Goal: Transaction & Acquisition: Purchase product/service

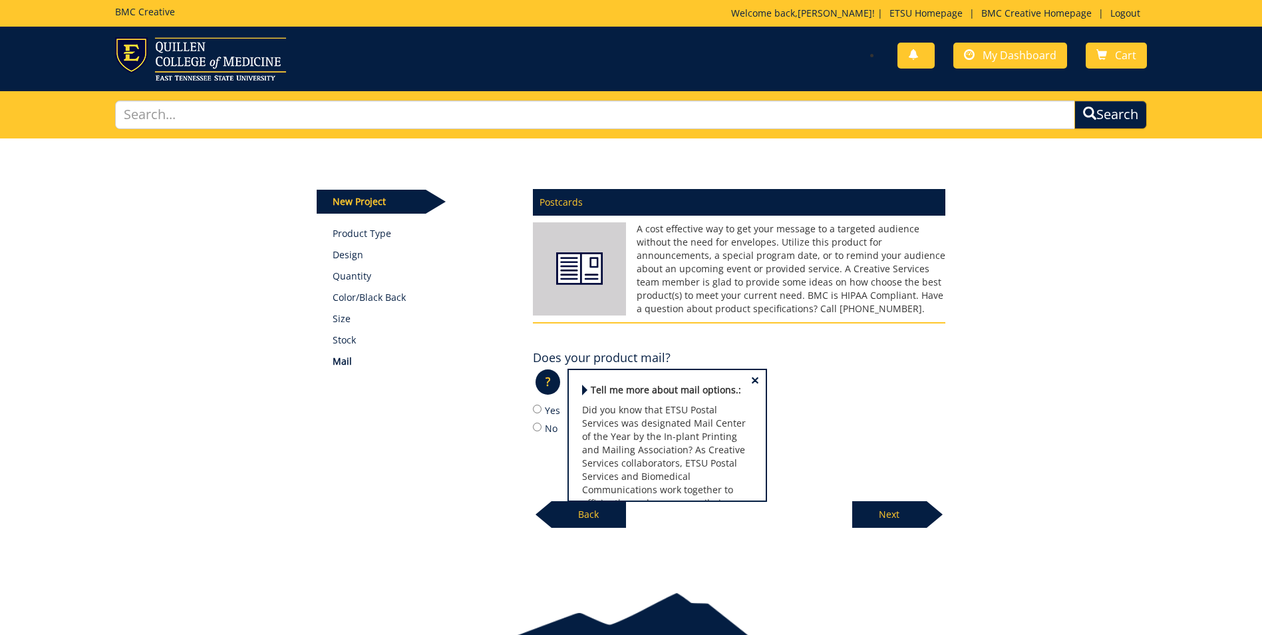
scroll to position [122, 0]
click at [542, 412] on label "Yes" at bounding box center [739, 410] width 413 height 15
click at [542, 412] on input "Yes" at bounding box center [537, 409] width 9 height 9
radio input "true"
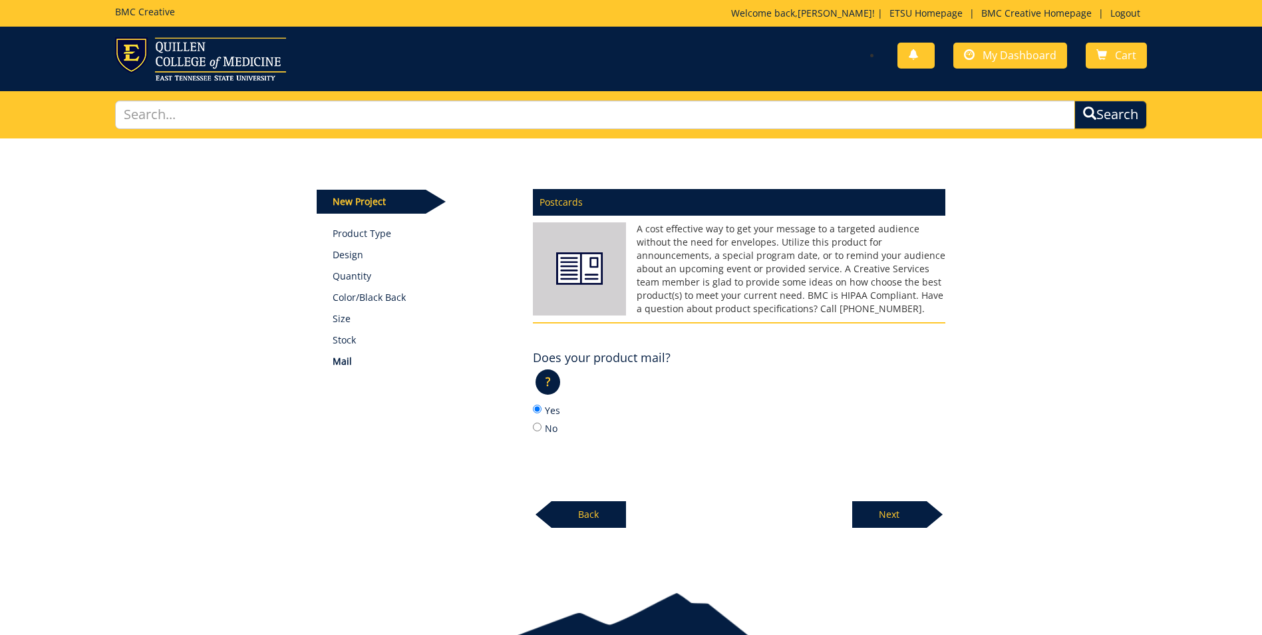
click at [894, 526] on p "Next" at bounding box center [889, 514] width 75 height 27
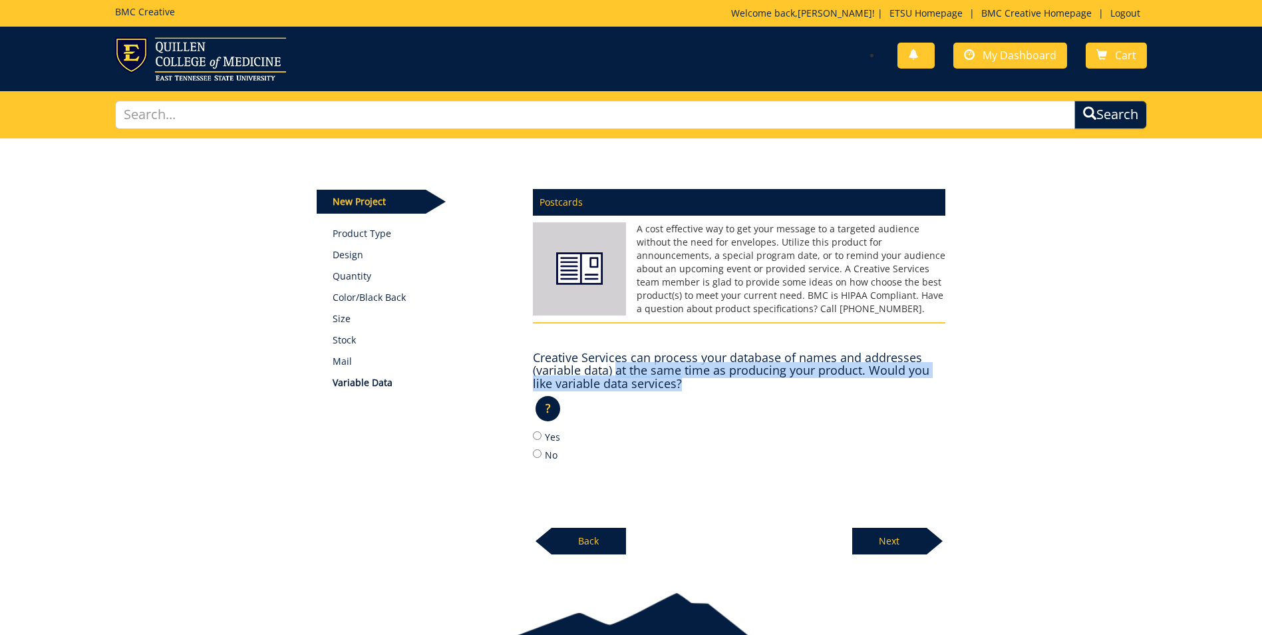
drag, startPoint x: 614, startPoint y: 368, endPoint x: 683, endPoint y: 381, distance: 69.7
click at [683, 381] on h4 "Creative Services can process your database of names and addresses (variable da…" at bounding box center [739, 370] width 413 height 39
click at [674, 365] on h4 "Creative Services can process your database of names and addresses (variable da…" at bounding box center [739, 370] width 413 height 39
drag, startPoint x: 536, startPoint y: 357, endPoint x: 684, endPoint y: 384, distance: 150.2
click at [684, 384] on h4 "Creative Services can process your database of names and addresses (variable da…" at bounding box center [739, 370] width 413 height 39
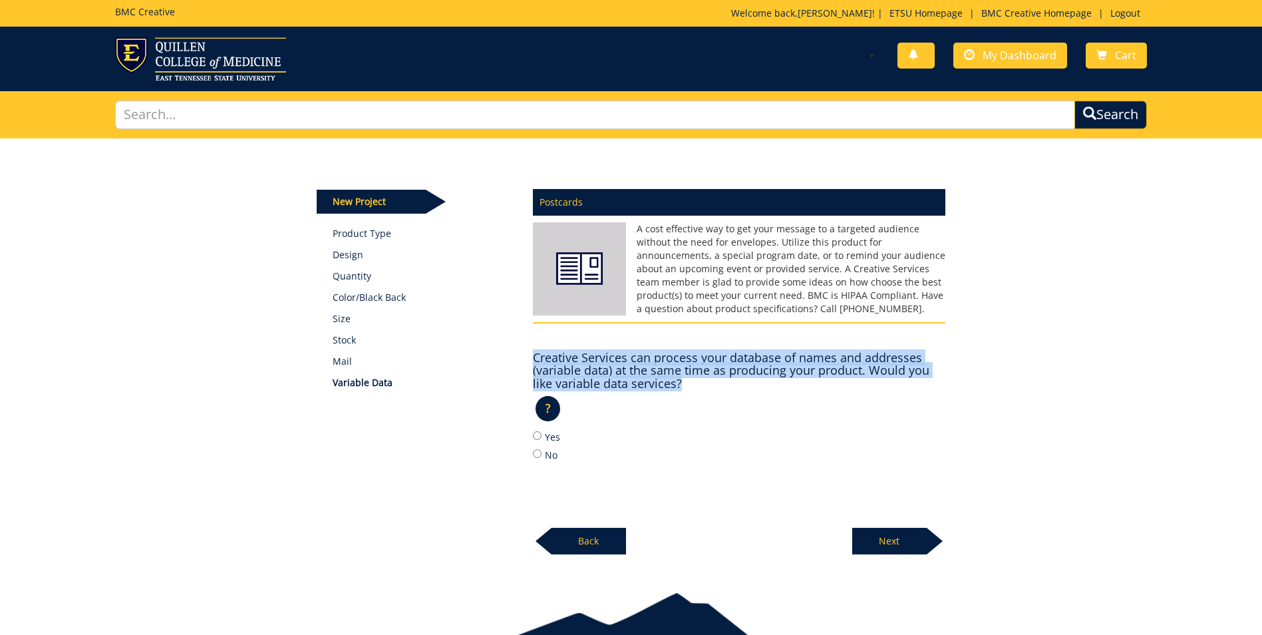
click at [685, 388] on h4 "Creative Services can process your database of names and addresses (variable da…" at bounding box center [739, 370] width 413 height 39
drag, startPoint x: 685, startPoint y: 382, endPoint x: 536, endPoint y: 357, distance: 151.1
click at [536, 357] on h4 "Creative Services can process your database of names and addresses (variable da…" at bounding box center [739, 370] width 413 height 39
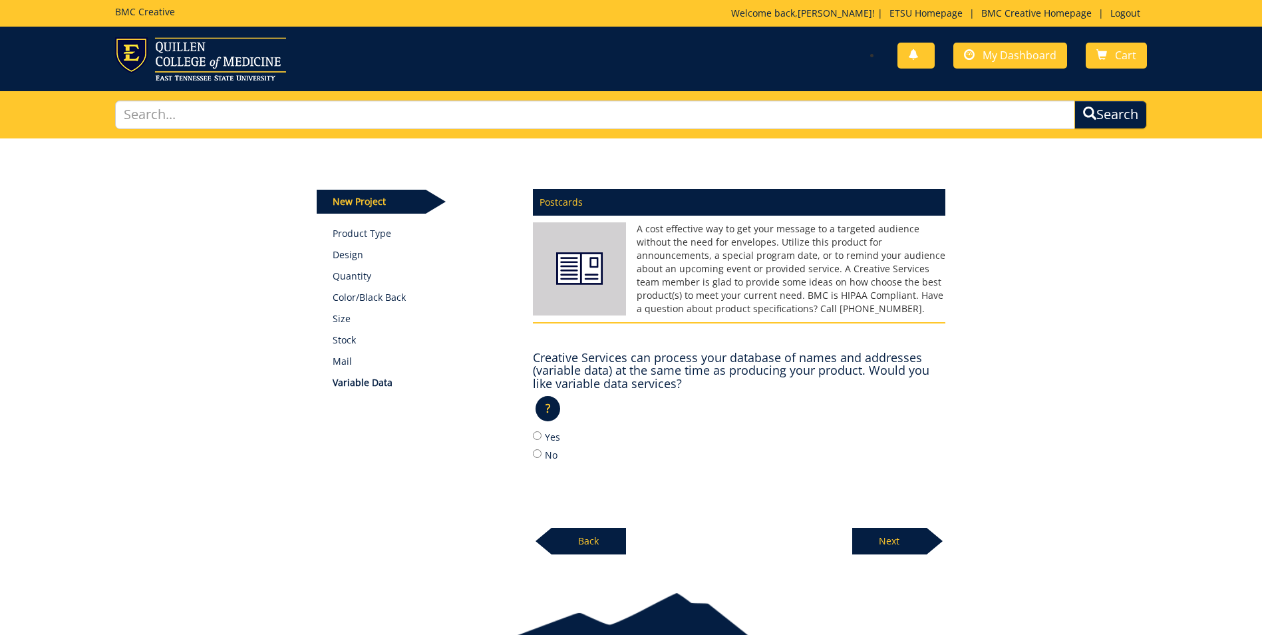
click at [549, 404] on p "?" at bounding box center [548, 408] width 25 height 25
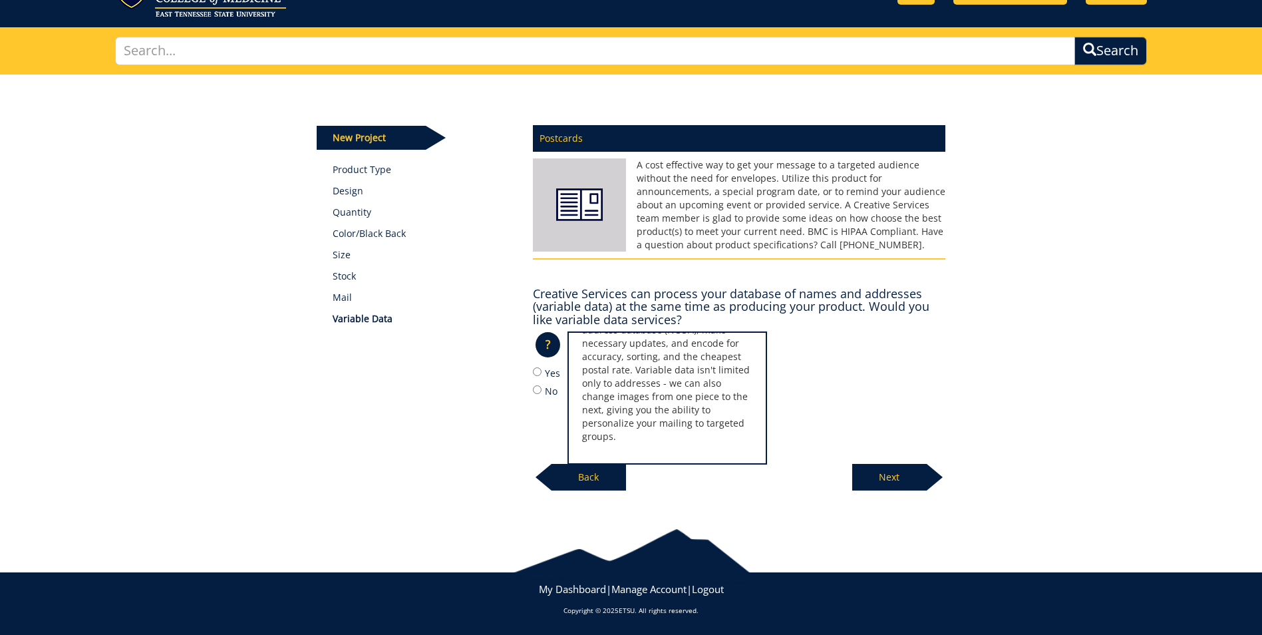
scroll to position [0, 0]
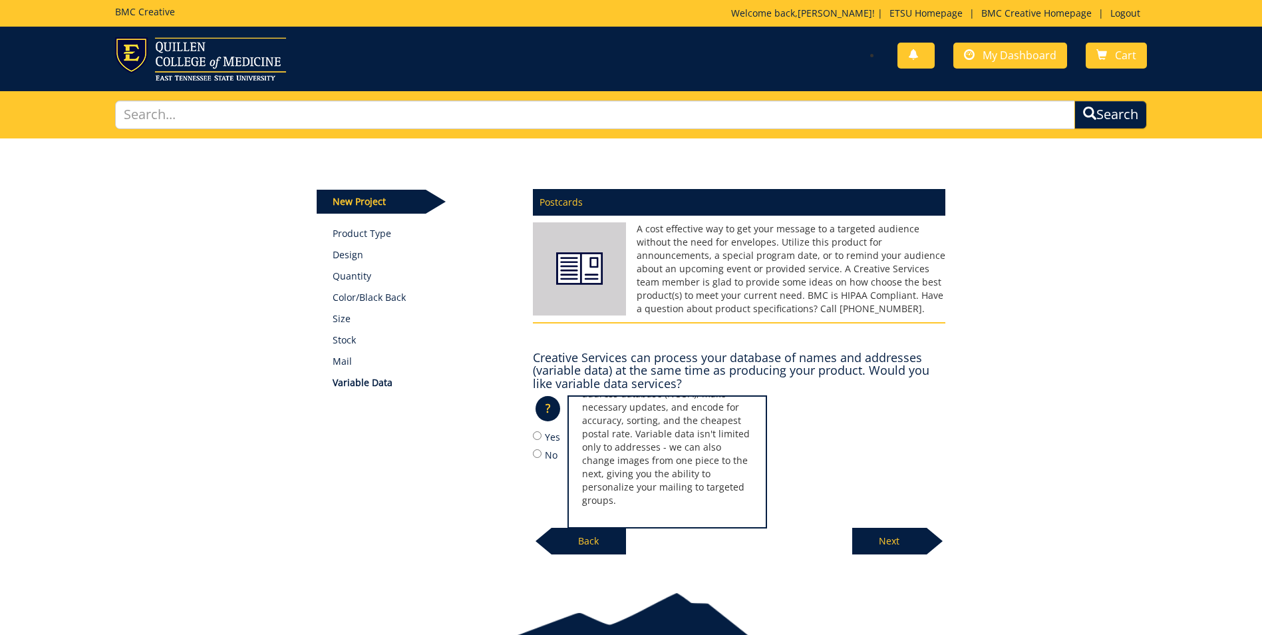
click at [616, 376] on h4 "Creative Services can process your database of names and addresses (variable da…" at bounding box center [739, 370] width 413 height 39
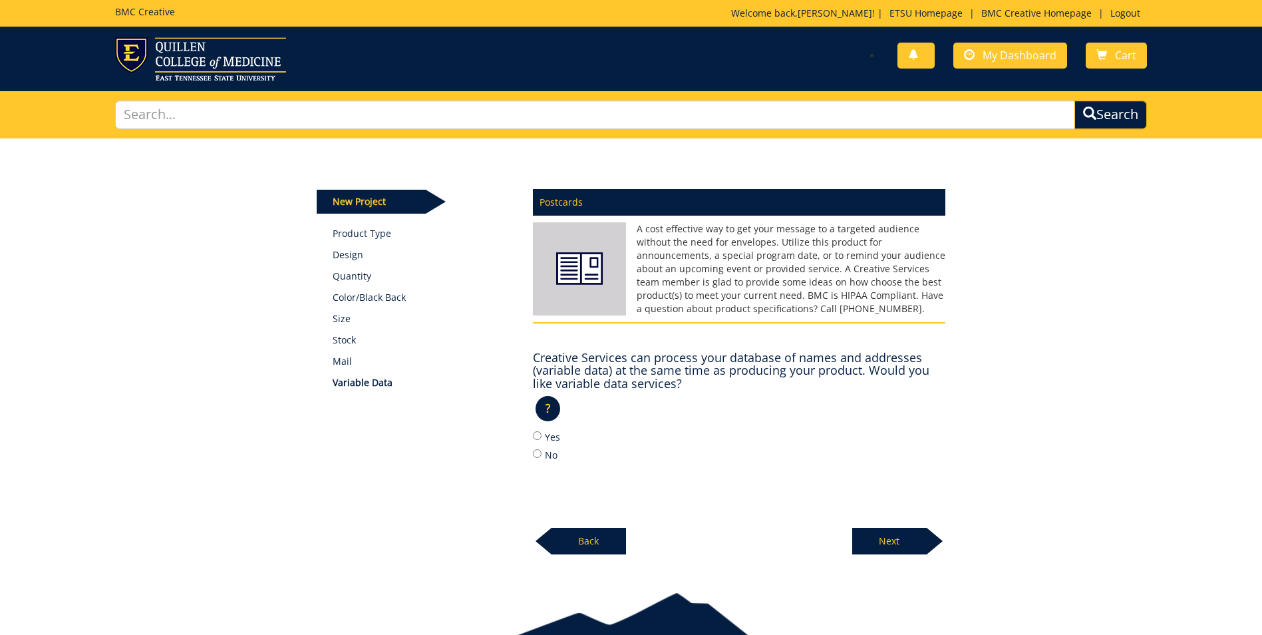
click at [542, 416] on p "?" at bounding box center [548, 408] width 25 height 25
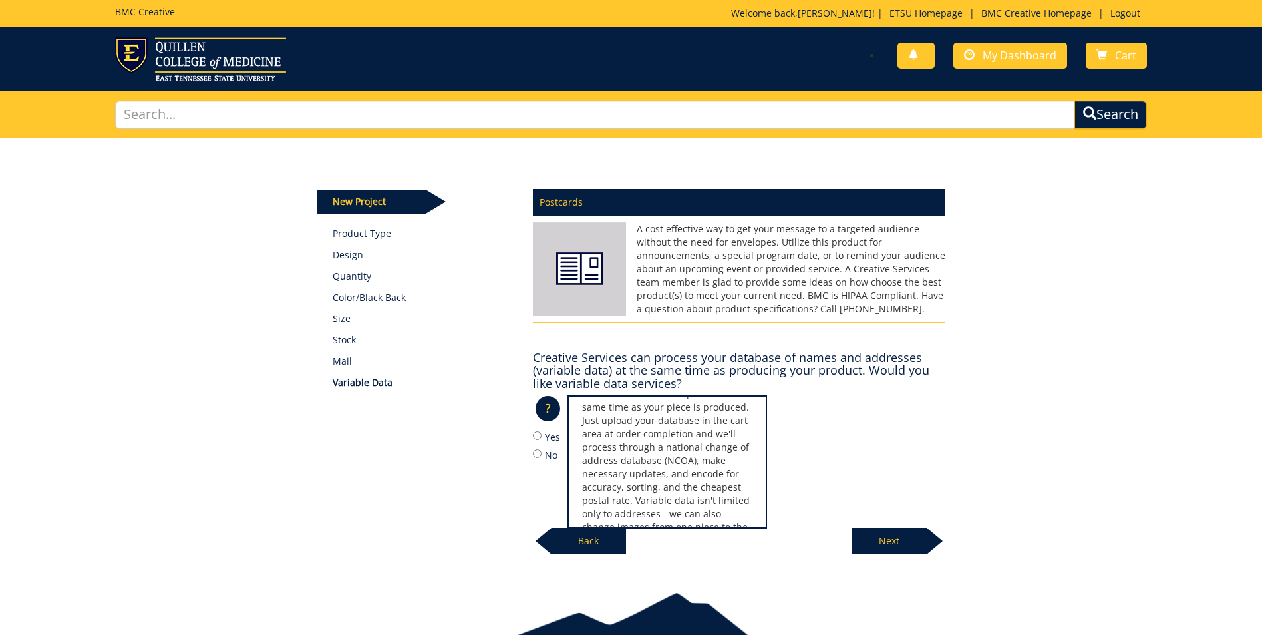
scroll to position [109, 0]
click at [531, 456] on div "Postcards A cost effective way to get your message to a targeted audience witho…" at bounding box center [739, 367] width 433 height 373
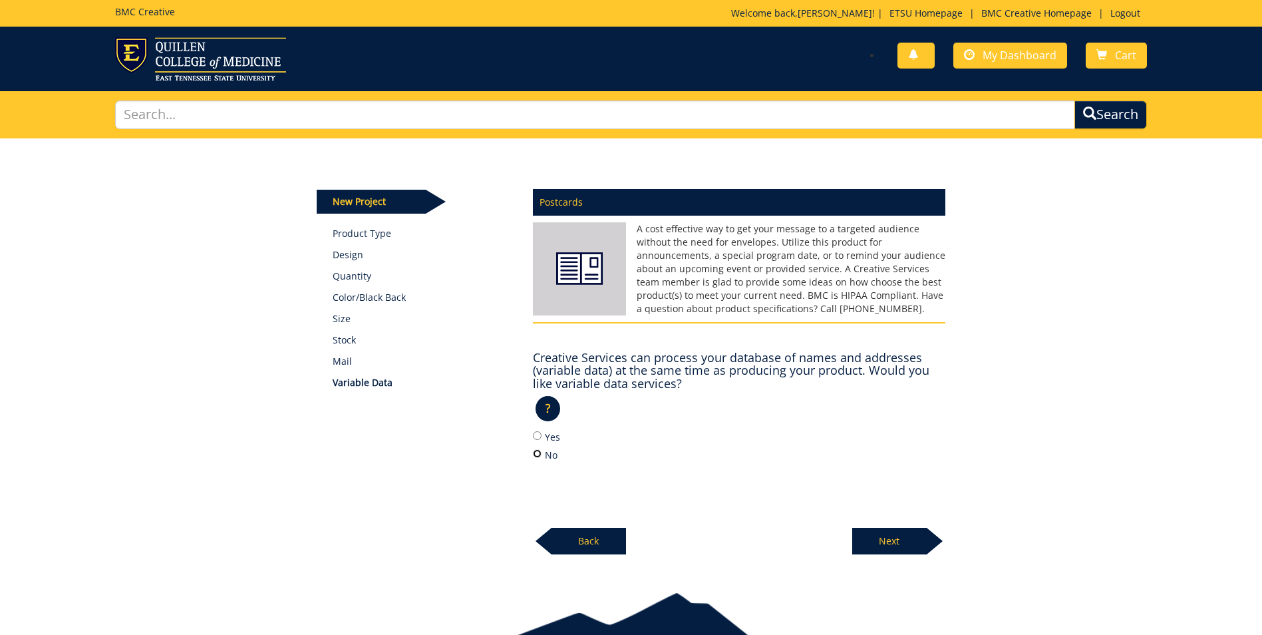
click at [538, 455] on input "No" at bounding box center [537, 453] width 9 height 9
radio input "true"
click at [919, 548] on p "Next" at bounding box center [889, 541] width 75 height 27
click at [874, 532] on p "Next" at bounding box center [889, 541] width 75 height 27
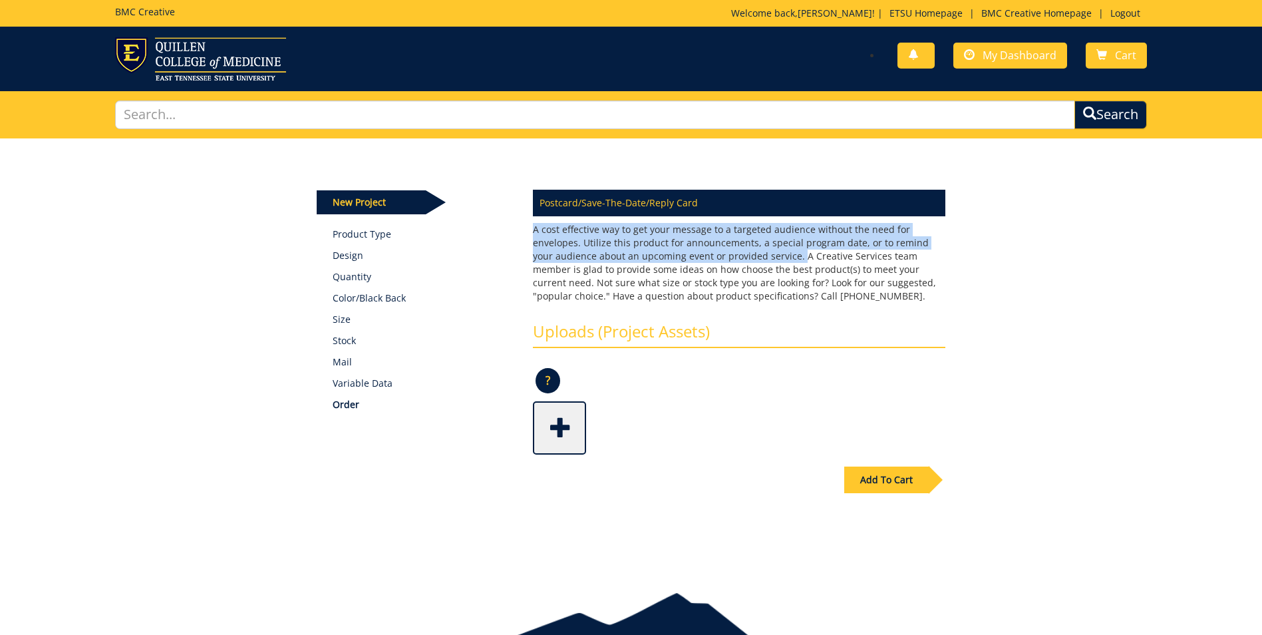
drag, startPoint x: 778, startPoint y: 255, endPoint x: 524, endPoint y: 230, distance: 255.4
click at [524, 230] on div "Postcard/Save-The-Date/Reply Card A cost effective way to get your message to a…" at bounding box center [739, 318] width 433 height 273
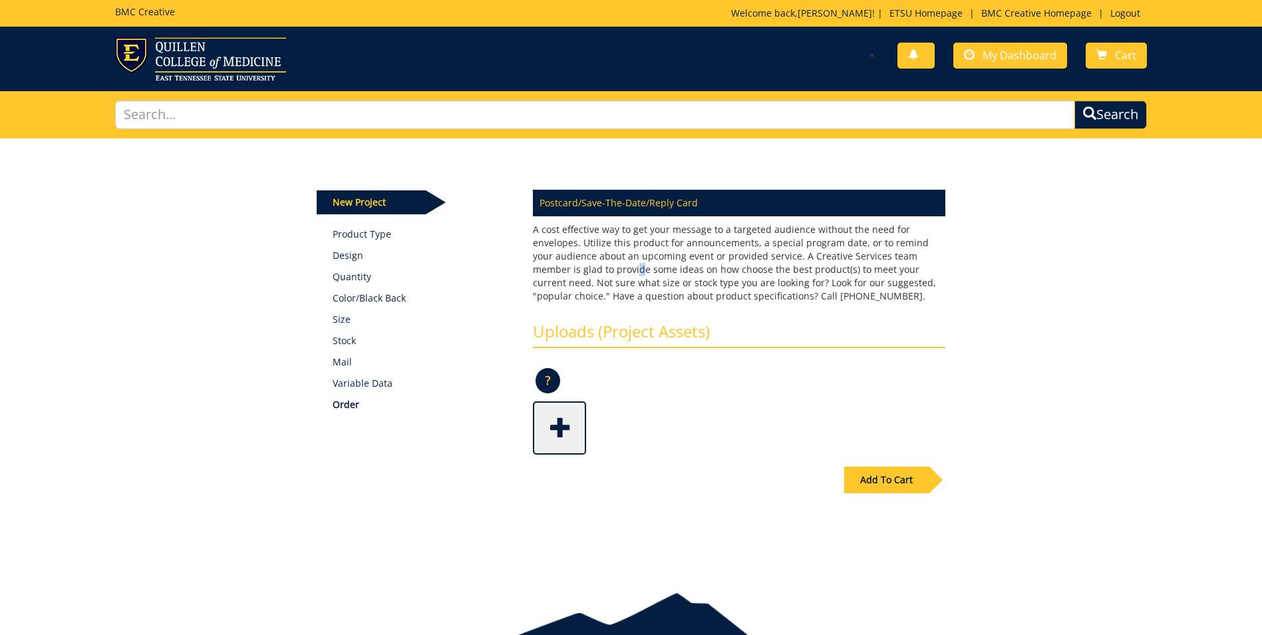
drag, startPoint x: 524, startPoint y: 230, endPoint x: 590, endPoint y: 273, distance: 79.7
click at [590, 273] on p "A cost effective way to get your message to a targeted audience without the nee…" at bounding box center [739, 263] width 413 height 80
click at [552, 385] on p "?" at bounding box center [548, 380] width 25 height 25
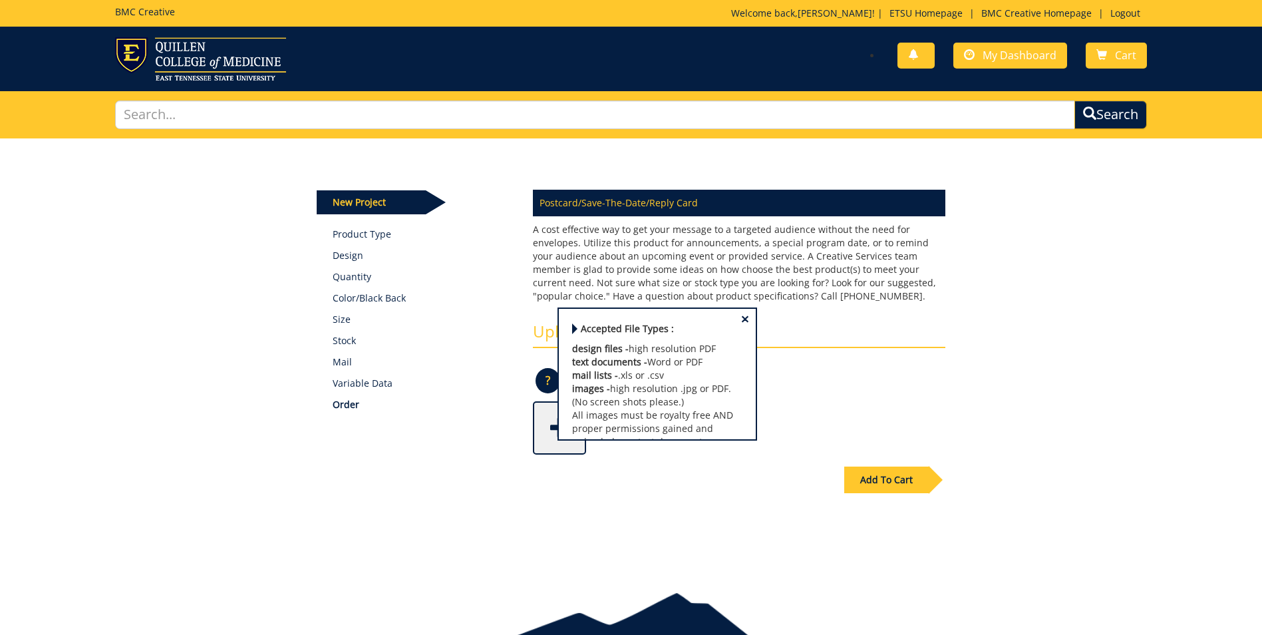
click at [522, 351] on div "New Project Product Type Design Quantity Color/Black Back Size Stock Mail Varia…" at bounding box center [415, 300] width 216 height 236
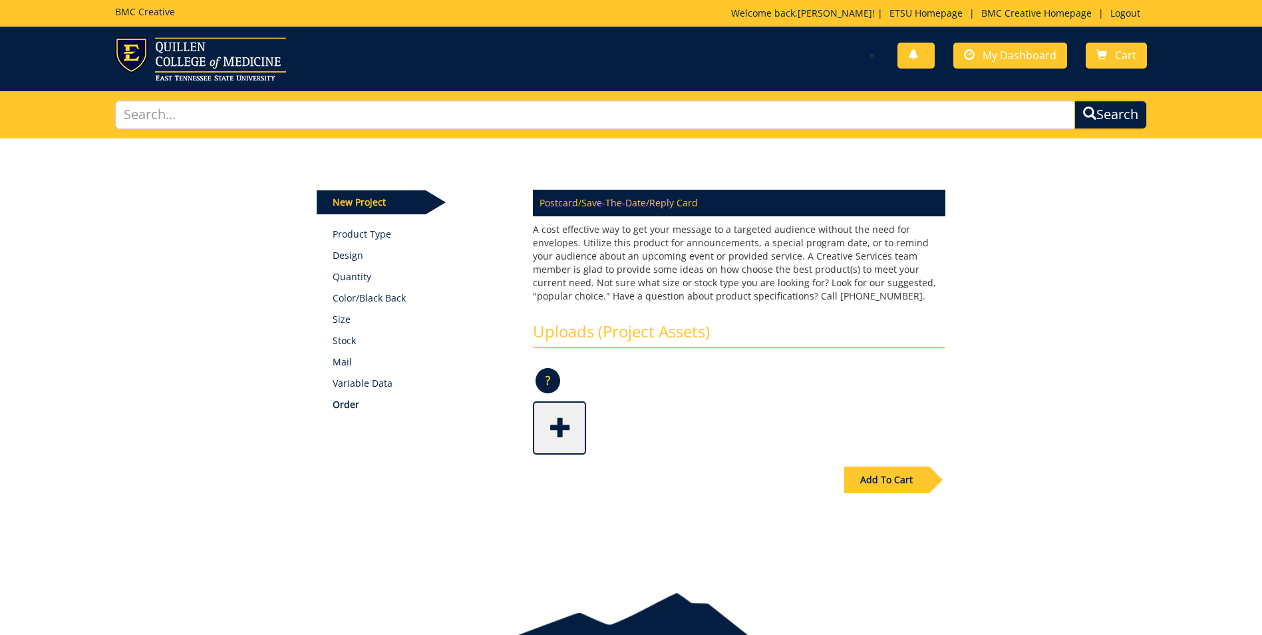
click at [564, 431] on span at bounding box center [560, 426] width 53 height 47
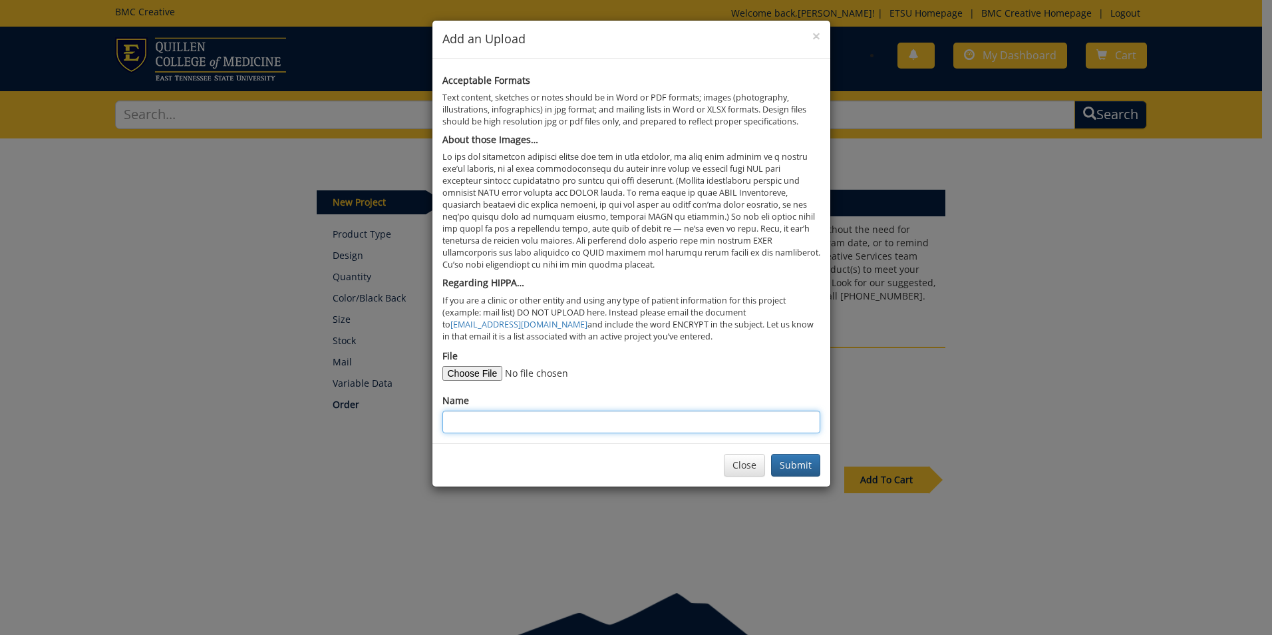
click at [477, 422] on input "Name" at bounding box center [631, 422] width 378 height 23
click at [493, 375] on input "File" at bounding box center [532, 373] width 181 height 15
click at [468, 416] on input "Name" at bounding box center [631, 422] width 378 height 23
click at [661, 363] on div "File" at bounding box center [631, 364] width 378 height 31
click at [822, 36] on div "× Add an Upload" at bounding box center [632, 40] width 398 height 38
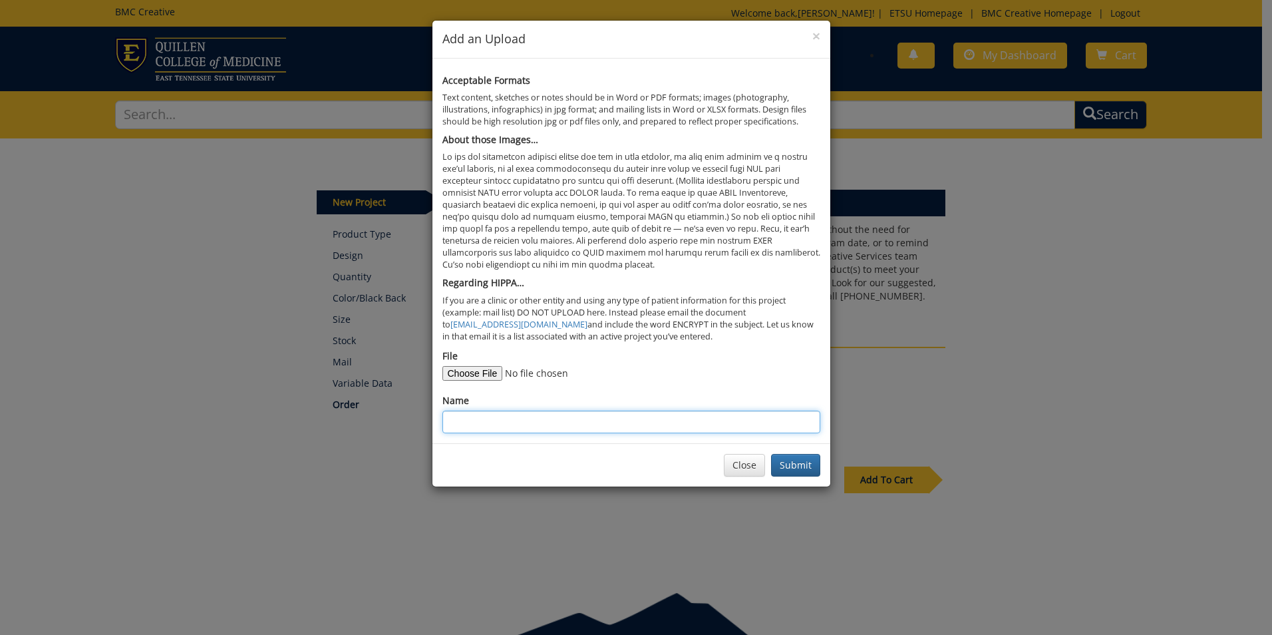
click at [460, 427] on input "Name" at bounding box center [631, 422] width 378 height 23
click at [816, 31] on span "×" at bounding box center [816, 36] width 8 height 19
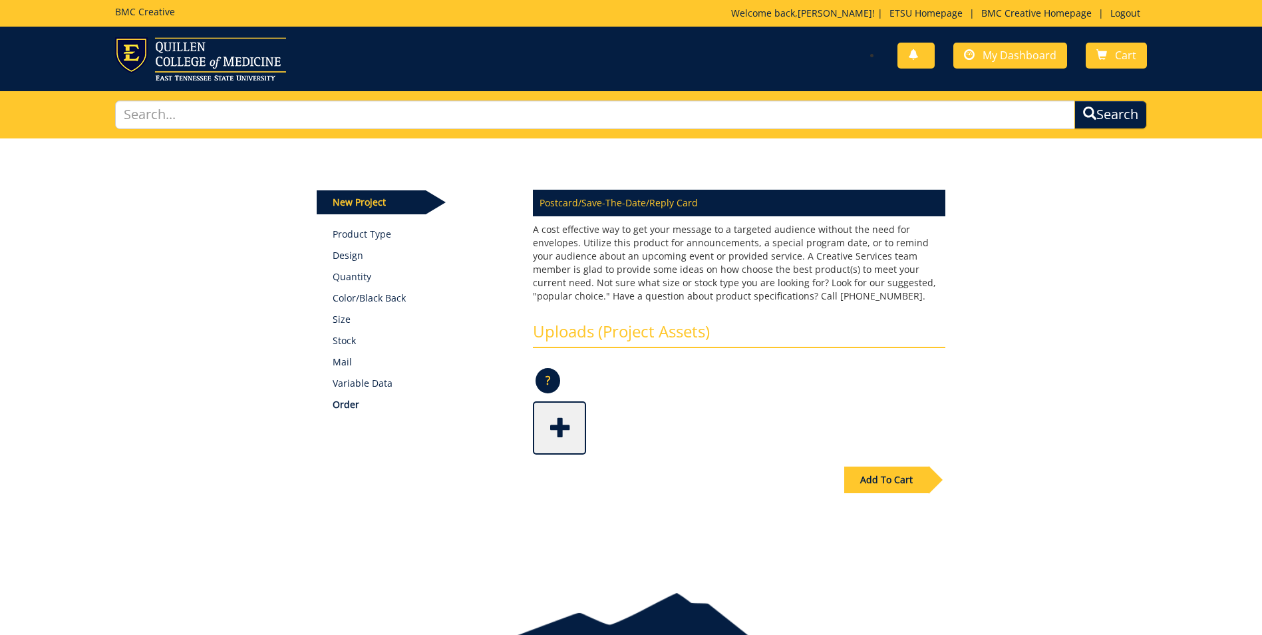
click at [556, 426] on span at bounding box center [560, 426] width 53 height 47
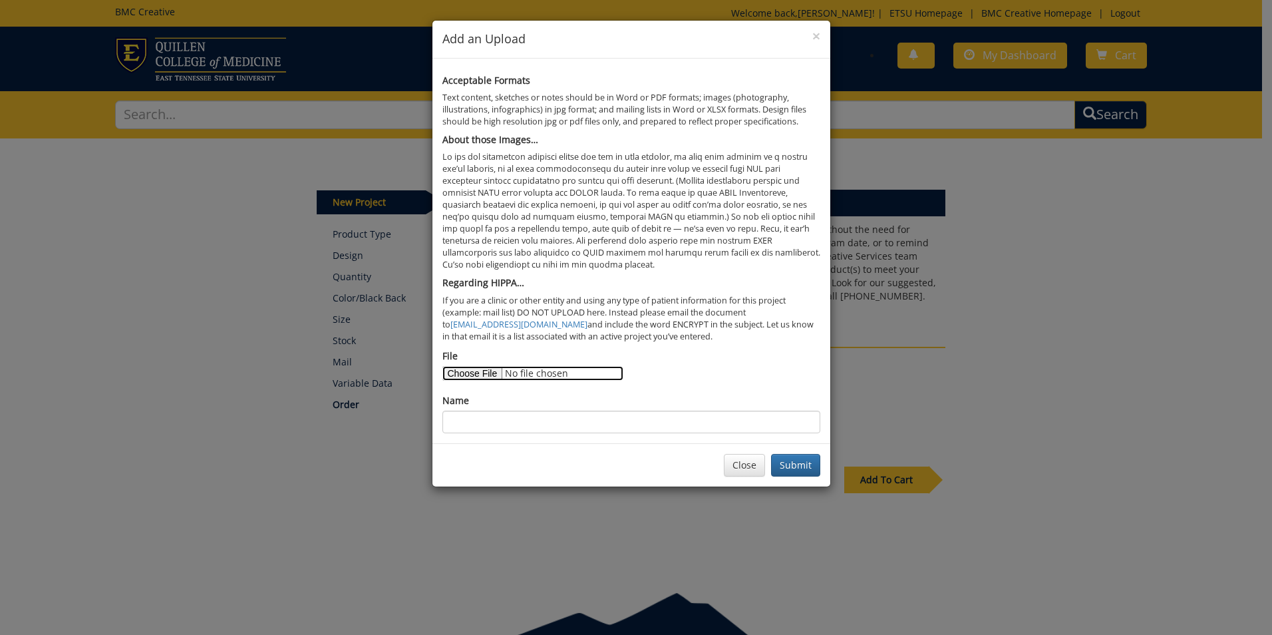
click at [495, 373] on input "File" at bounding box center [532, 373] width 181 height 15
click at [487, 377] on input "File" at bounding box center [532, 373] width 181 height 15
type input "C:\fakepath\Lakesha Lee_postcard_print.1.pdf"
click at [494, 422] on input "Name" at bounding box center [631, 422] width 378 height 23
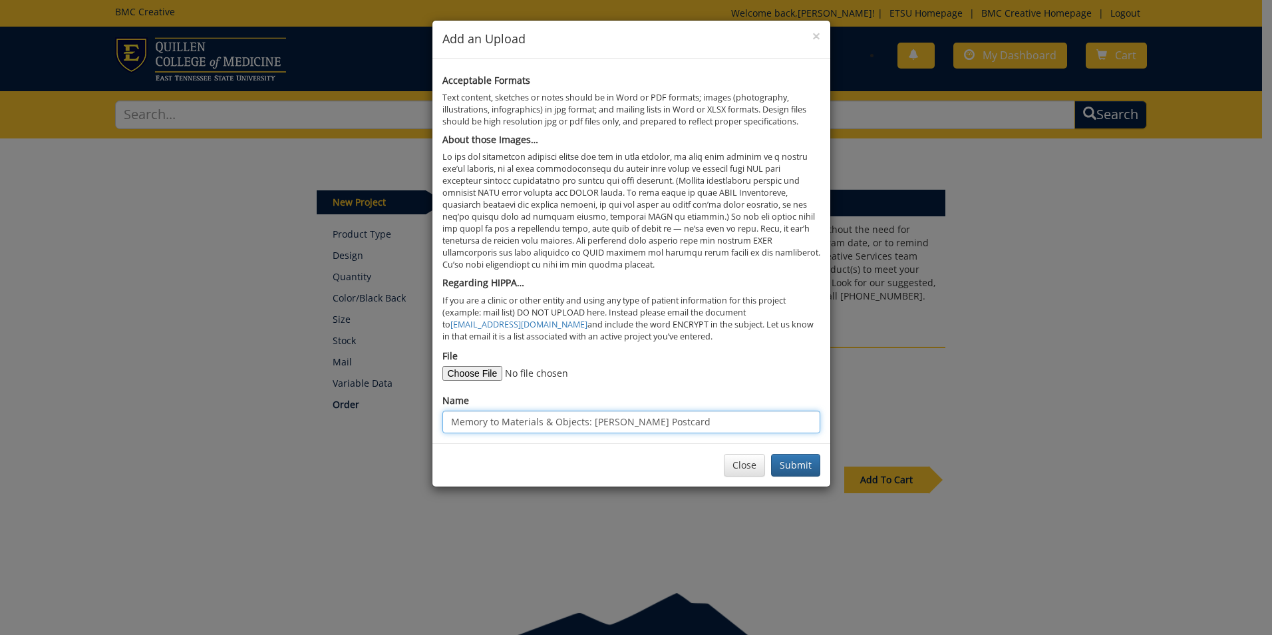
click at [691, 419] on input "Memory to Materials & Objects: LeKesha Lee Postcard" at bounding box center [631, 422] width 378 height 23
click at [793, 468] on button "Submit" at bounding box center [795, 465] width 49 height 23
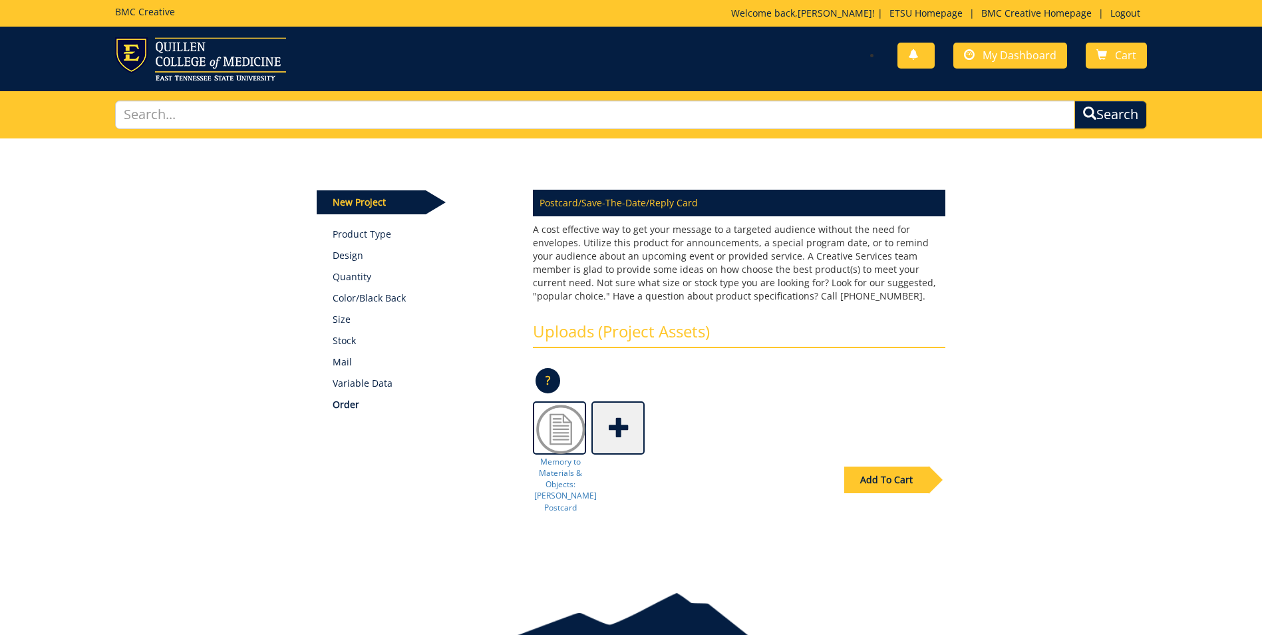
click at [611, 436] on span at bounding box center [619, 426] width 53 height 47
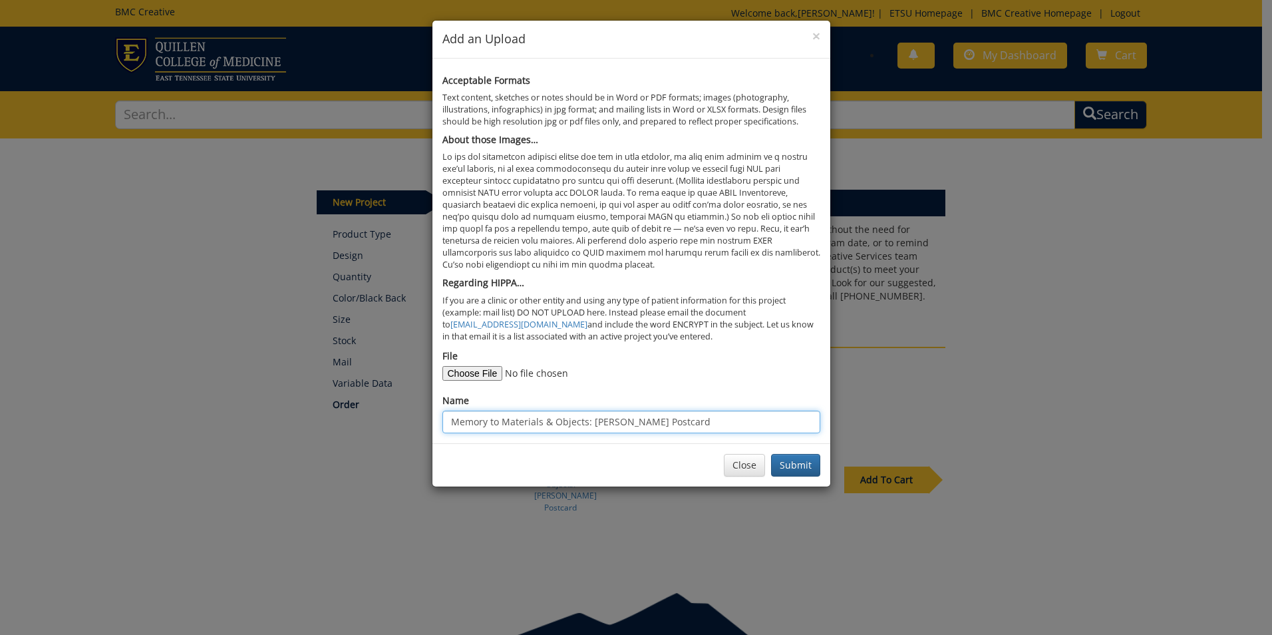
click at [711, 427] on input "Memory to Materials & Objects: LeKesha Lee Postcard" at bounding box center [631, 422] width 378 height 23
type input "Memory to Materials & Objects: LeKesha Lee Postcard (50)"
click at [779, 466] on button "Submit" at bounding box center [795, 465] width 49 height 23
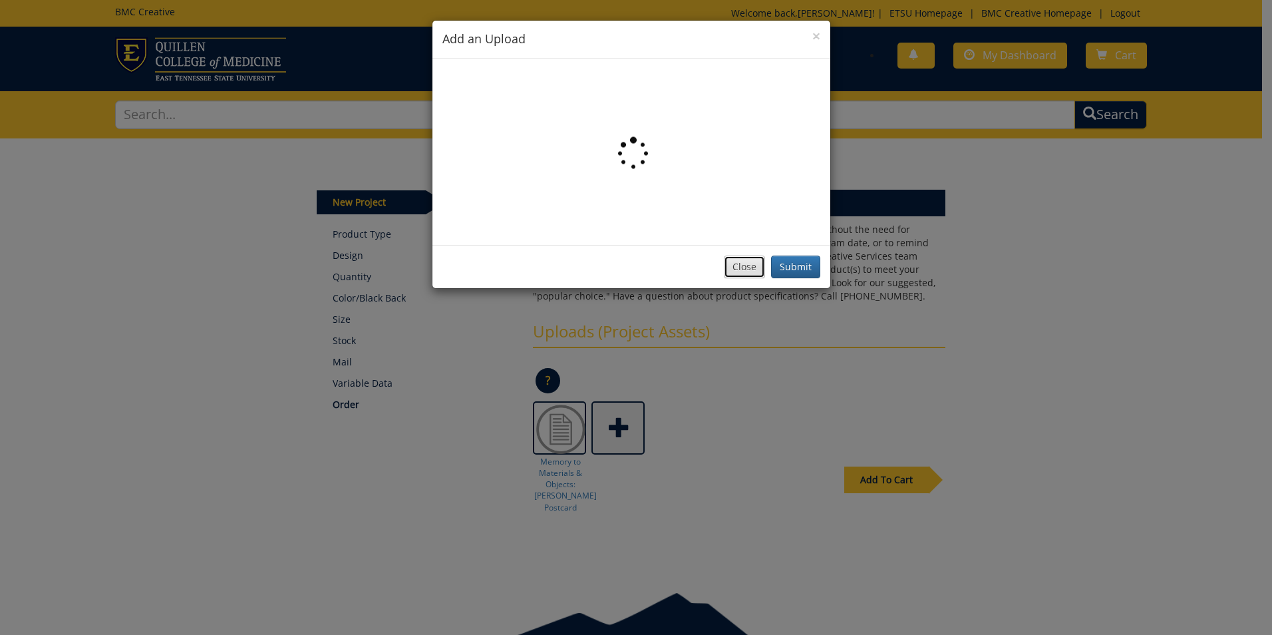
click at [738, 261] on button "Close" at bounding box center [744, 267] width 41 height 23
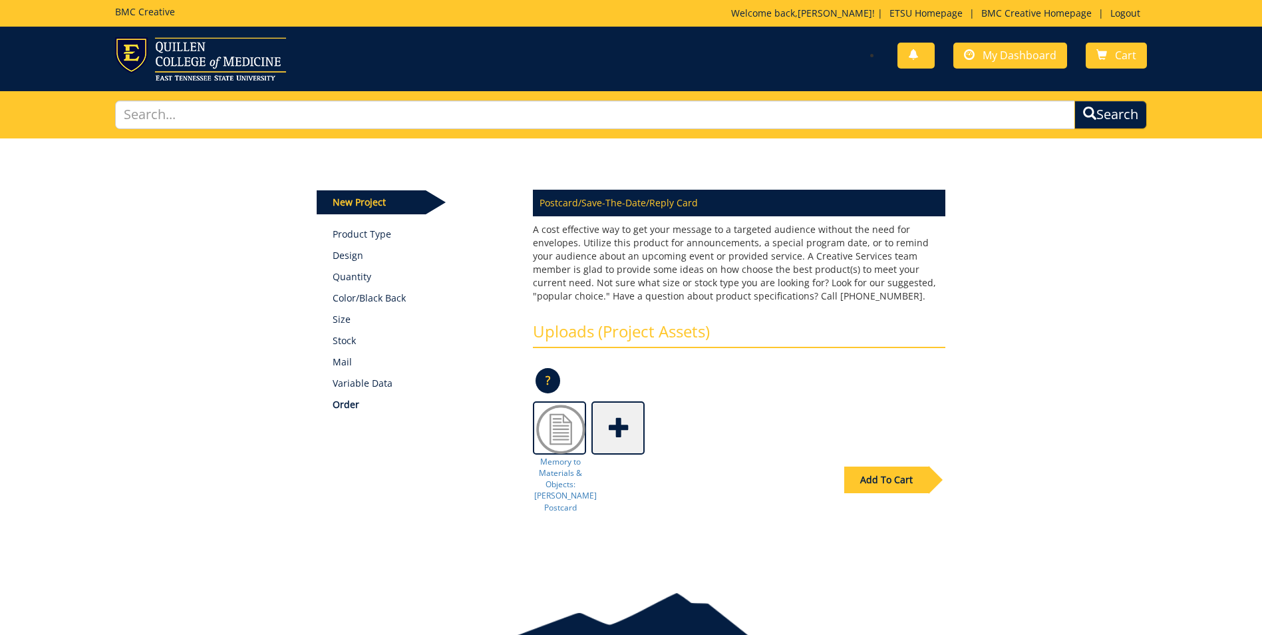
click at [552, 466] on div "Add To Cart" at bounding box center [631, 507] width 649 height 104
click at [561, 496] on div "Add To Cart" at bounding box center [631, 507] width 649 height 104
click at [617, 467] on div "Add To Cart" at bounding box center [631, 507] width 649 height 104
click at [611, 498] on div "Add To Cart" at bounding box center [631, 507] width 649 height 104
click at [610, 477] on div "Add To Cart" at bounding box center [631, 507] width 649 height 104
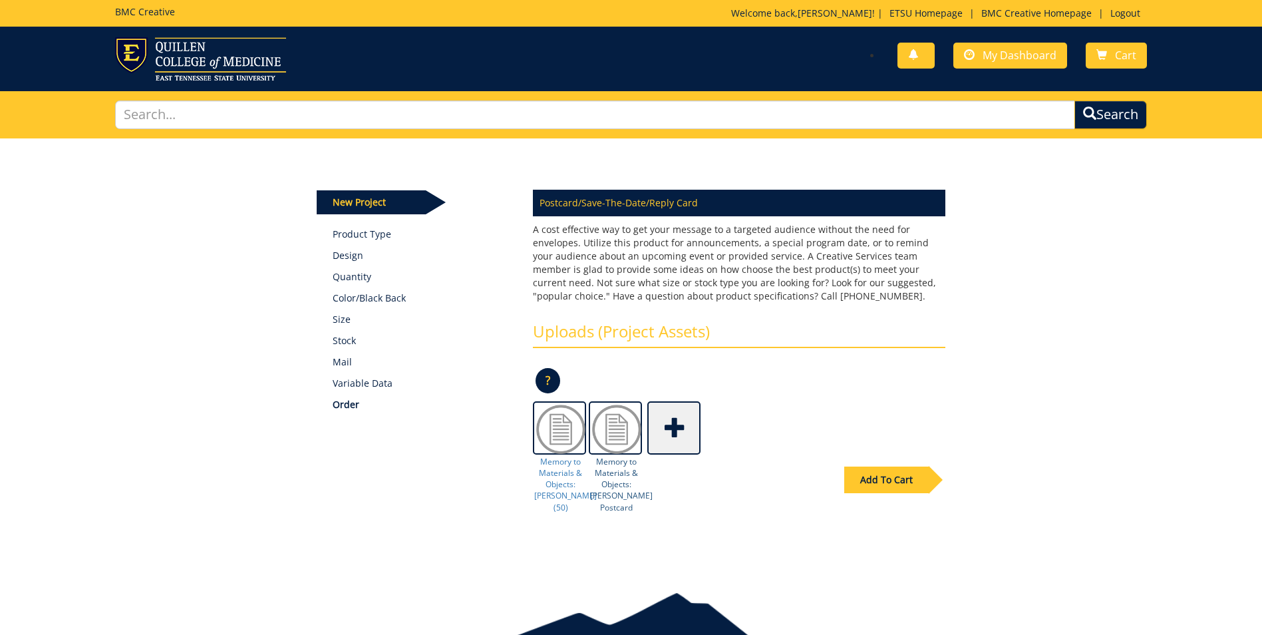
click at [619, 438] on img at bounding box center [616, 429] width 53 height 53
click at [619, 432] on img at bounding box center [616, 429] width 53 height 53
click at [626, 430] on img at bounding box center [616, 429] width 53 height 53
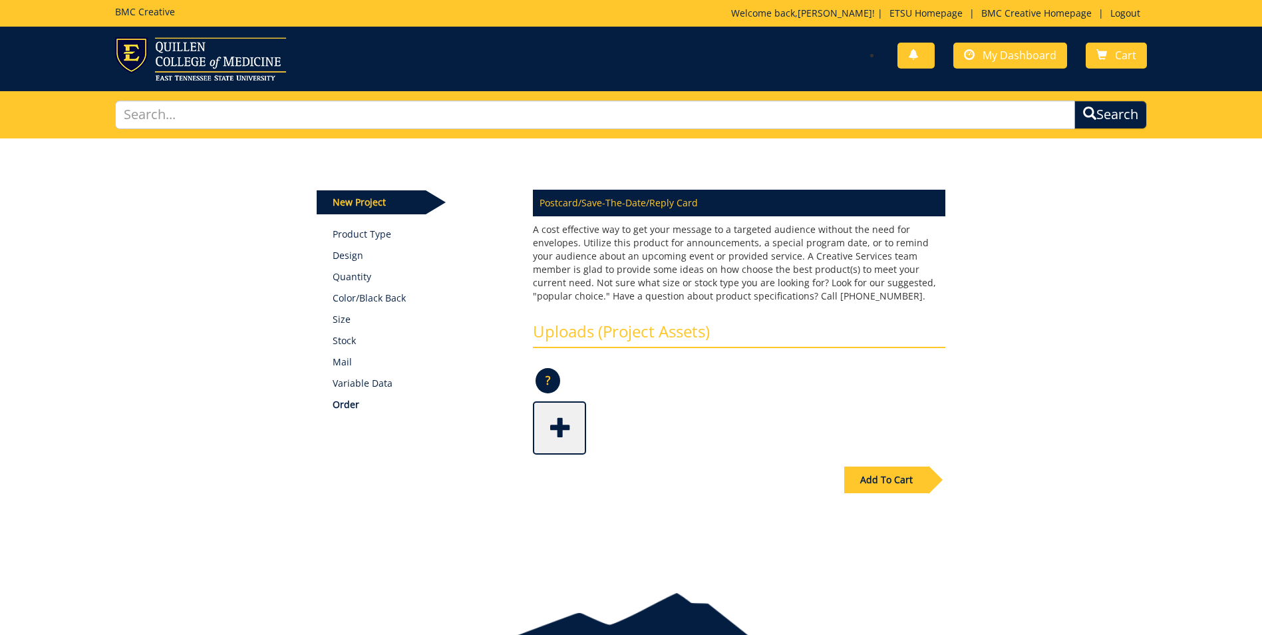
click at [551, 426] on span at bounding box center [560, 426] width 53 height 47
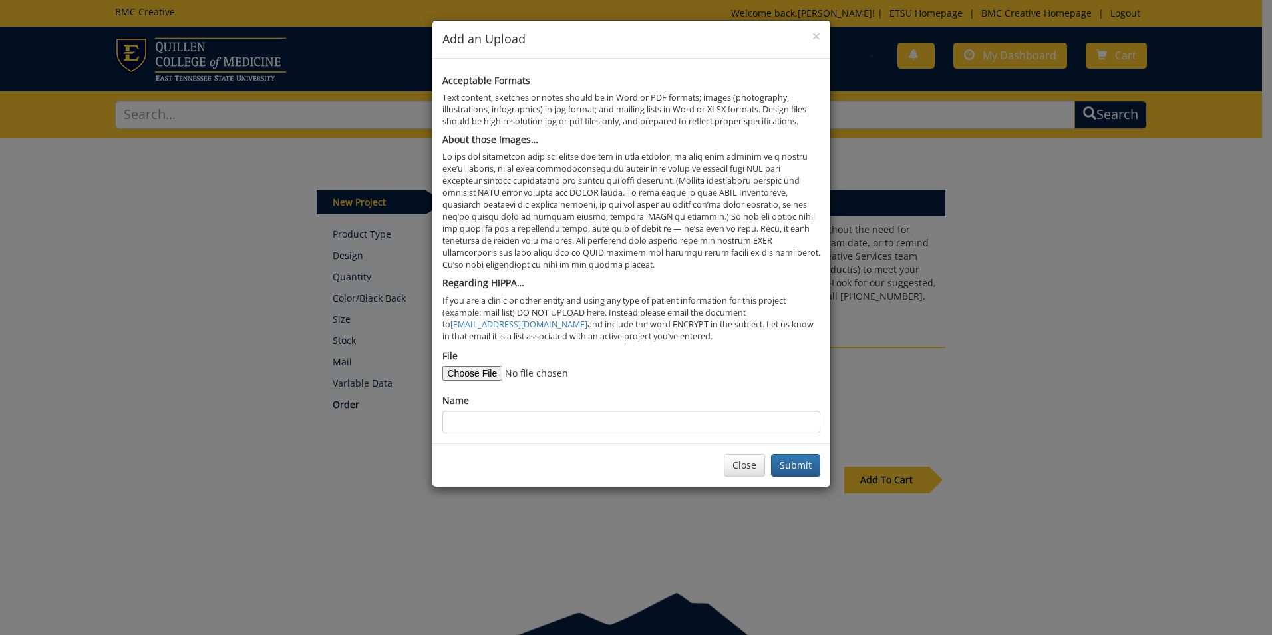
click at [485, 360] on div "File" at bounding box center [631, 364] width 378 height 31
click at [485, 371] on input "File" at bounding box center [532, 373] width 181 height 15
type input "C:\fakepath\Lakesha Lee_postcard_print.1.pdf"
click at [566, 422] on input "Name" at bounding box center [631, 422] width 378 height 23
type input "Memory to Materials & Objects: LeKesha Lee Postcard (50)"
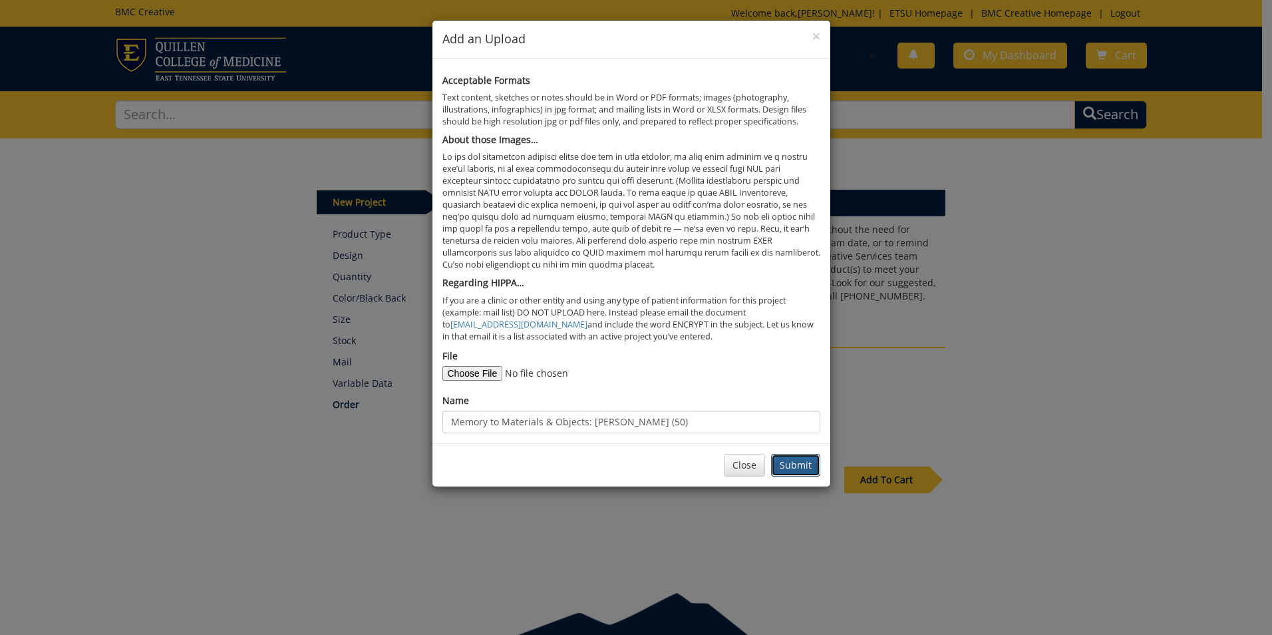
click at [795, 461] on button "Submit" at bounding box center [795, 465] width 49 height 23
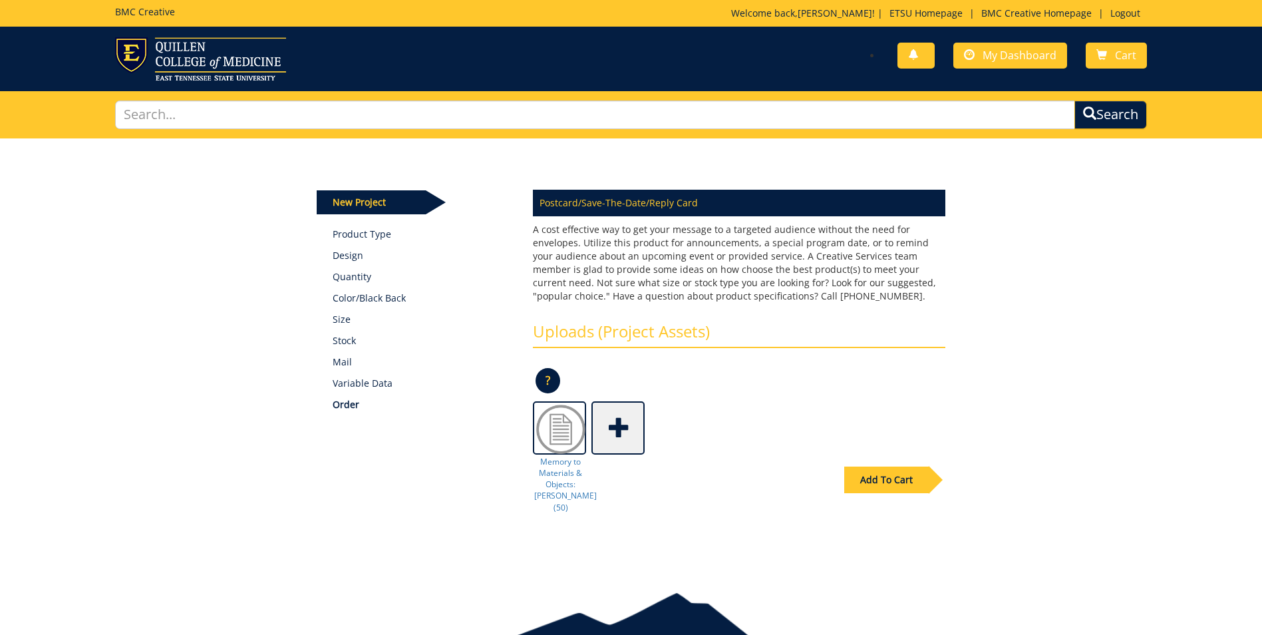
click at [626, 429] on span at bounding box center [619, 426] width 53 height 47
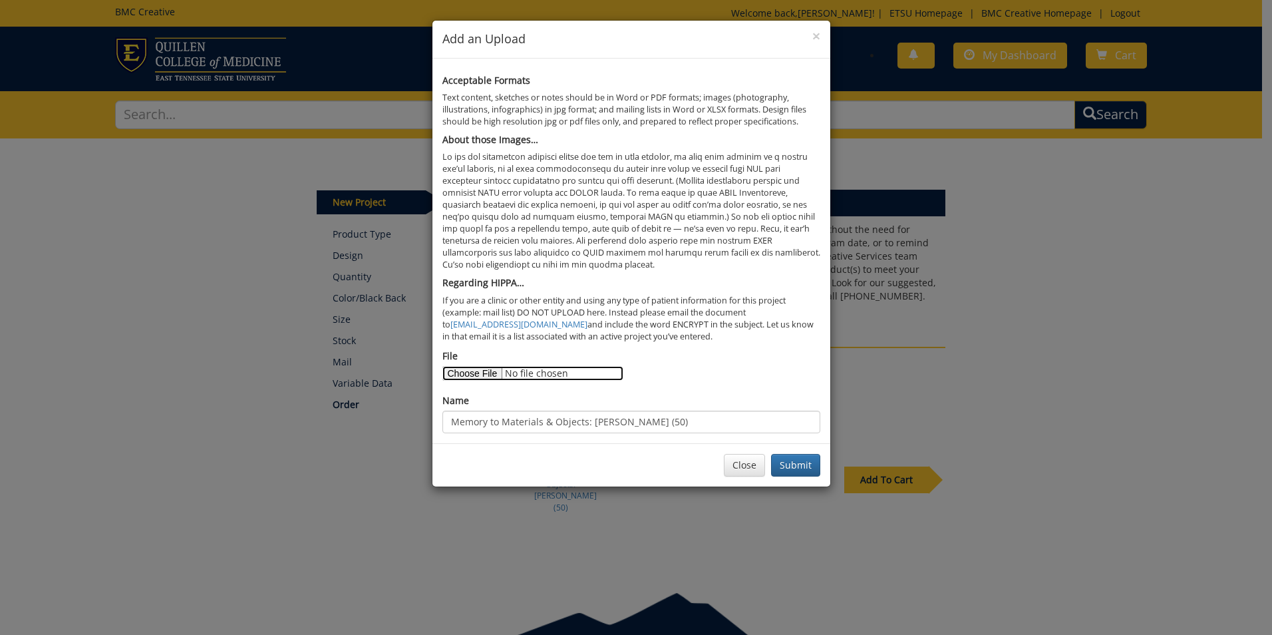
click at [486, 375] on input "File" at bounding box center [532, 373] width 181 height 15
click at [747, 470] on button "Close" at bounding box center [744, 465] width 41 height 23
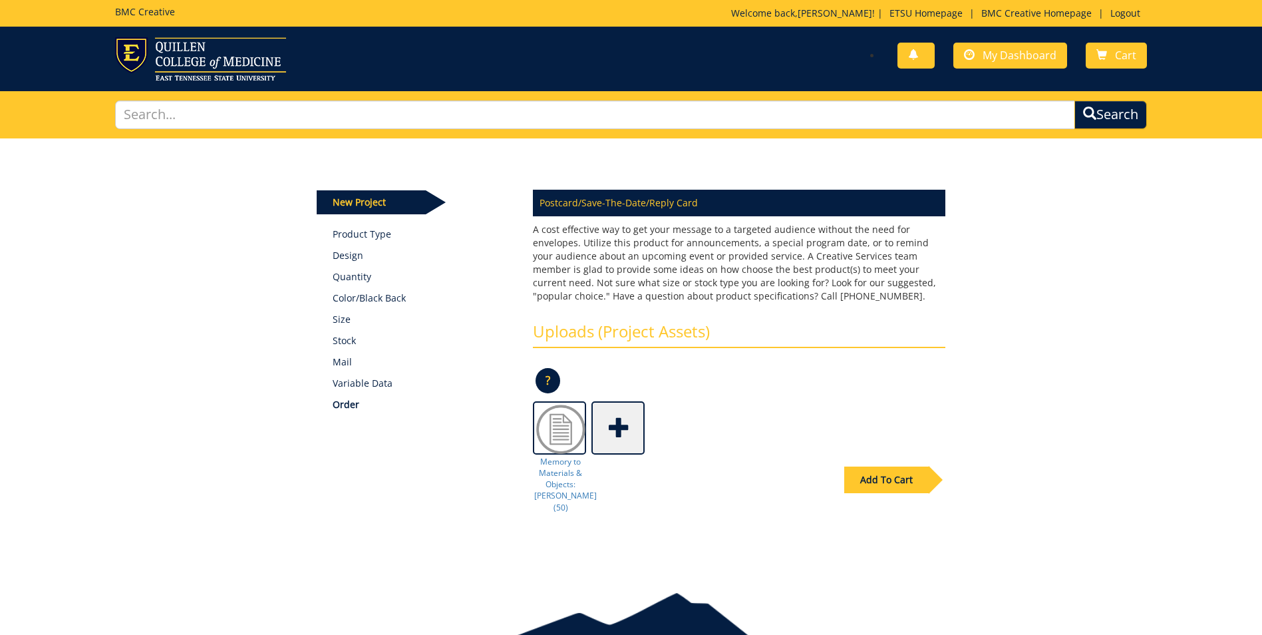
click at [623, 436] on span at bounding box center [619, 426] width 53 height 47
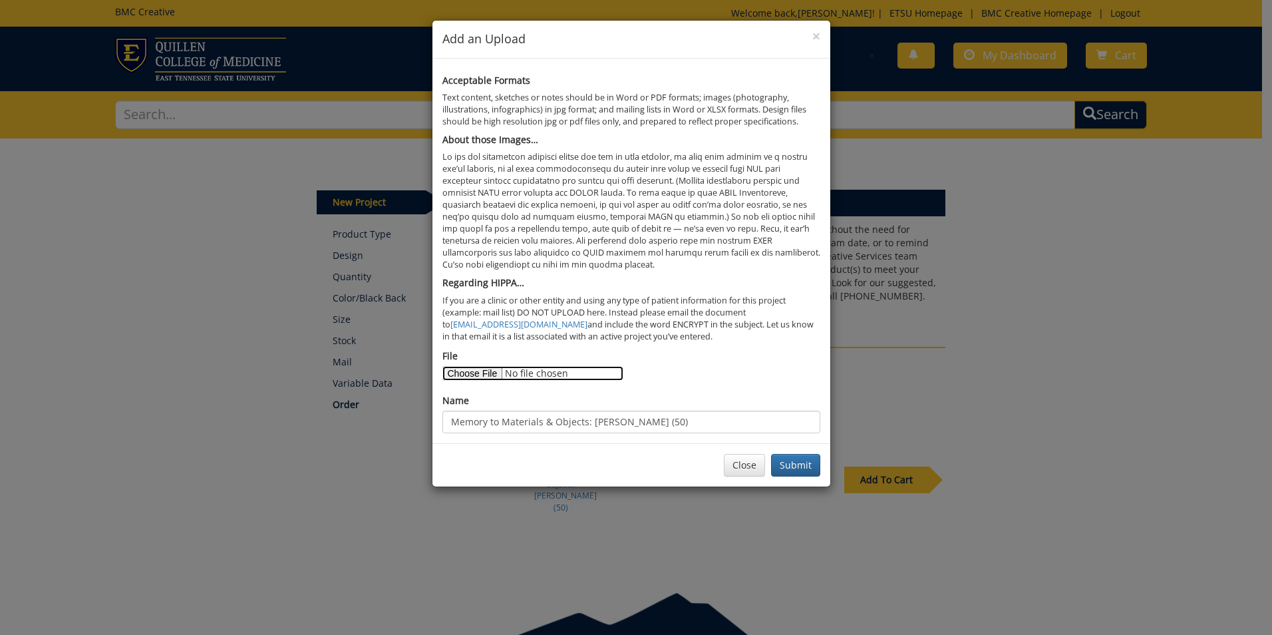
click at [491, 372] on input "File" at bounding box center [532, 373] width 181 height 15
type input "C:\fakepath\TPS_postcard_print.1.pdf"
drag, startPoint x: 645, startPoint y: 422, endPoint x: 448, endPoint y: 411, distance: 197.3
click at [448, 411] on input "Memory to Materials & Objects: LeKesha Lee Postcard (50)" at bounding box center [631, 422] width 378 height 23
click at [566, 423] on input "The Place Speaks Postcard (50)" at bounding box center [631, 422] width 378 height 23
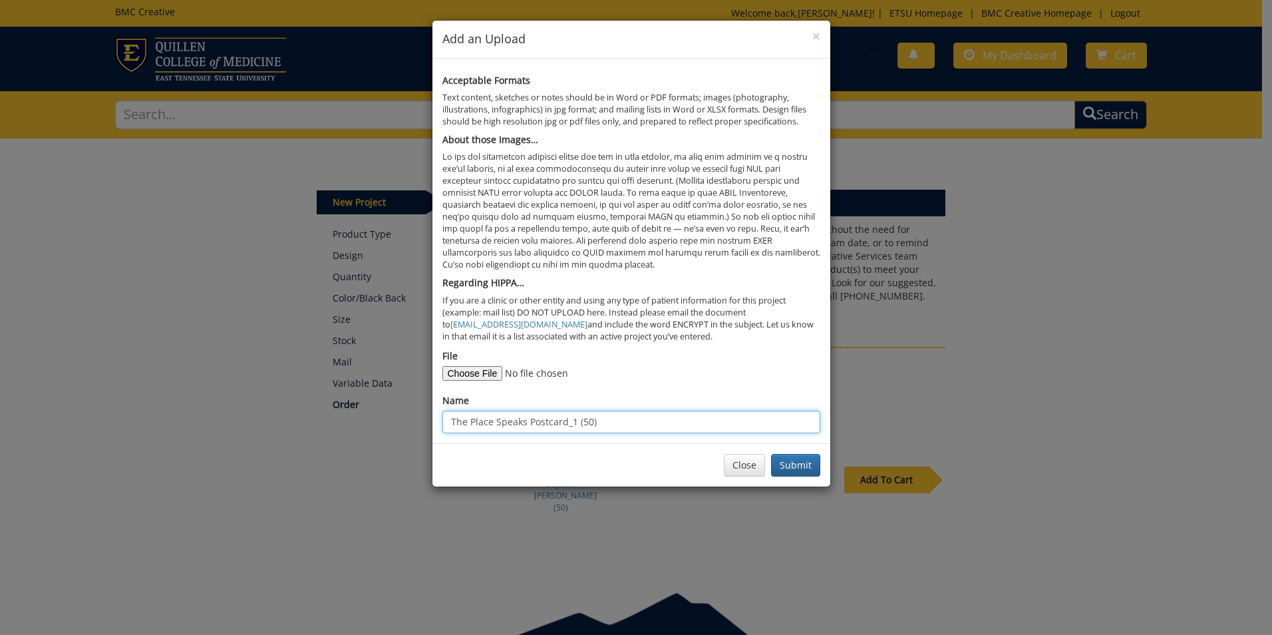
click at [585, 418] on input "The Place Speaks Postcard_1 (50)" at bounding box center [631, 422] width 378 height 23
type input "The Place Speaks Postcard_1 (40)"
click at [786, 466] on button "Submit" at bounding box center [795, 465] width 49 height 23
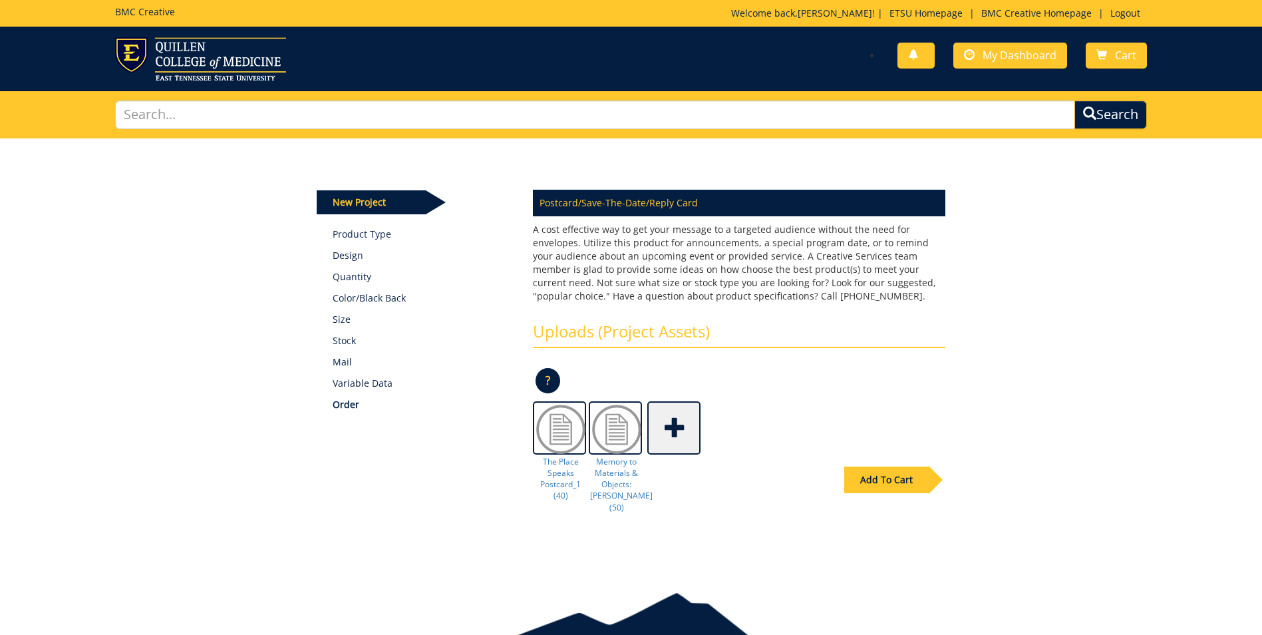
click at [681, 433] on span at bounding box center [675, 426] width 53 height 47
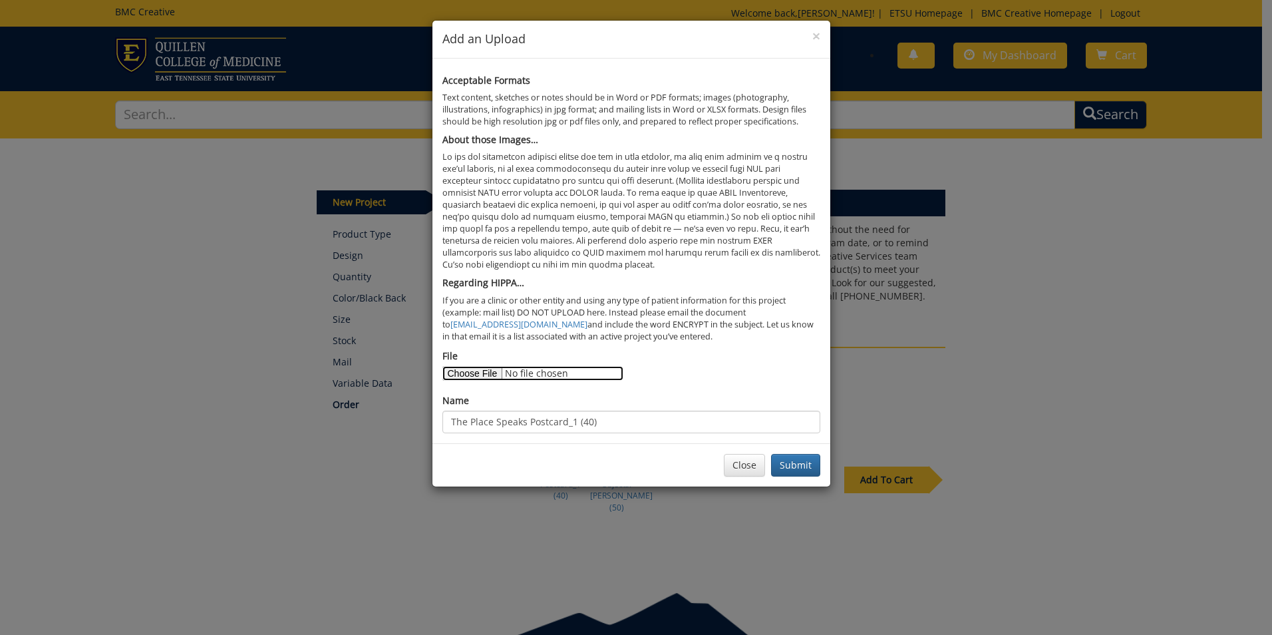
click at [494, 375] on input "File" at bounding box center [532, 373] width 181 height 15
type input "C:\fakepath\TPS_postcard_print.2.pdf"
click at [575, 421] on input "The Place Speaks Postcard_1 (40)" at bounding box center [631, 422] width 378 height 23
click at [780, 463] on button "Submit" at bounding box center [795, 465] width 49 height 23
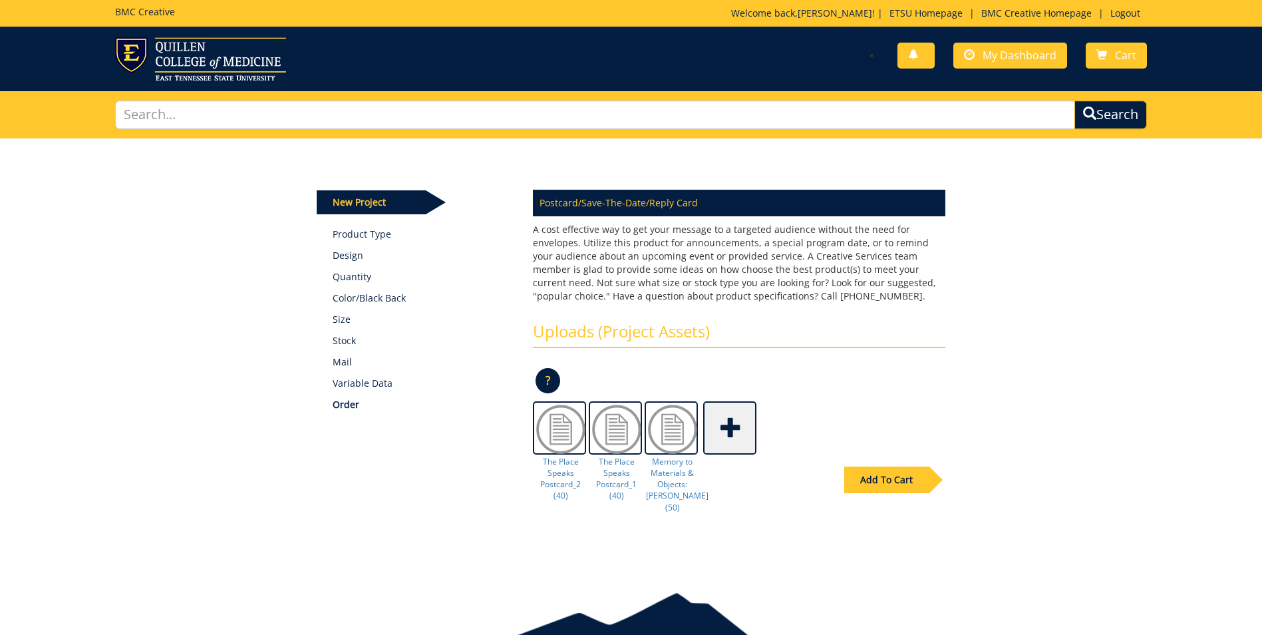
click at [727, 431] on span at bounding box center [731, 426] width 53 height 47
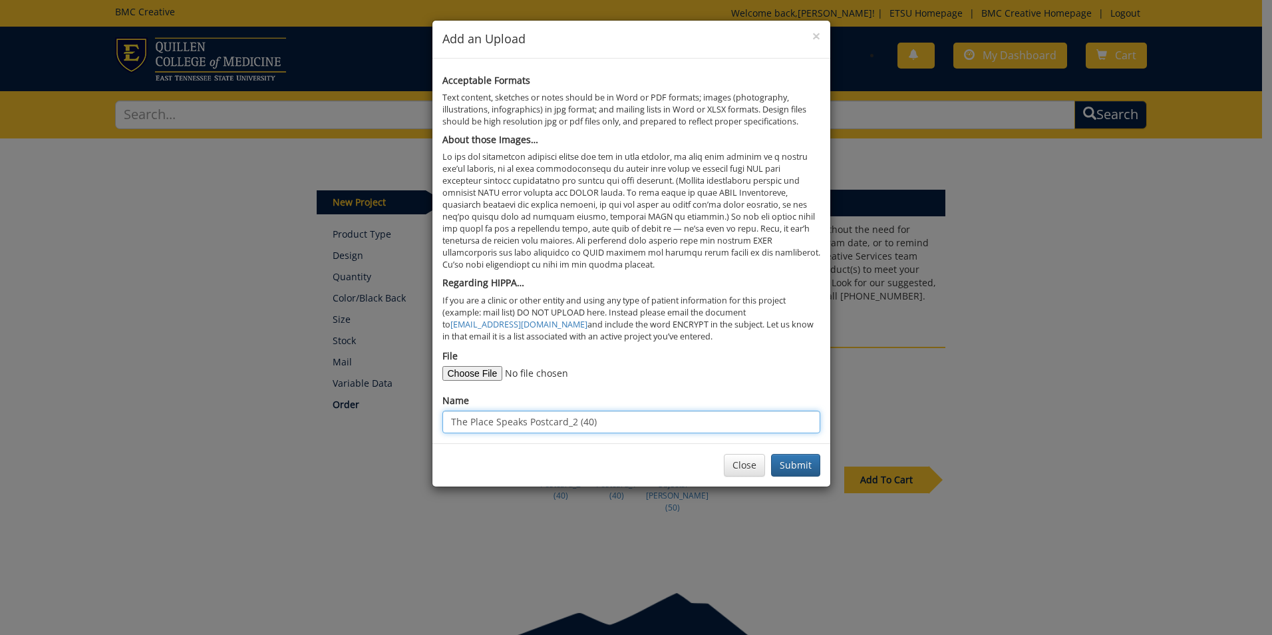
click at [574, 421] on input "The Place Speaks Postcard_2 (40)" at bounding box center [631, 422] width 378 height 23
type input "The Place Speaks Postcard_3 (40)"
click at [488, 373] on input "File" at bounding box center [532, 373] width 181 height 15
click at [790, 471] on button "Submit" at bounding box center [795, 465] width 49 height 23
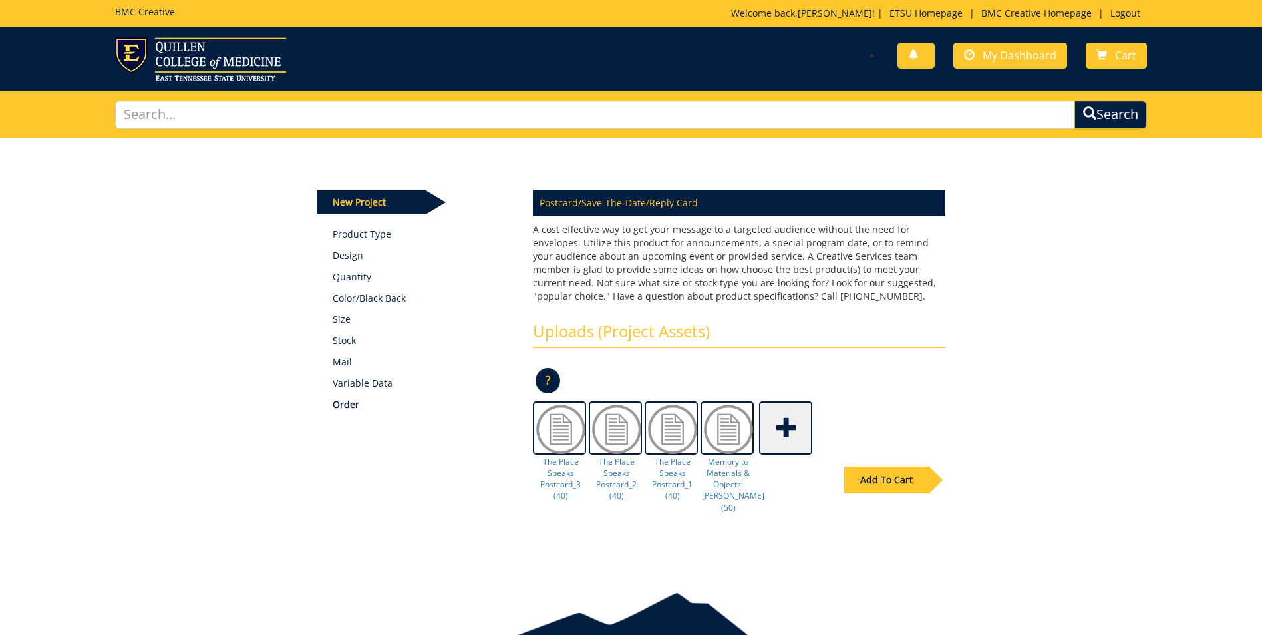
click at [790, 423] on span at bounding box center [787, 426] width 53 height 47
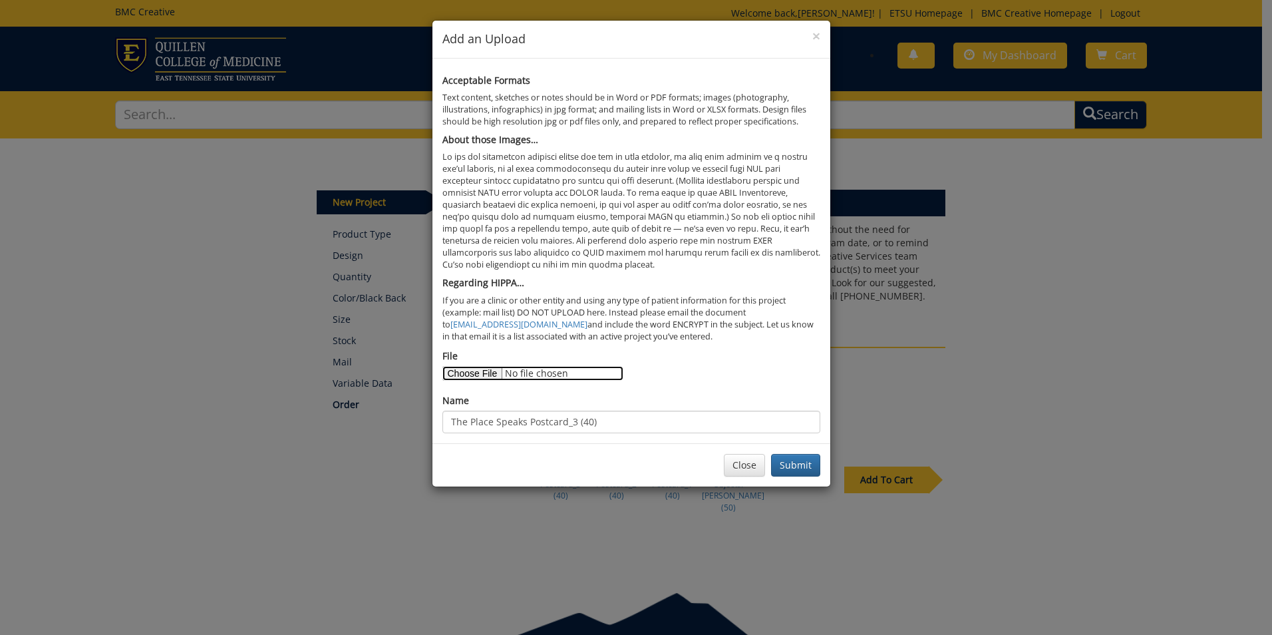
click at [499, 374] on input "File" at bounding box center [532, 373] width 181 height 15
type input "C:\fakepath\TPS_postcard_print.4.pdf"
drag, startPoint x: 574, startPoint y: 421, endPoint x: 623, endPoint y: 433, distance: 50.0
click at [577, 421] on input "The Place Speaks Postcard_3 (40)" at bounding box center [631, 422] width 378 height 23
click at [574, 421] on input "The Place Speaks Postcard_3 (40)" at bounding box center [631, 422] width 378 height 23
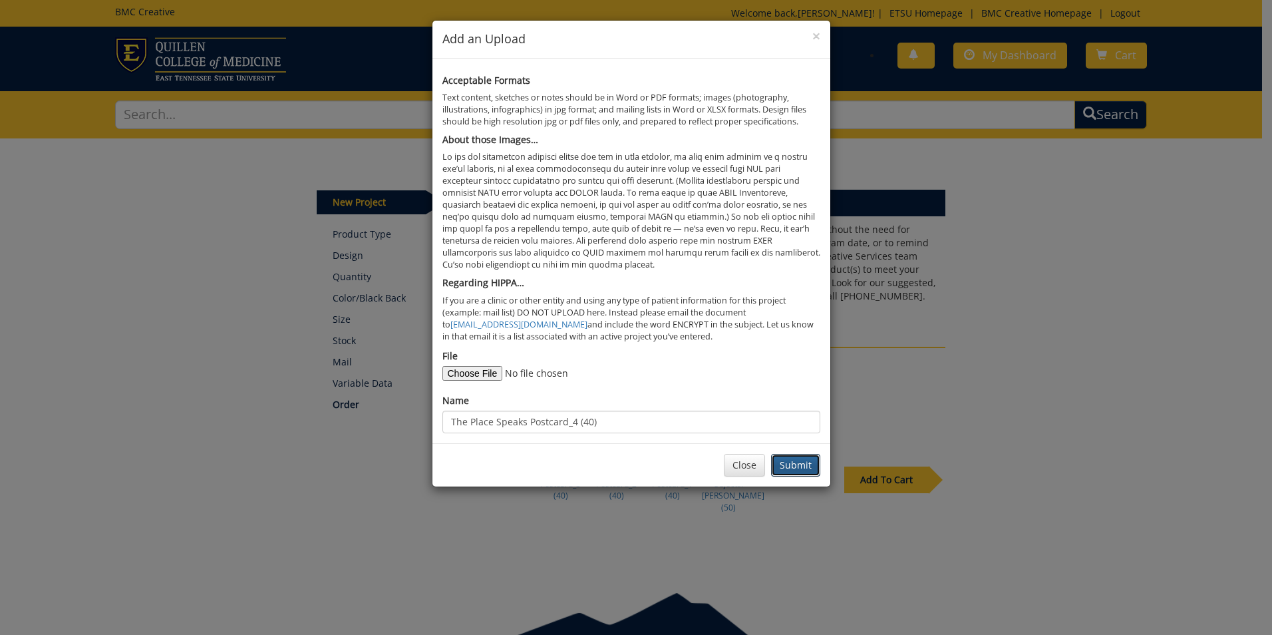
click at [791, 470] on button "Submit" at bounding box center [795, 465] width 49 height 23
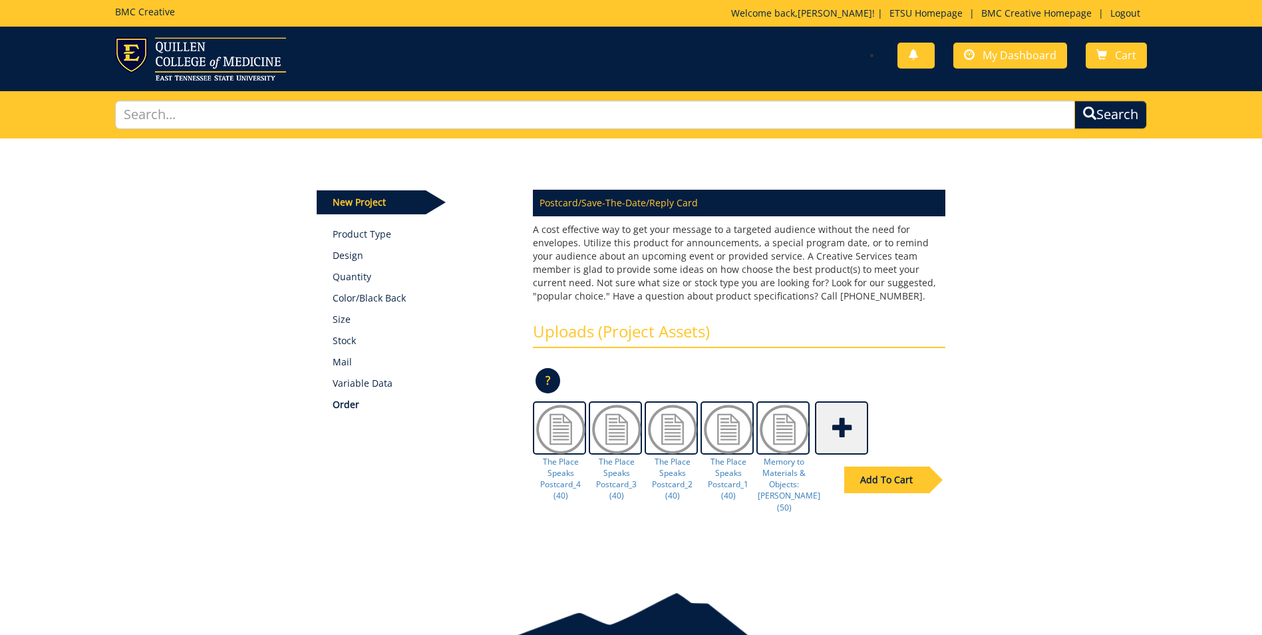
click at [840, 431] on span at bounding box center [842, 426] width 53 height 47
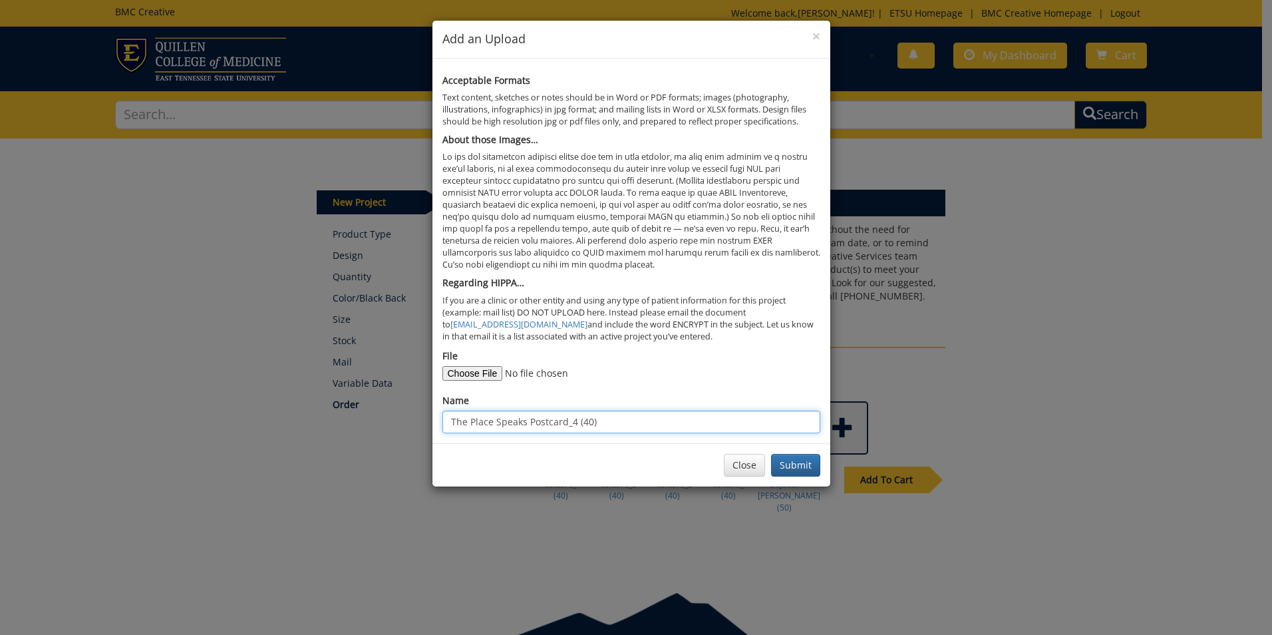
click at [572, 423] on input "The Place Speaks Postcard_4 (40)" at bounding box center [631, 422] width 378 height 23
click at [576, 421] on input "The Place Speaks Postcard_4 (40)" at bounding box center [631, 422] width 378 height 23
type input "The Place Speaks Postcard_5 (40)"
click at [490, 371] on input "File" at bounding box center [532, 373] width 181 height 15
type input "C:\fakepath\TPS_postcard_print.5.pdf"
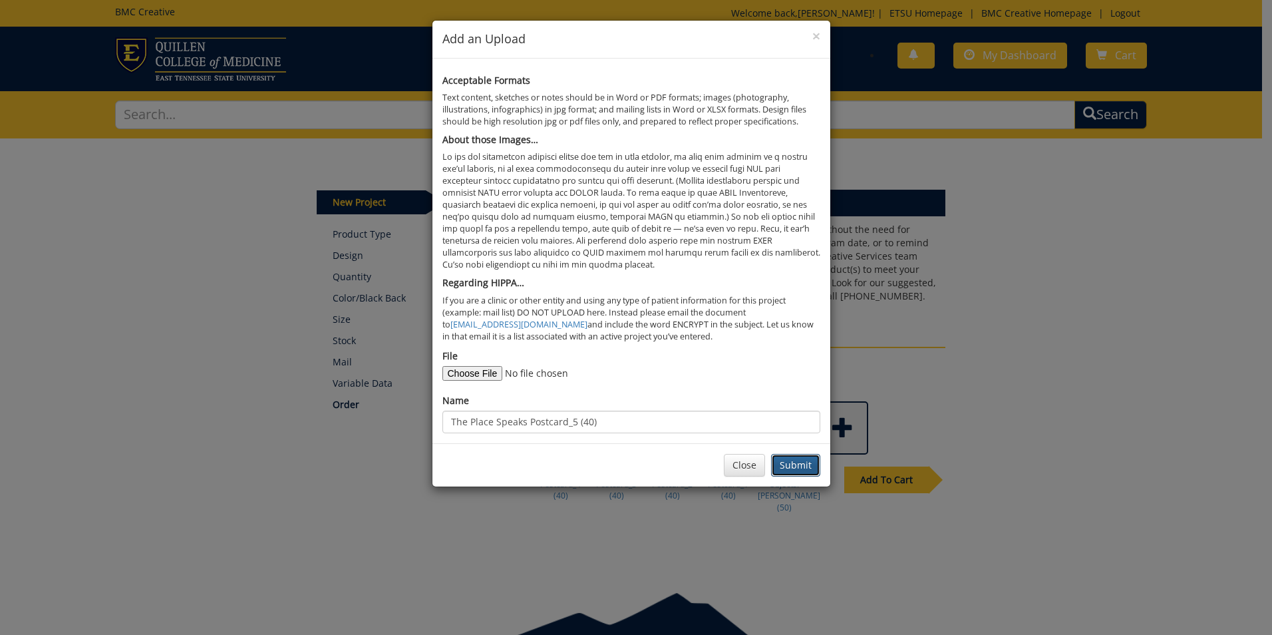
click at [800, 467] on button "Submit" at bounding box center [795, 465] width 49 height 23
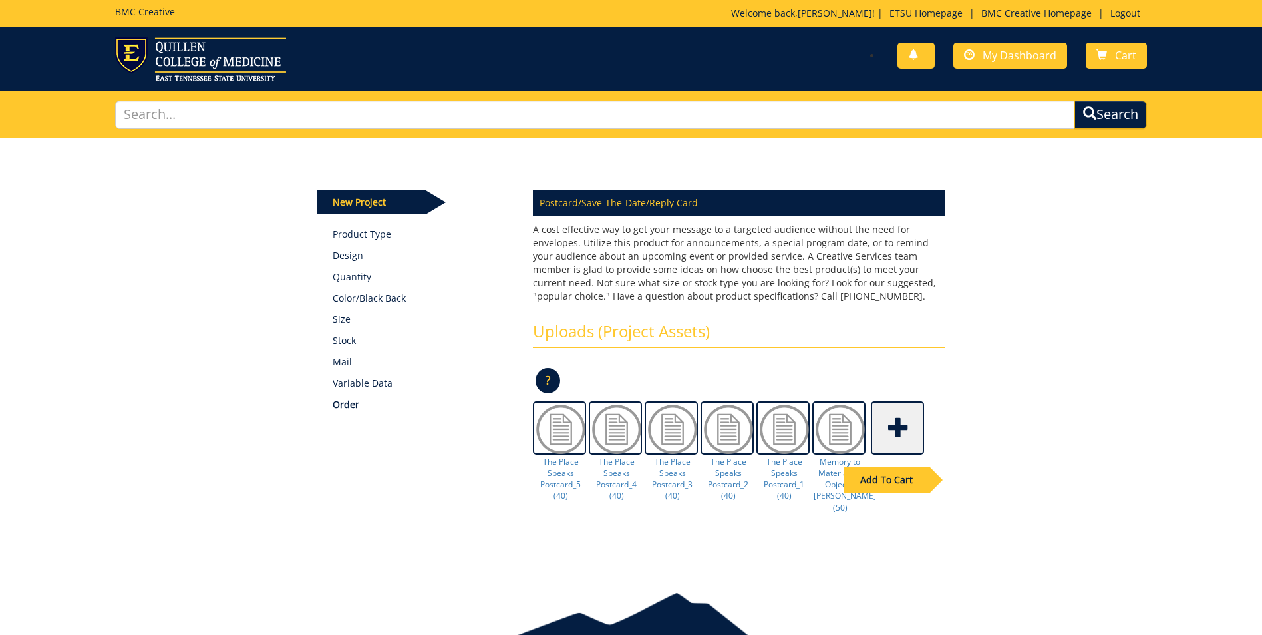
click at [889, 476] on div "Add To Cart" at bounding box center [886, 479] width 85 height 27
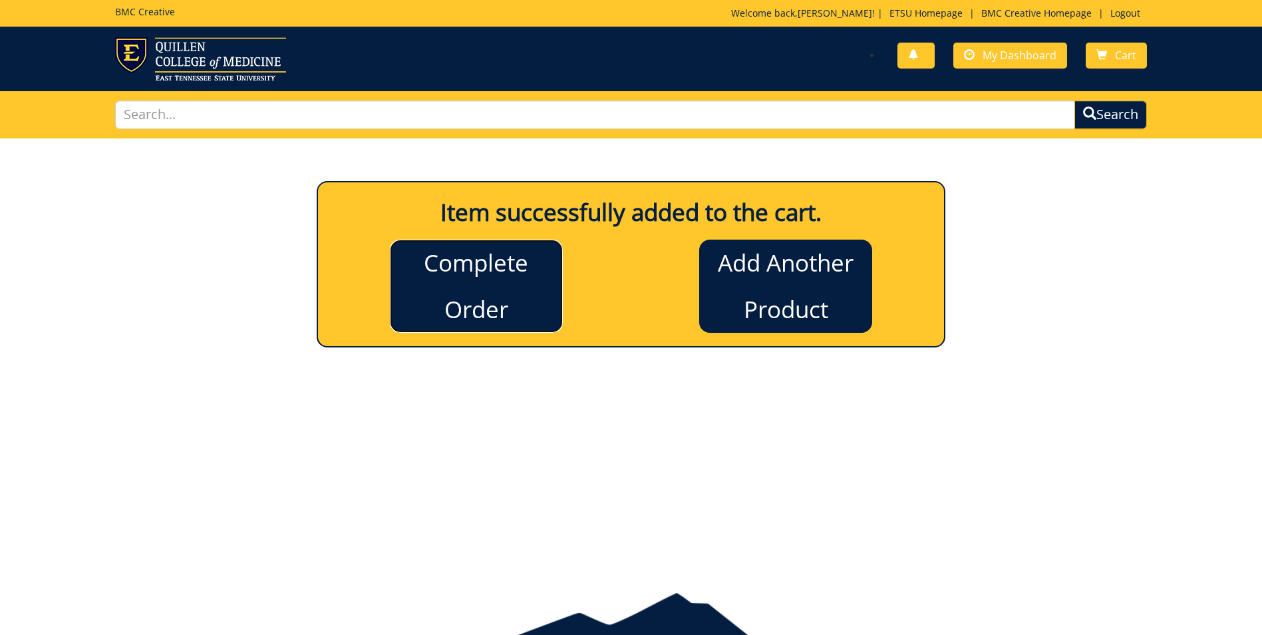
click at [456, 279] on link "Complete Order" at bounding box center [476, 286] width 173 height 93
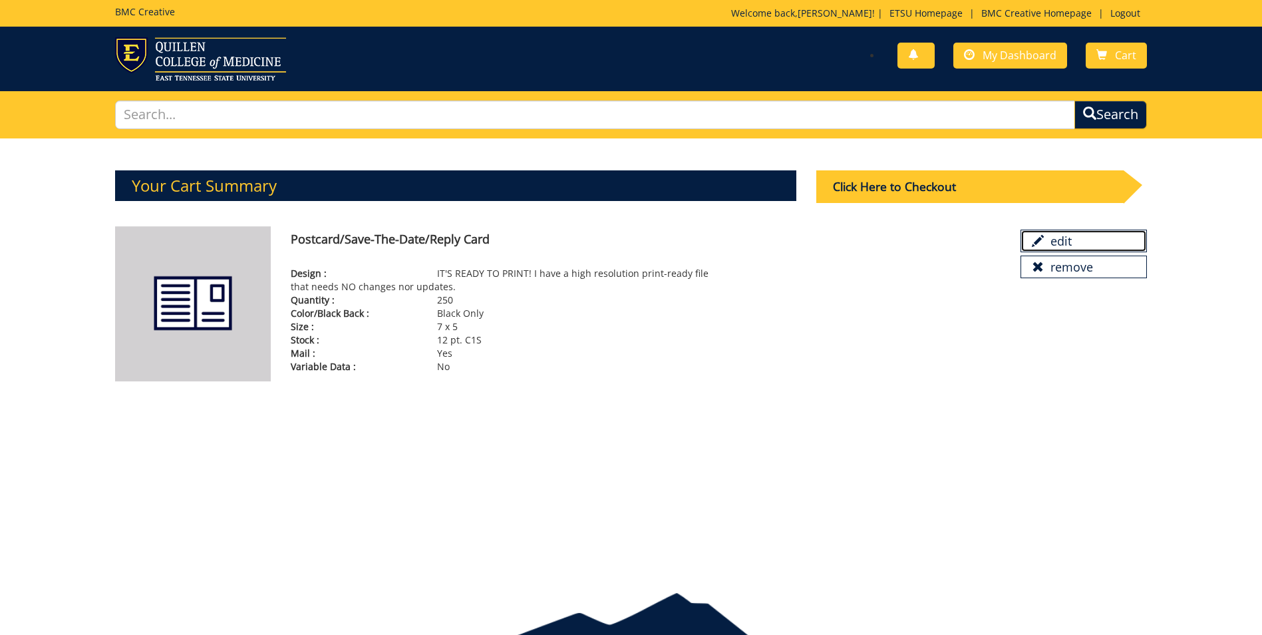
drag, startPoint x: 1111, startPoint y: 248, endPoint x: 747, endPoint y: 70, distance: 405.9
click at [1111, 248] on link "edit" at bounding box center [1084, 241] width 126 height 23
click at [856, 190] on div "Click Here to Checkout" at bounding box center [969, 186] width 307 height 33
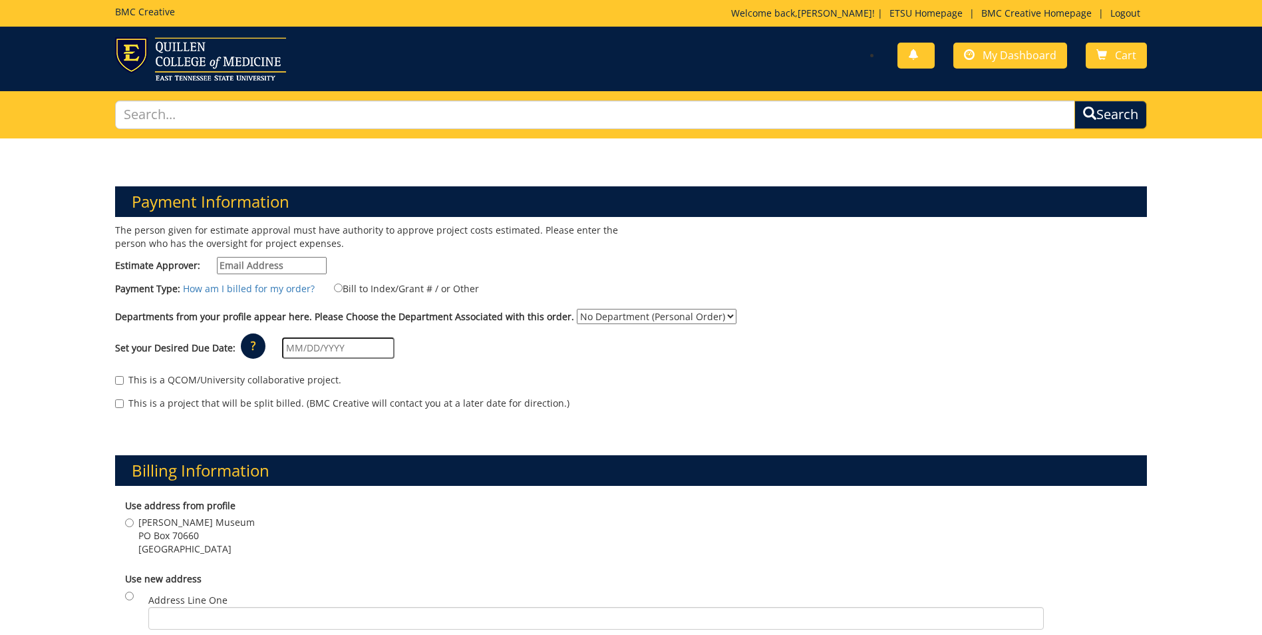
click at [252, 266] on input "Estimate Approver:" at bounding box center [272, 265] width 110 height 17
click at [260, 267] on input "Estimate Approver:" at bounding box center [272, 265] width 110 height 17
paste input "[EMAIL_ADDRESS][DOMAIN_NAME]"
type input "[EMAIL_ADDRESS][DOMAIN_NAME]"
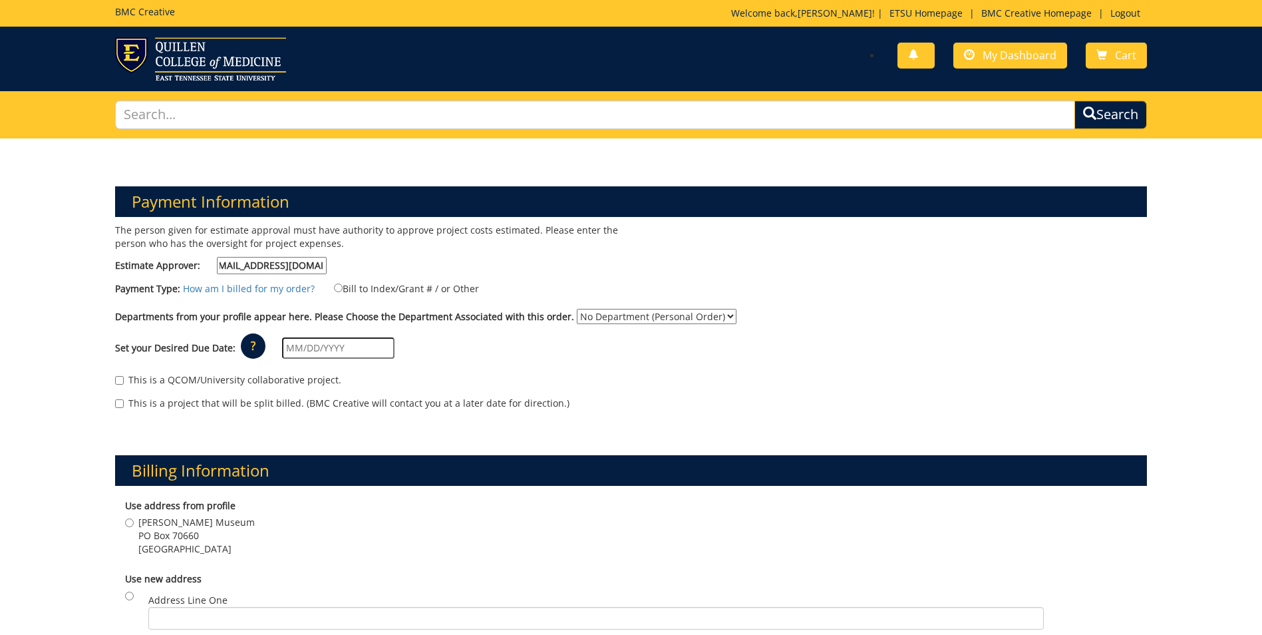
scroll to position [0, 0]
click at [606, 315] on select "No Department (Personal Order) [PERSON_NAME] Museum" at bounding box center [657, 316] width 160 height 15
select select "159"
click at [577, 309] on select "No Department (Personal Order) [PERSON_NAME] Museum" at bounding box center [657, 316] width 160 height 15
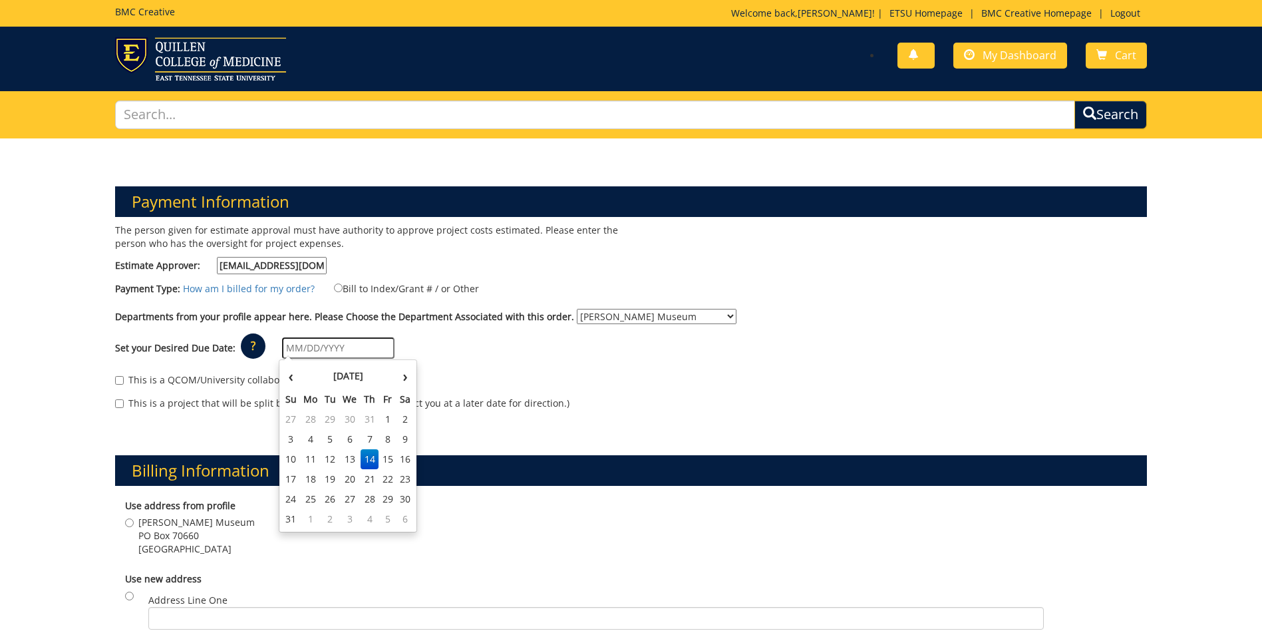
click at [291, 345] on input "text" at bounding box center [338, 347] width 112 height 21
click at [371, 497] on td "28" at bounding box center [370, 499] width 19 height 20
type input "[DATE]"
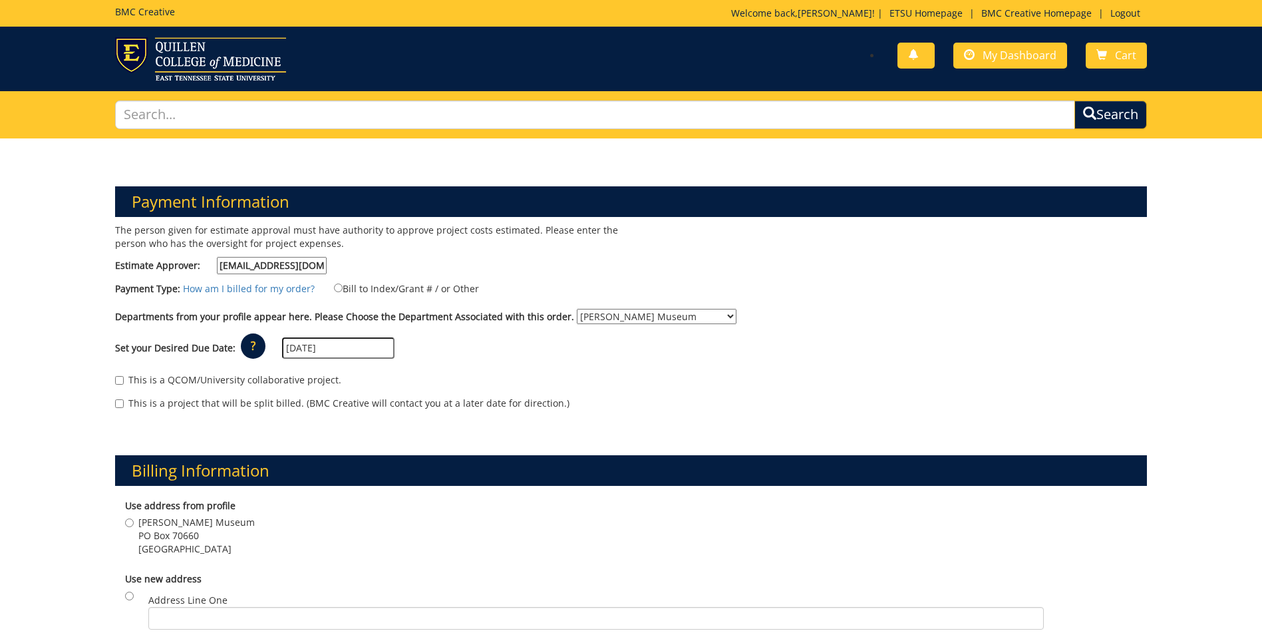
scroll to position [67, 0]
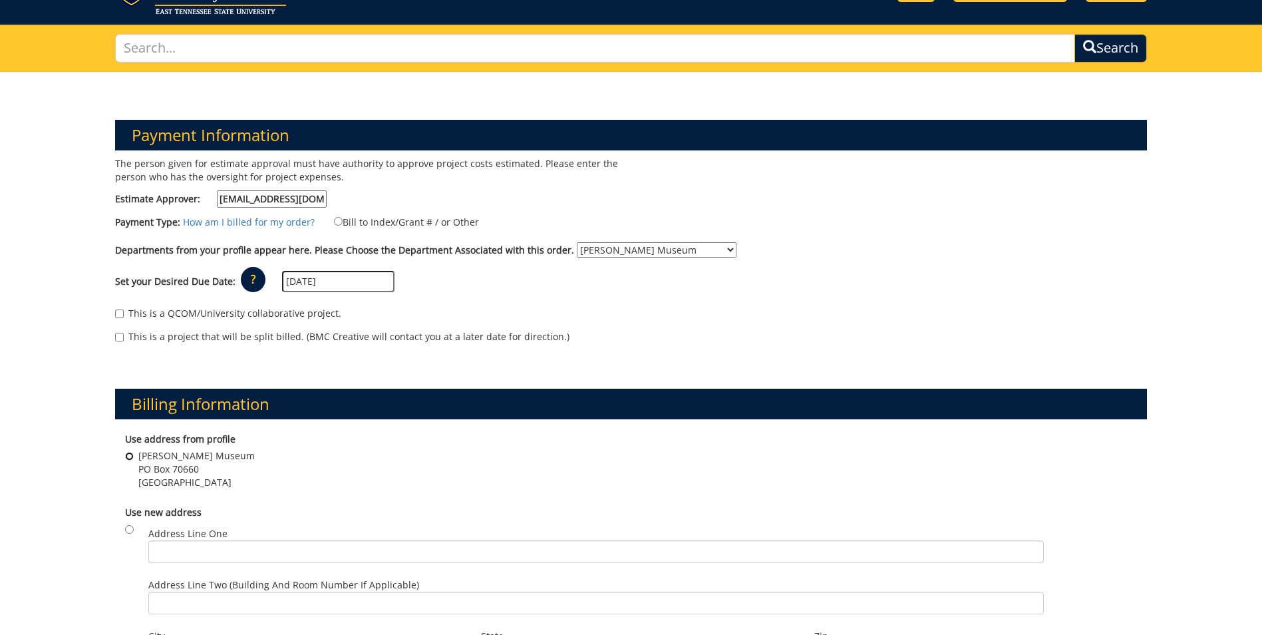
click at [129, 458] on input "[PERSON_NAME][GEOGRAPHIC_DATA]" at bounding box center [129, 456] width 9 height 9
radio input "true"
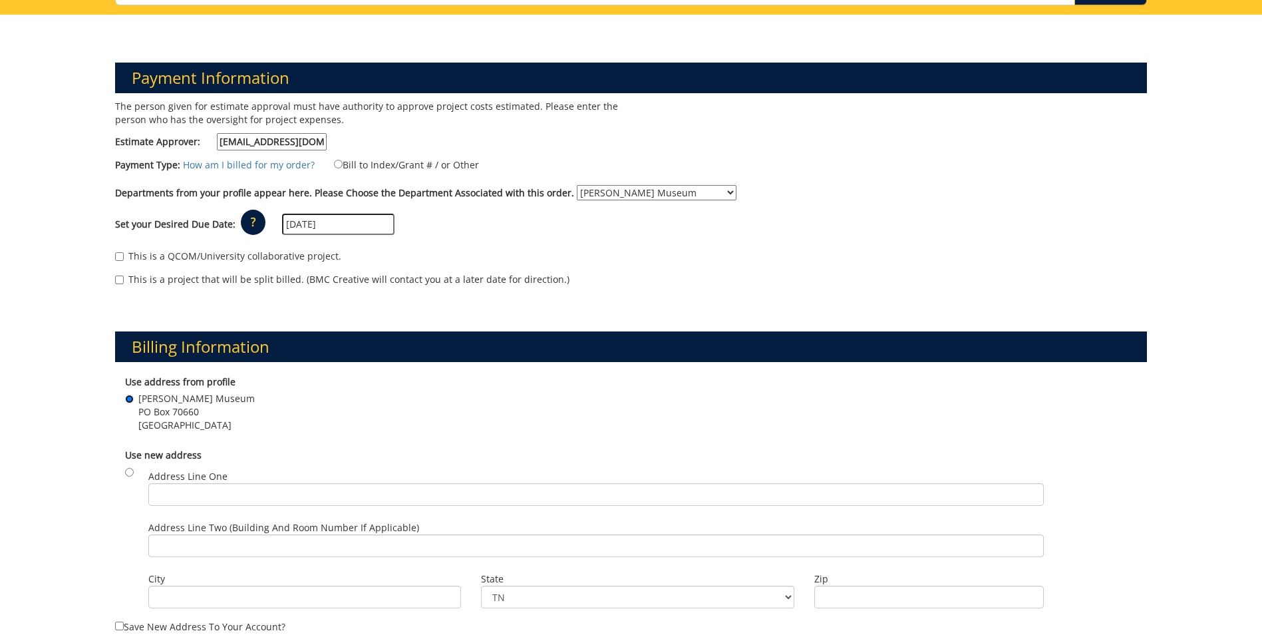
scroll to position [0, 0]
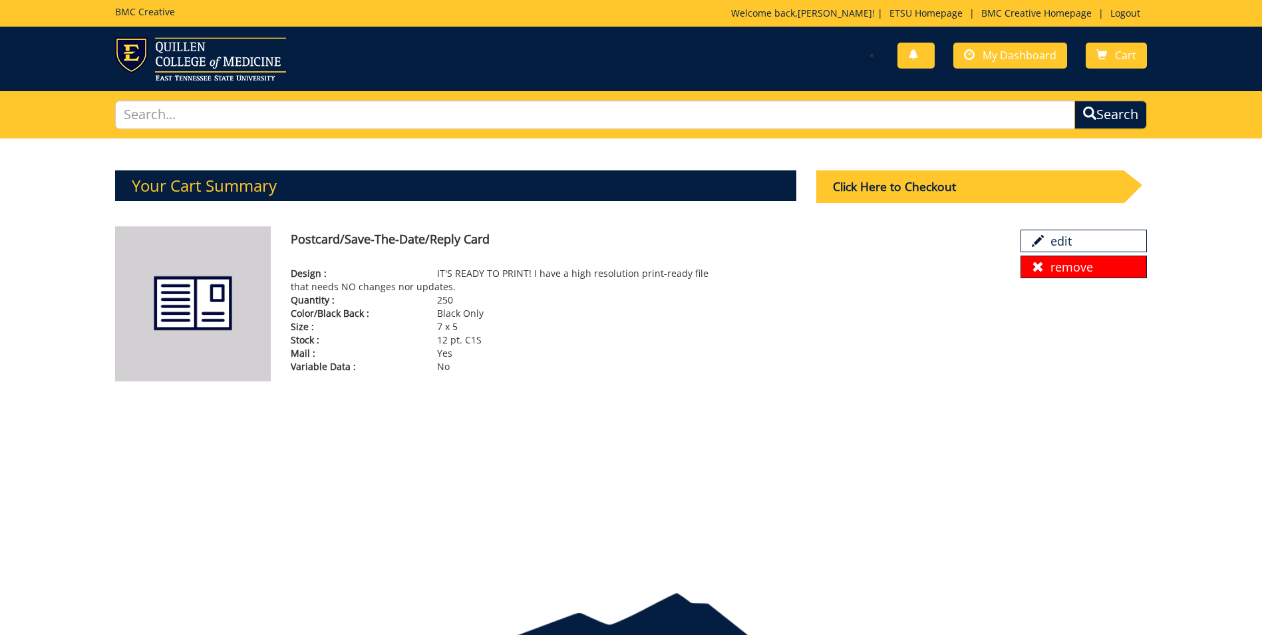
click at [1100, 271] on link "remove" at bounding box center [1084, 267] width 126 height 23
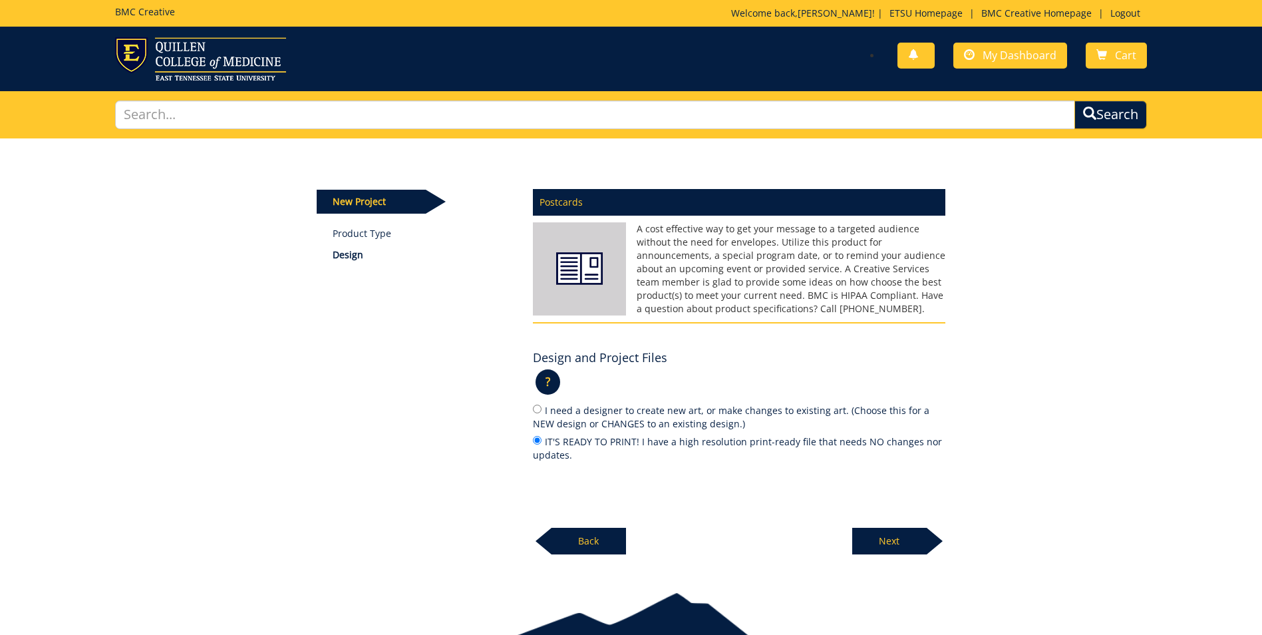
click at [894, 542] on p "Next" at bounding box center [889, 541] width 75 height 27
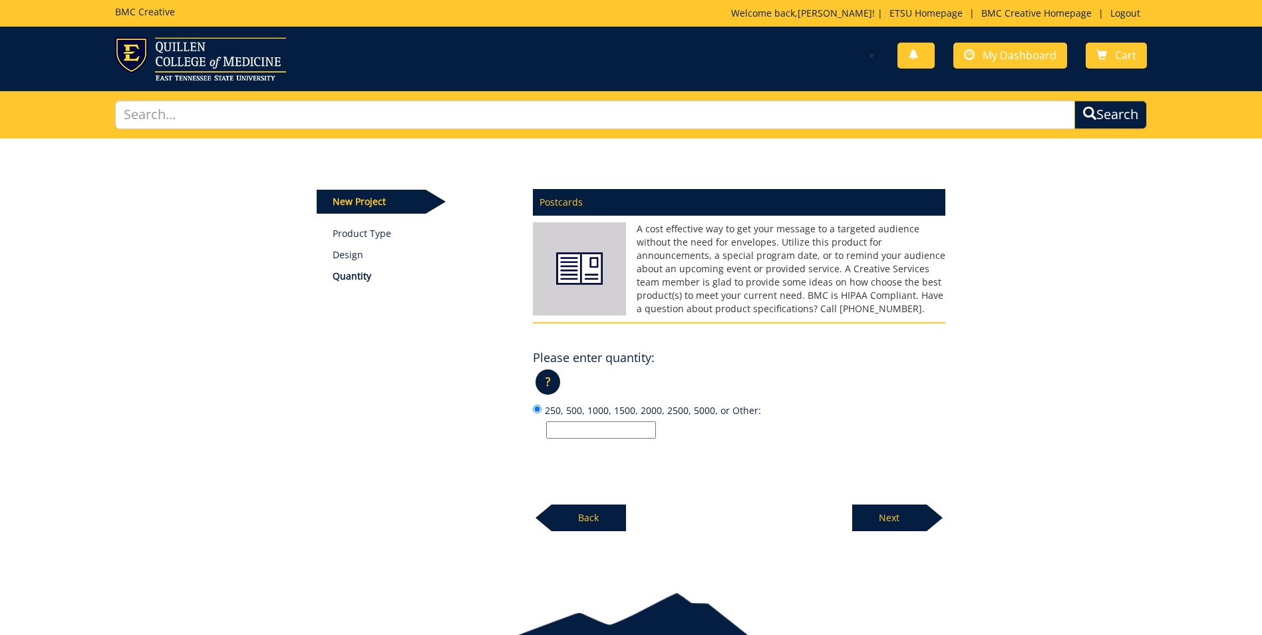
click at [600, 429] on input "250, 500, 1000, 1500, 2000, 2500, 5000, or Other:" at bounding box center [601, 429] width 110 height 17
type input "250"
click at [923, 522] on p "Next" at bounding box center [889, 517] width 75 height 27
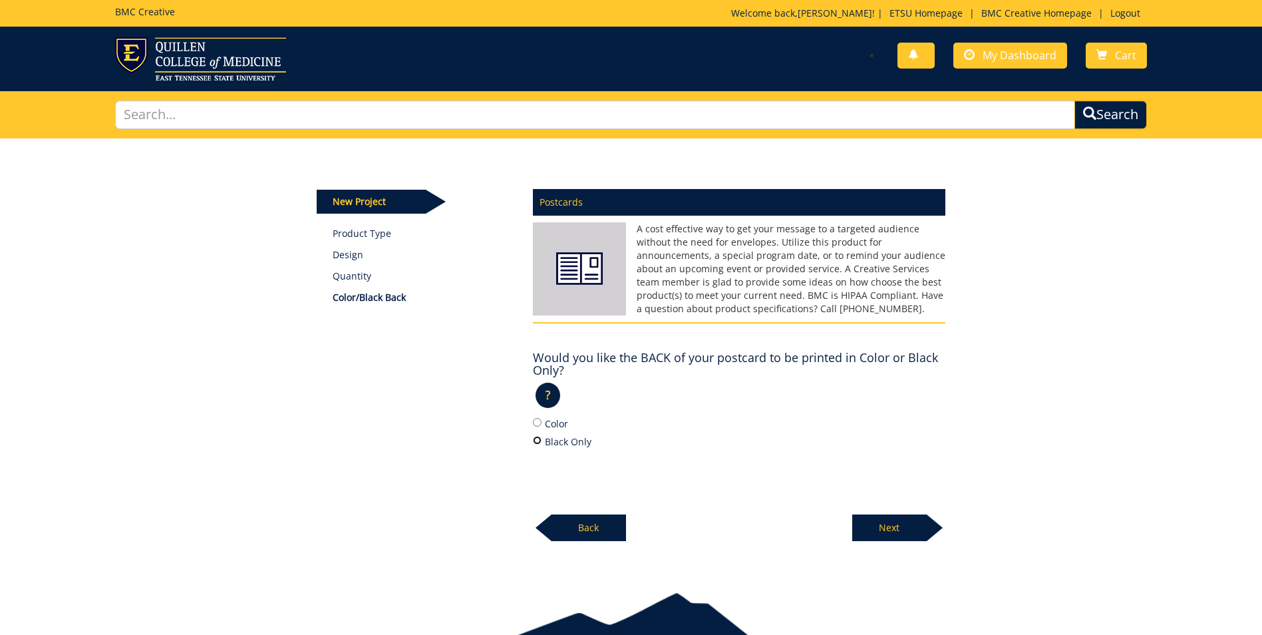
click at [538, 443] on input "Black Only" at bounding box center [537, 440] width 9 height 9
radio input "true"
click at [929, 528] on div at bounding box center [935, 527] width 16 height 27
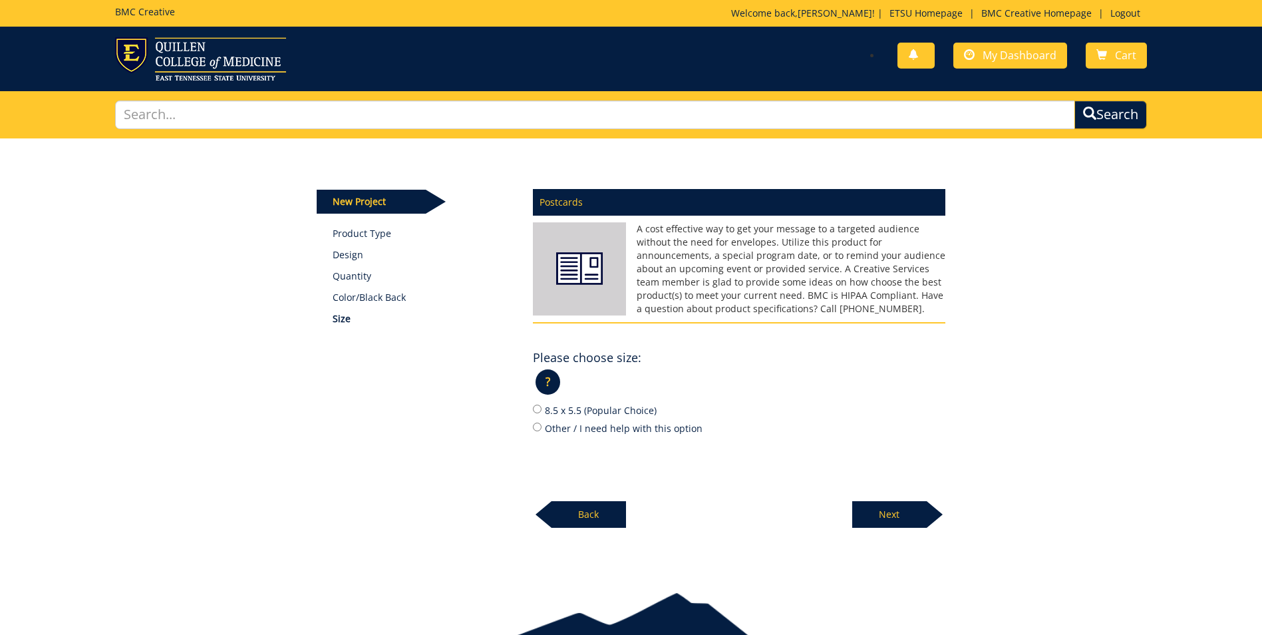
click at [537, 432] on label "Other / I need help with this option" at bounding box center [739, 428] width 413 height 15
click at [537, 431] on input "Other / I need help with this option" at bounding box center [537, 427] width 9 height 9
radio input "true"
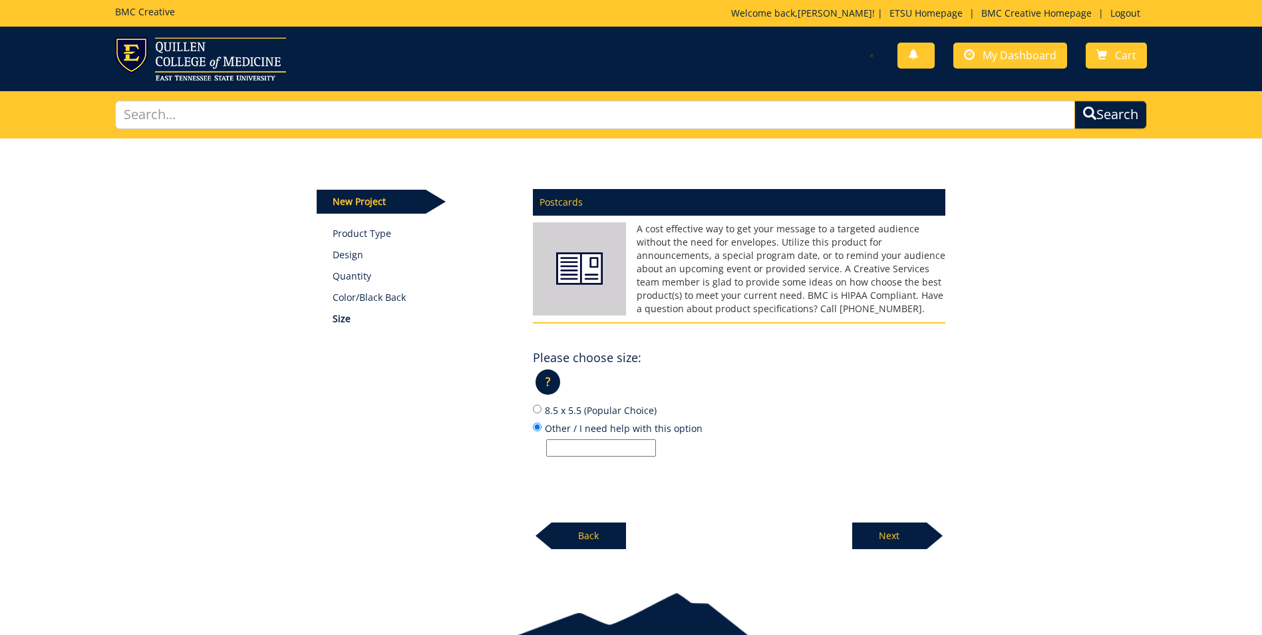
click at [567, 450] on input "Other / I need help with this option" at bounding box center [601, 447] width 110 height 17
type input "7 x 5"
click at [891, 536] on p "Next" at bounding box center [889, 535] width 75 height 27
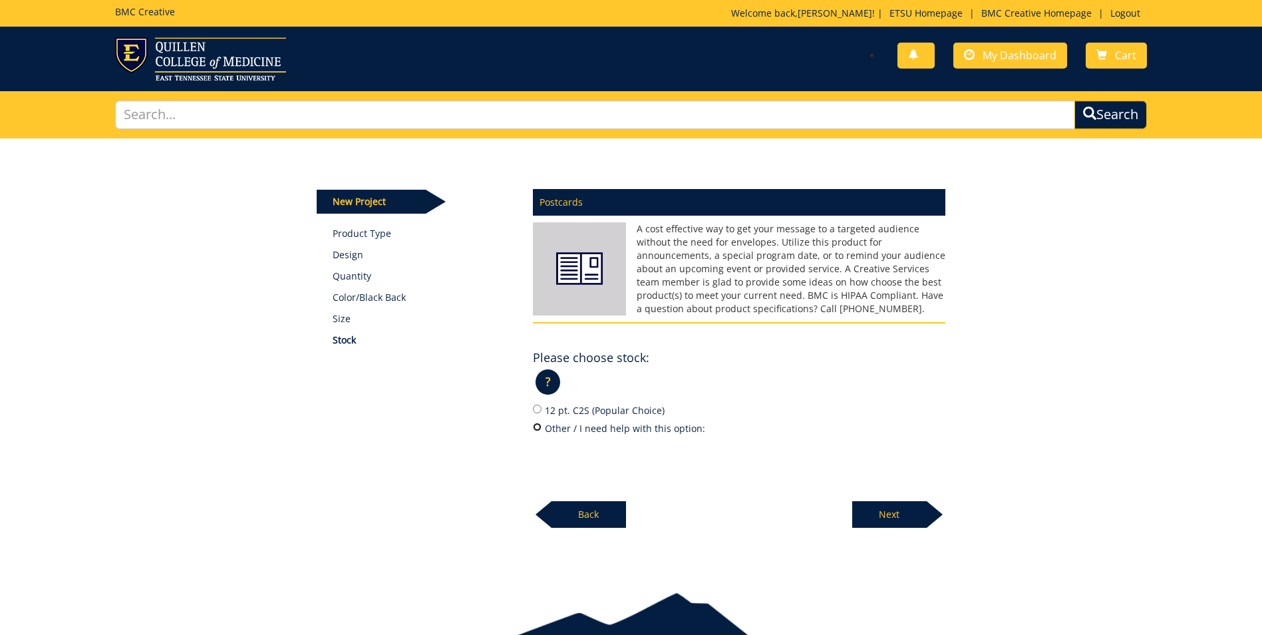
click at [533, 425] on input "Other / I need help with this option:" at bounding box center [537, 427] width 9 height 9
radio input "true"
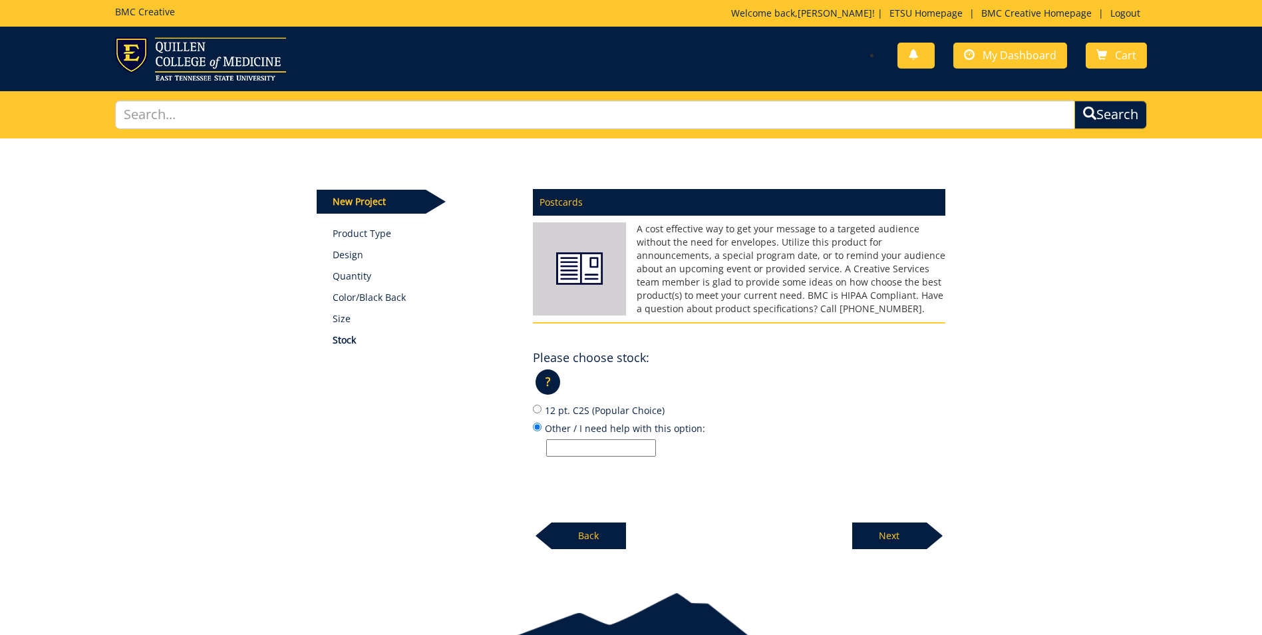
drag, startPoint x: 556, startPoint y: 453, endPoint x: 566, endPoint y: 453, distance: 9.3
click at [556, 453] on input "Other / I need help with this option:" at bounding box center [601, 447] width 110 height 17
type input "12 pt. C1S"
click at [887, 532] on p "Next" at bounding box center [889, 535] width 75 height 27
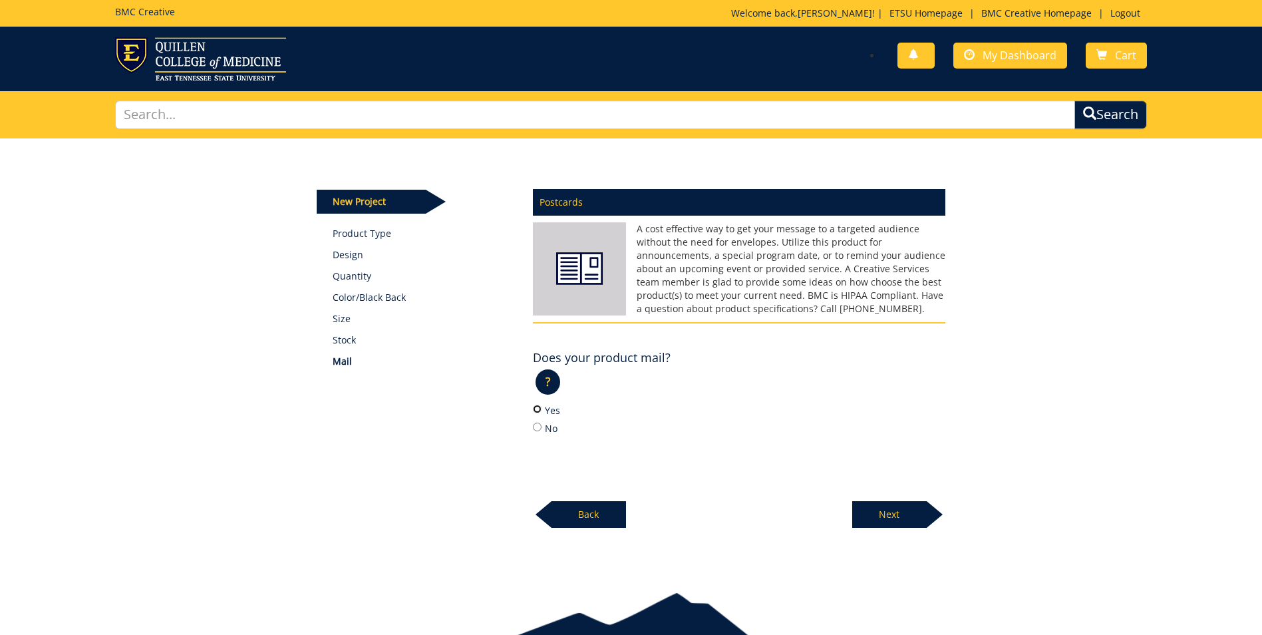
click at [537, 409] on input "Yes" at bounding box center [537, 409] width 9 height 9
radio input "true"
click at [868, 510] on p "Next" at bounding box center [889, 514] width 75 height 27
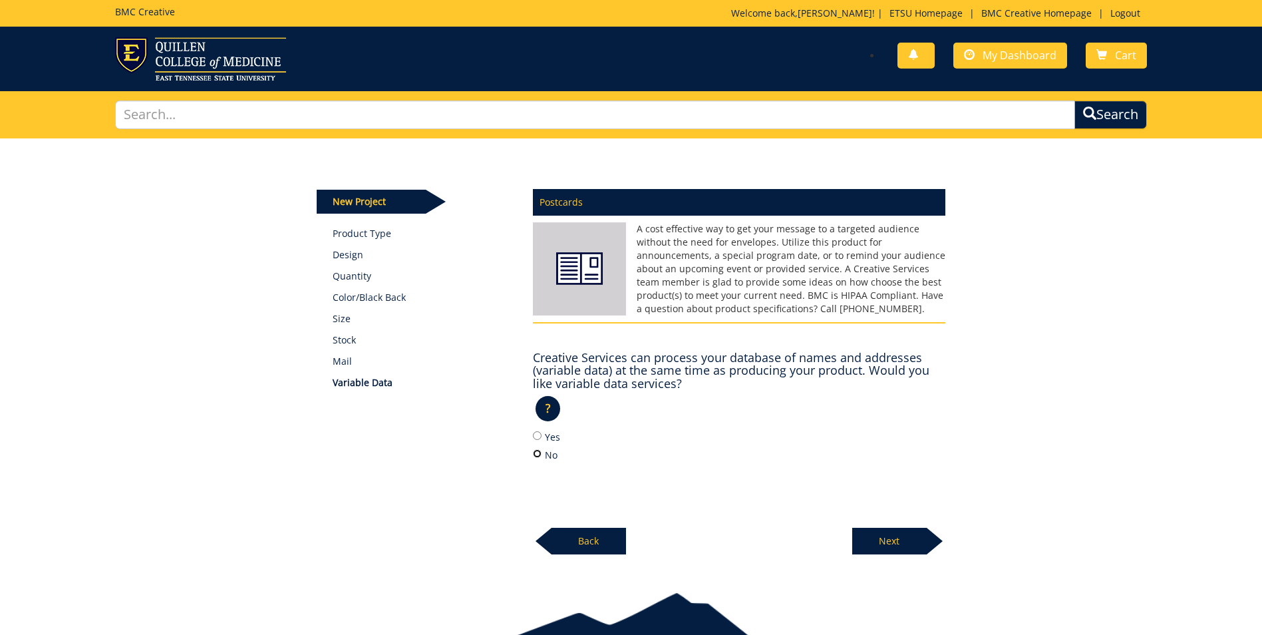
click at [534, 454] on input "No" at bounding box center [537, 453] width 9 height 9
radio input "true"
click at [886, 548] on p "Next" at bounding box center [889, 541] width 75 height 27
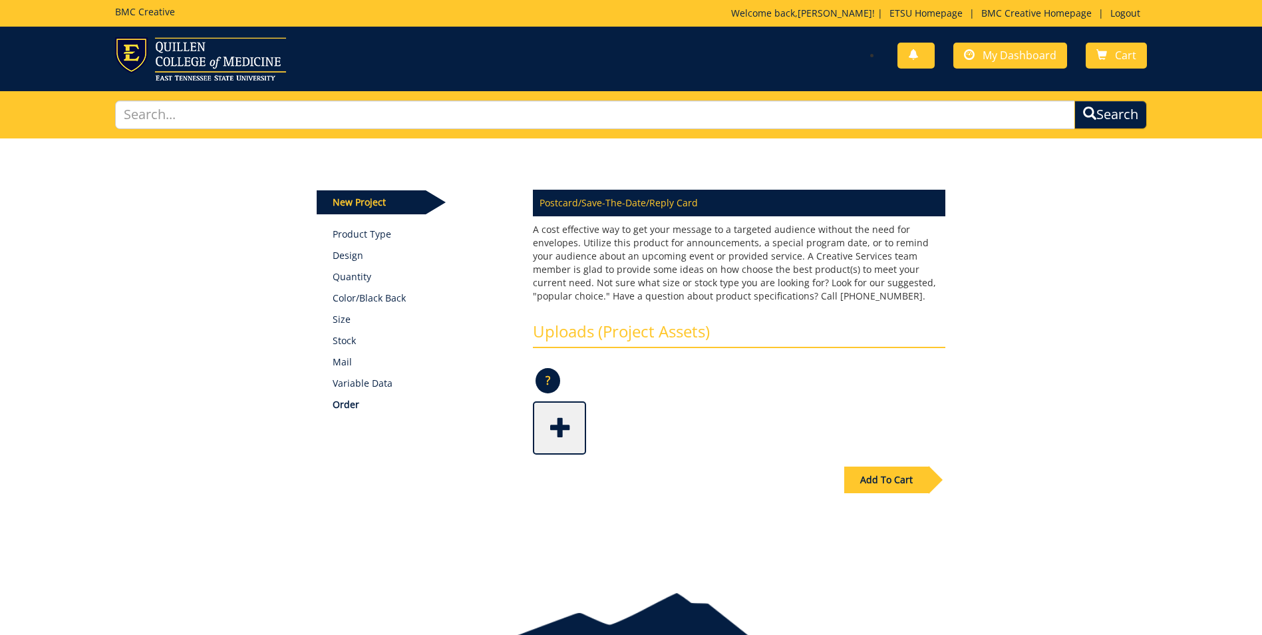
click at [558, 430] on span at bounding box center [560, 426] width 53 height 47
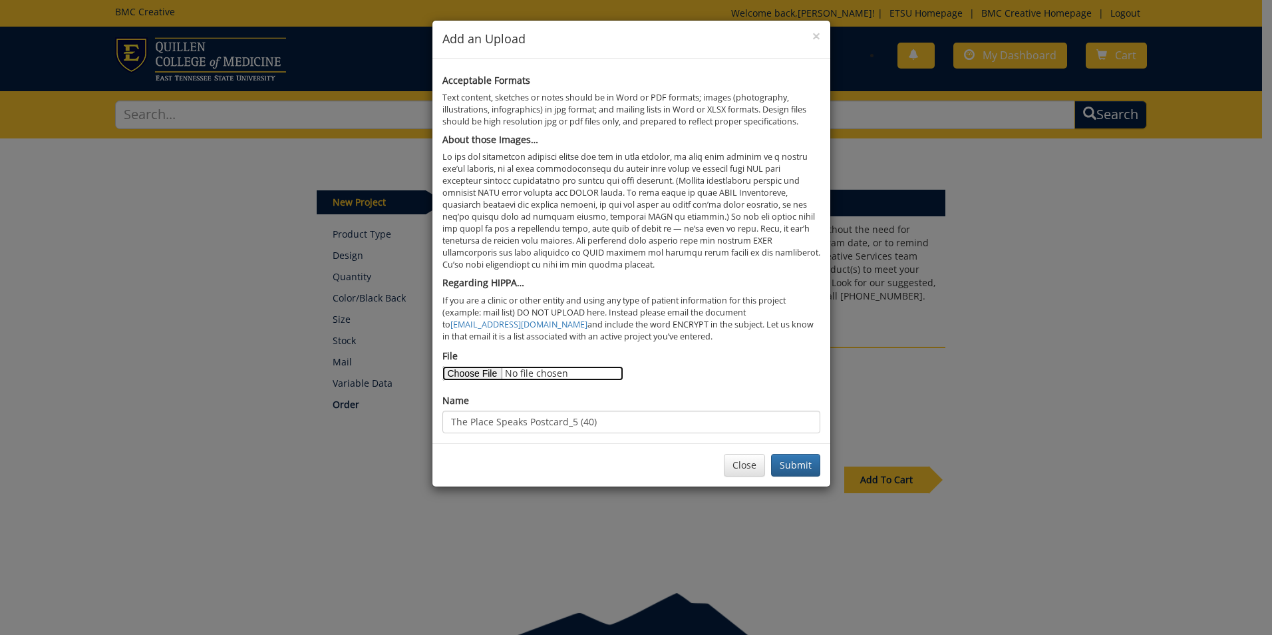
click at [484, 375] on input "File" at bounding box center [532, 373] width 181 height 15
type input "C:\fakepath\[PERSON_NAME] Lee_postcard_print.1.pdf"
drag, startPoint x: 576, startPoint y: 422, endPoint x: 437, endPoint y: 403, distance: 139.7
click at [437, 403] on div "Acceptable Formats Text content, sketches or notes should be in Word or PDF for…" at bounding box center [632, 251] width 398 height 385
click at [658, 422] on input "Memory to Materials & Objects: LaKesha Lee (40)" at bounding box center [631, 422] width 378 height 23
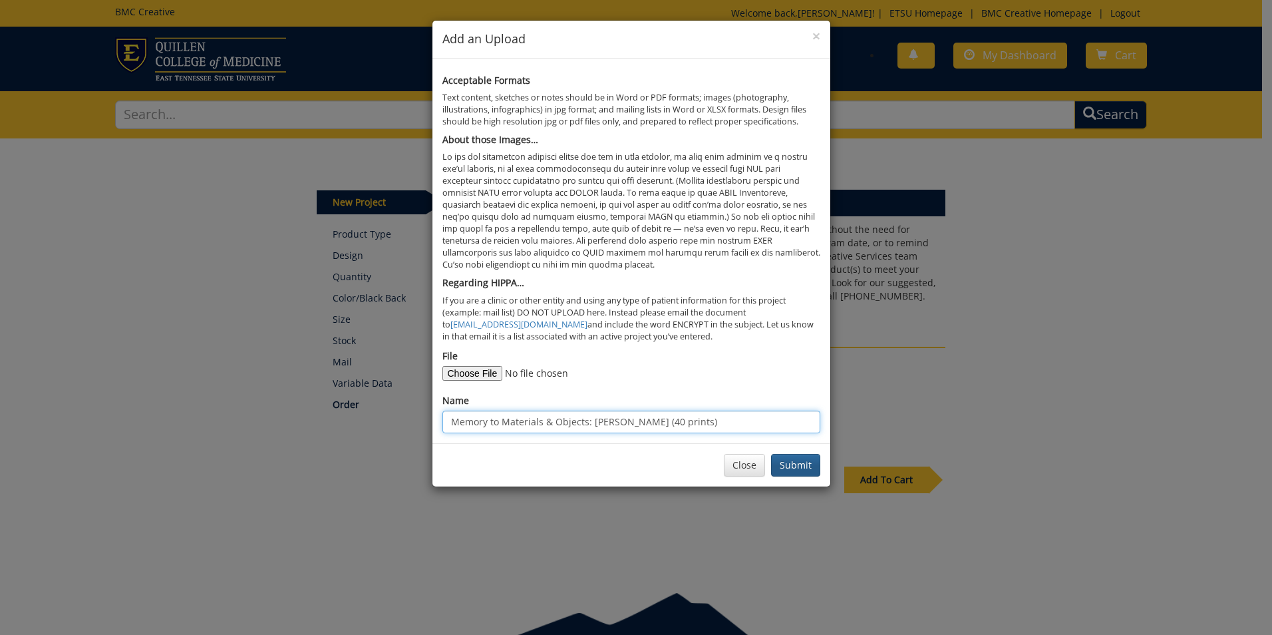
type input "Memory to Materials & Objects: LaKesha Lee (40 prints)"
click at [789, 465] on button "Submit" at bounding box center [795, 465] width 49 height 23
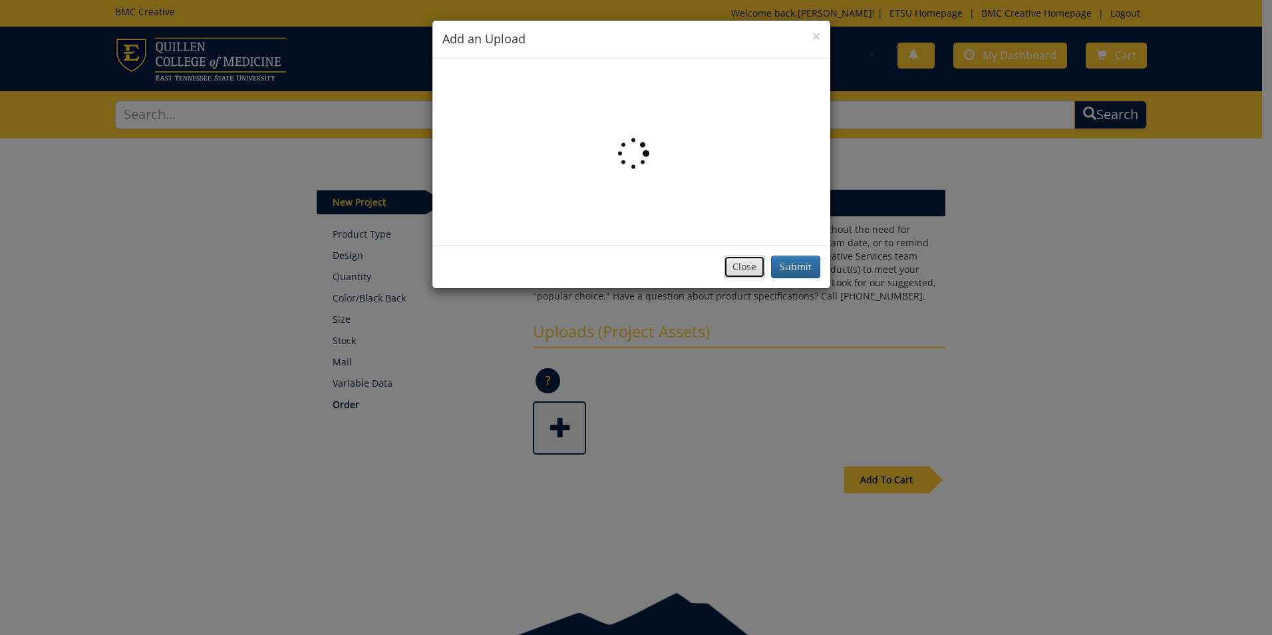
click at [750, 268] on button "Close" at bounding box center [744, 267] width 41 height 23
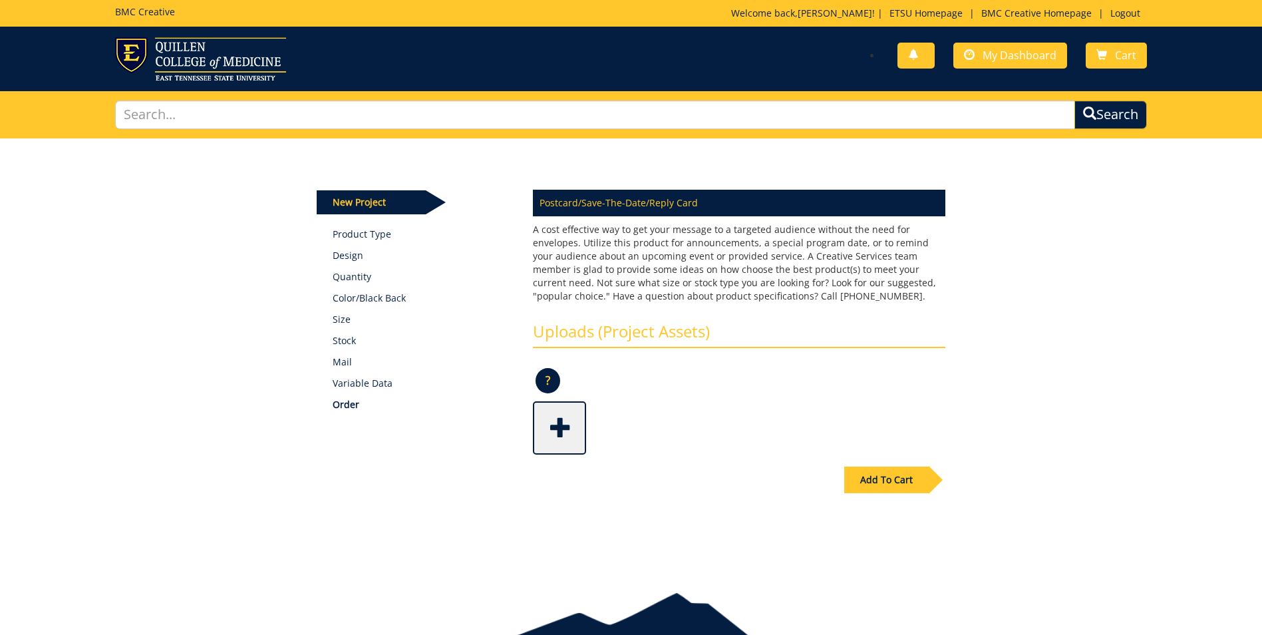
click at [571, 439] on span at bounding box center [560, 426] width 53 height 47
click at [564, 488] on div "Add To Cart" at bounding box center [631, 507] width 649 height 104
click at [555, 433] on img at bounding box center [560, 429] width 53 height 53
click at [580, 431] on span at bounding box center [560, 426] width 53 height 47
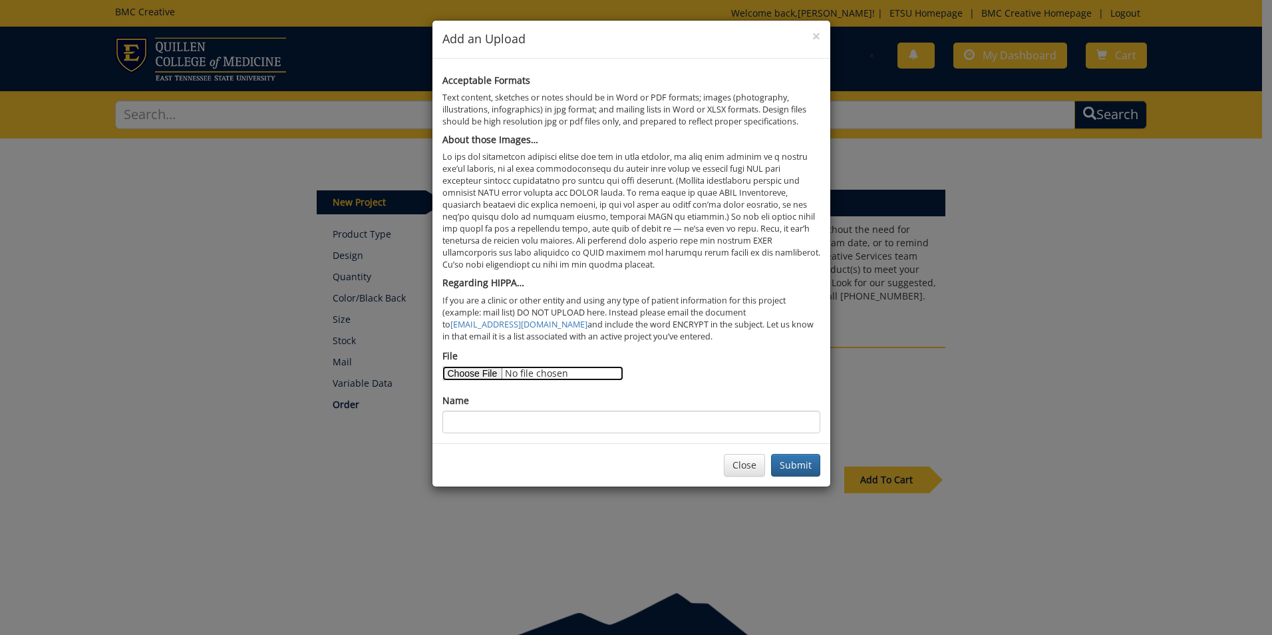
click at [490, 373] on input "File" at bounding box center [532, 373] width 181 height 15
type input "C:\fakepath\[PERSON_NAME] Lee_postcard_print.1.pdf"
click at [506, 433] on input "Name" at bounding box center [631, 422] width 378 height 23
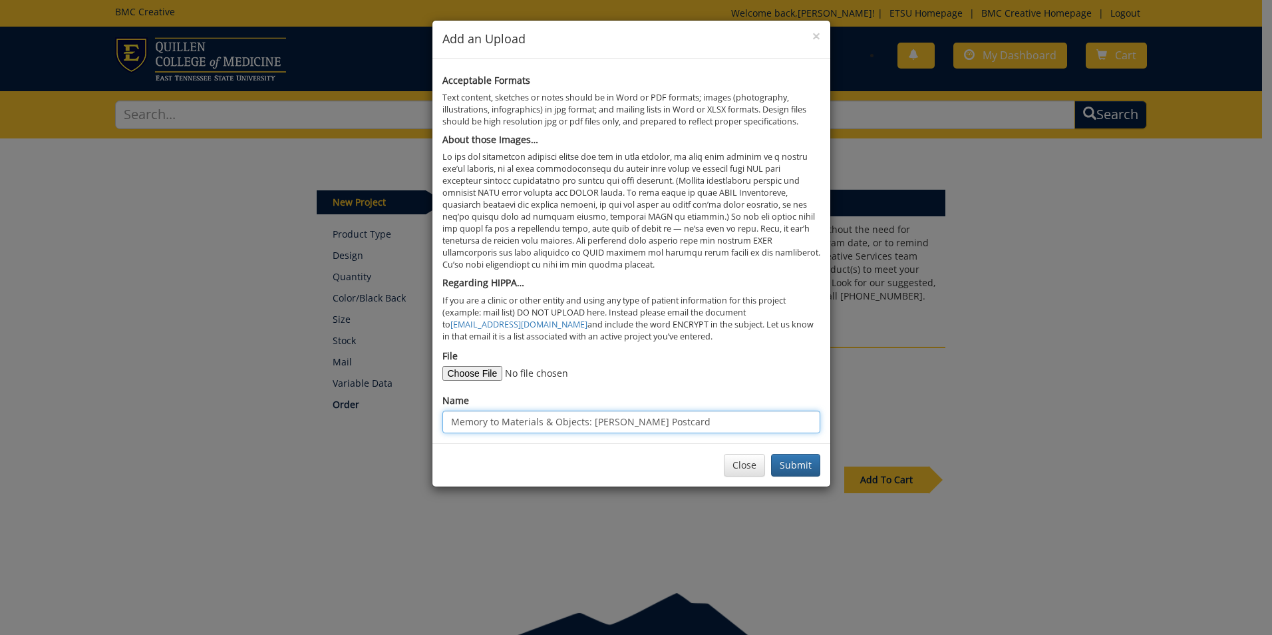
drag, startPoint x: 664, startPoint y: 421, endPoint x: 647, endPoint y: 422, distance: 16.7
click at [647, 422] on input "Memory to Materials & Objects: [PERSON_NAME] Postcard" at bounding box center [631, 422] width 378 height 23
type input "Memory to Materials & Objects: [PERSON_NAME] (Print 50)"
click at [794, 466] on button "Submit" at bounding box center [795, 465] width 49 height 23
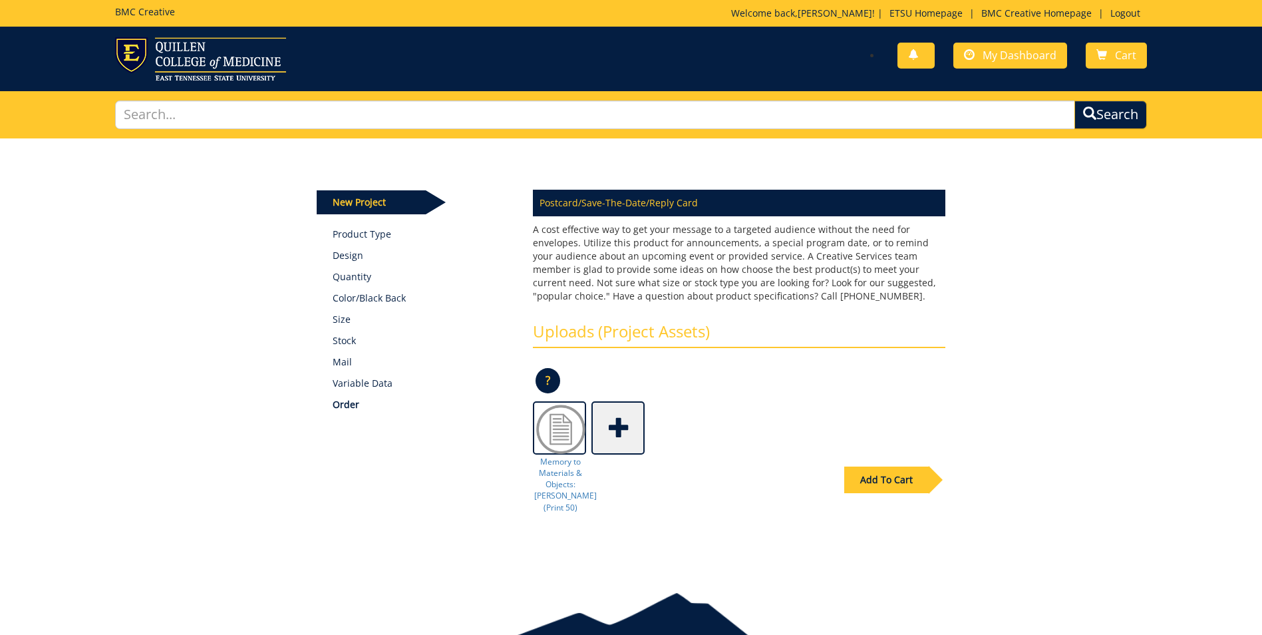
click at [636, 427] on span at bounding box center [619, 426] width 53 height 47
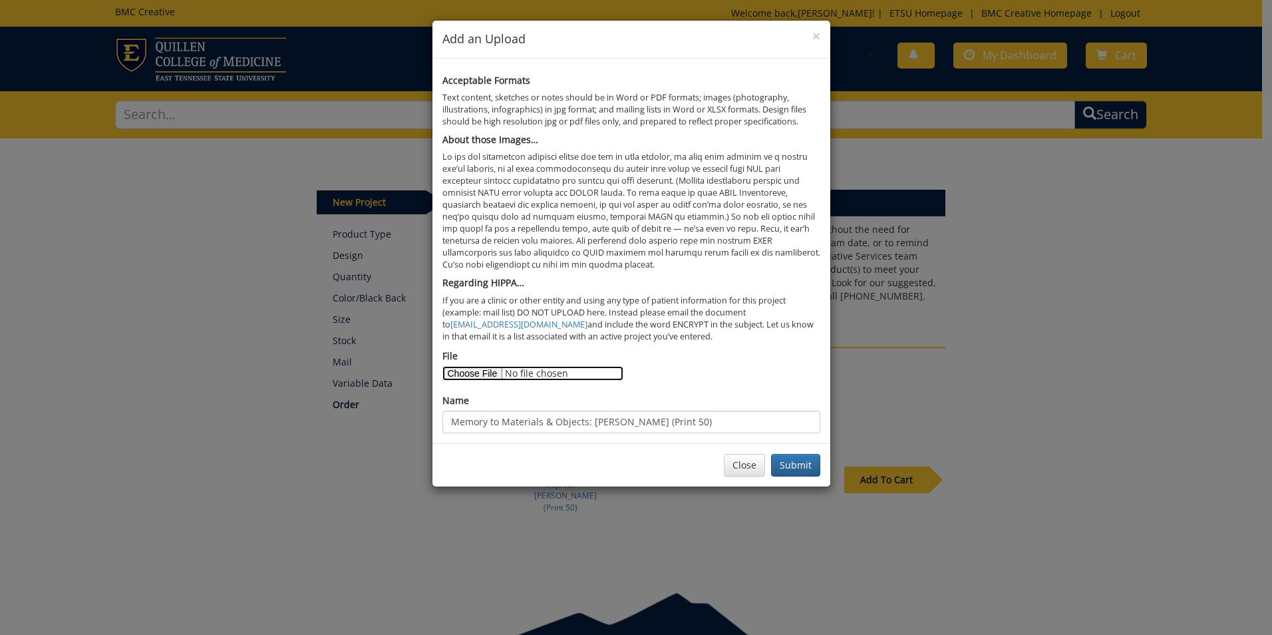
click at [483, 373] on input "File" at bounding box center [532, 373] width 181 height 15
type input "C:\fakepath\TPS_postcard_print.1.pdf"
click at [558, 420] on input "Memory to Materials & Objects: [PERSON_NAME] (Print 50)" at bounding box center [631, 422] width 378 height 23
drag, startPoint x: 696, startPoint y: 421, endPoint x: 362, endPoint y: 407, distance: 334.3
click at [362, 407] on div "× Add an Upload Acceptable Formats Text content, sketches or notes should be in…" at bounding box center [636, 317] width 1272 height 635
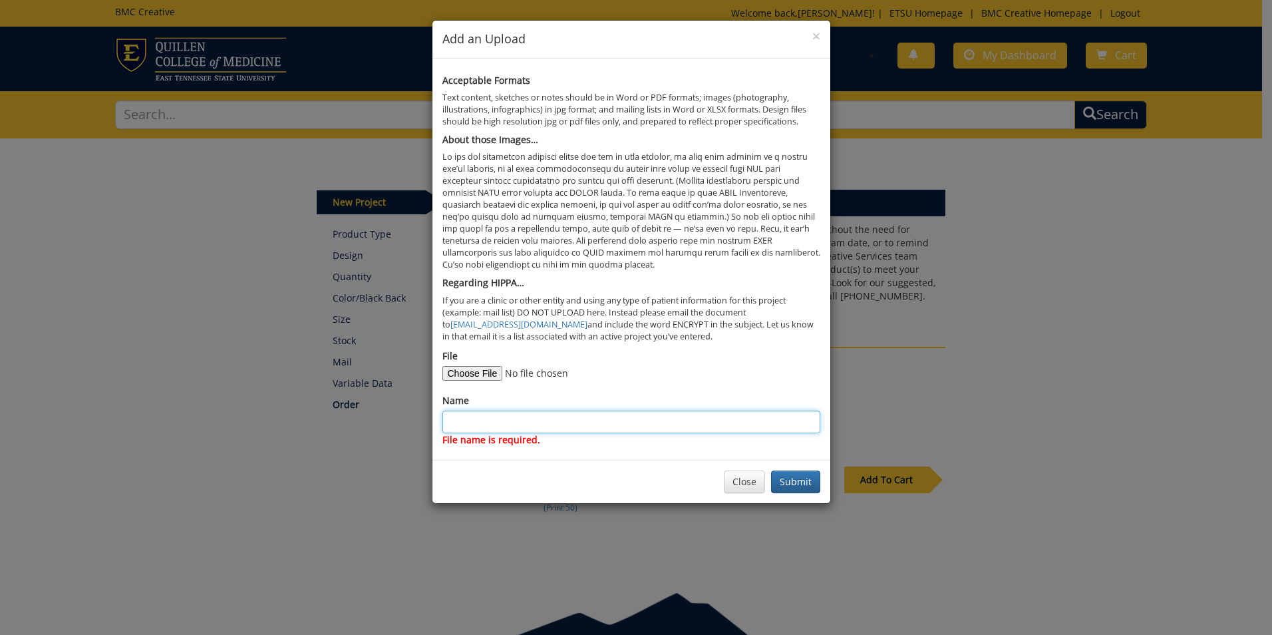
click at [483, 419] on input "Name" at bounding box center [631, 422] width 378 height 23
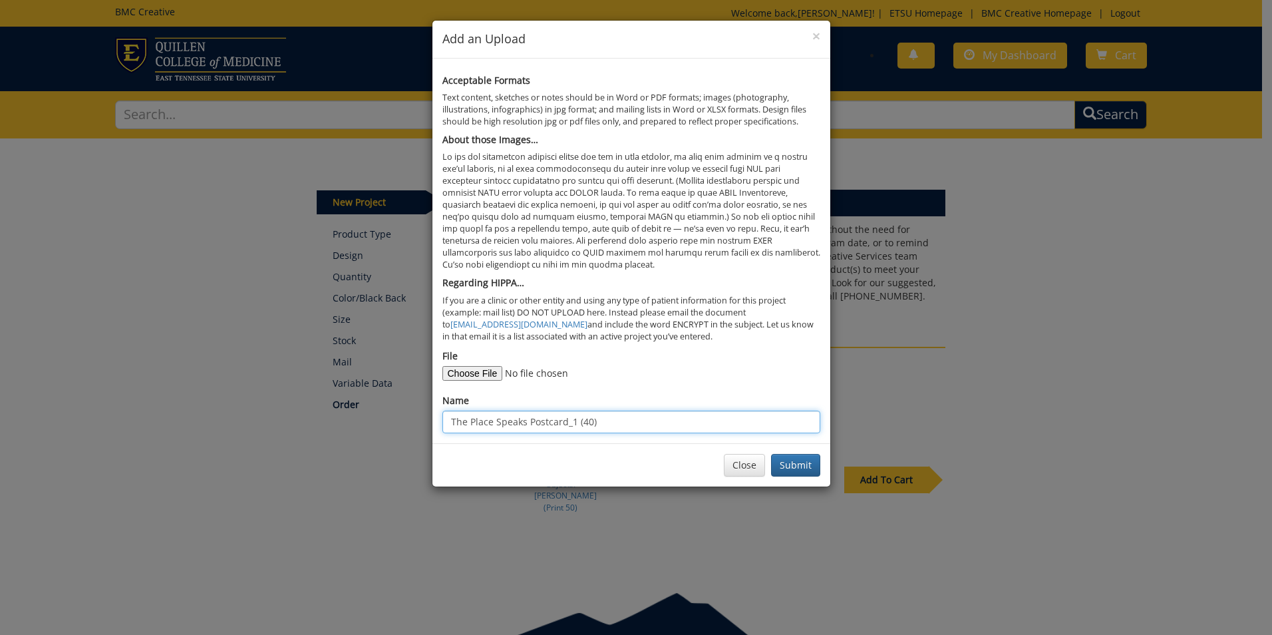
click at [580, 425] on input "The Place Speaks Postcard_1 (40)" at bounding box center [631, 422] width 378 height 23
drag, startPoint x: 572, startPoint y: 421, endPoint x: 531, endPoint y: 422, distance: 41.3
click at [531, 422] on input "The Place Speaks Postcard_1 (Print40)" at bounding box center [631, 422] width 378 height 23
click at [540, 423] on input "The Place Speaks Postcard_1 (Print40)" at bounding box center [631, 422] width 378 height 23
click at [567, 422] on input "The Place Speaks Postcard_1 (Print40)" at bounding box center [631, 422] width 378 height 23
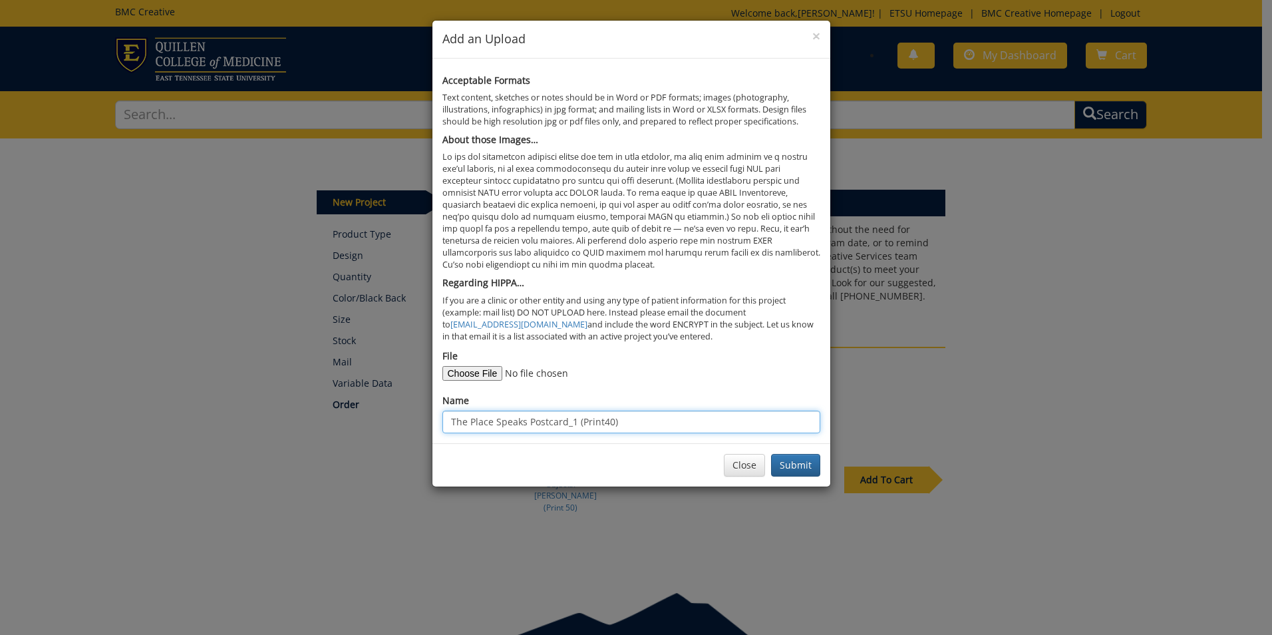
drag, startPoint x: 565, startPoint y: 422, endPoint x: 530, endPoint y: 423, distance: 35.3
click at [530, 423] on input "The Place Speaks Postcard_1 (Print40)" at bounding box center [631, 422] width 378 height 23
type input "The Place Speaks_1 (Print40)"
click at [783, 466] on button "Submit" at bounding box center [795, 465] width 49 height 23
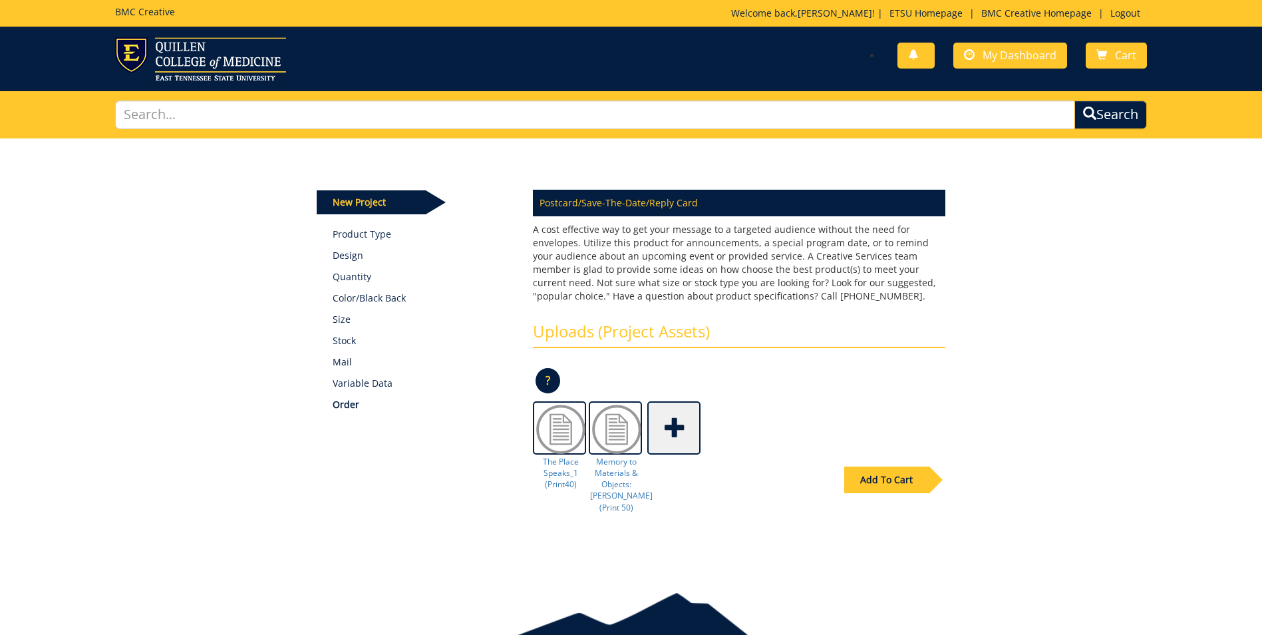
click at [674, 431] on span at bounding box center [675, 426] width 53 height 47
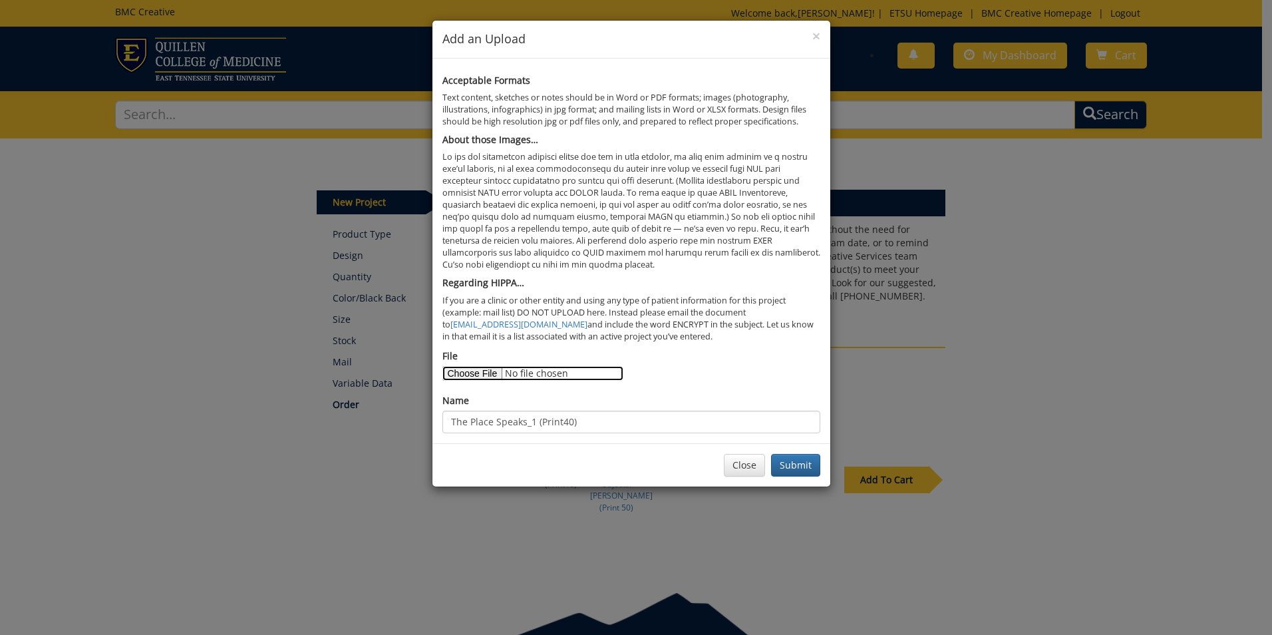
click at [472, 374] on input "File" at bounding box center [532, 373] width 181 height 15
type input "C:\fakepath\TPS_postcard_print.2.pdf"
click at [532, 419] on input "The Place Speaks_1 (Print40)" at bounding box center [631, 422] width 378 height 23
click at [535, 423] on input "The Place Speaks_1 (Print40)" at bounding box center [631, 422] width 378 height 23
click at [560, 423] on input "The Place Speaks_2 (Print40)" at bounding box center [631, 422] width 378 height 23
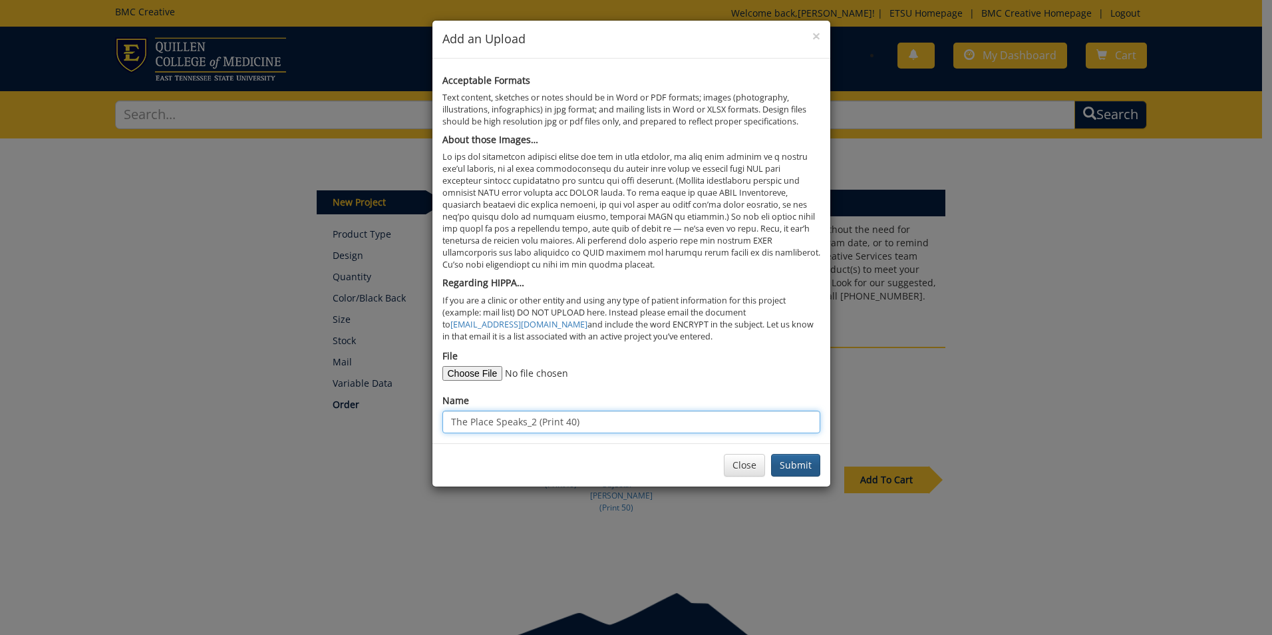
type input "The Place Speaks_2 (Print 40)"
click at [806, 467] on button "Submit" at bounding box center [795, 465] width 49 height 23
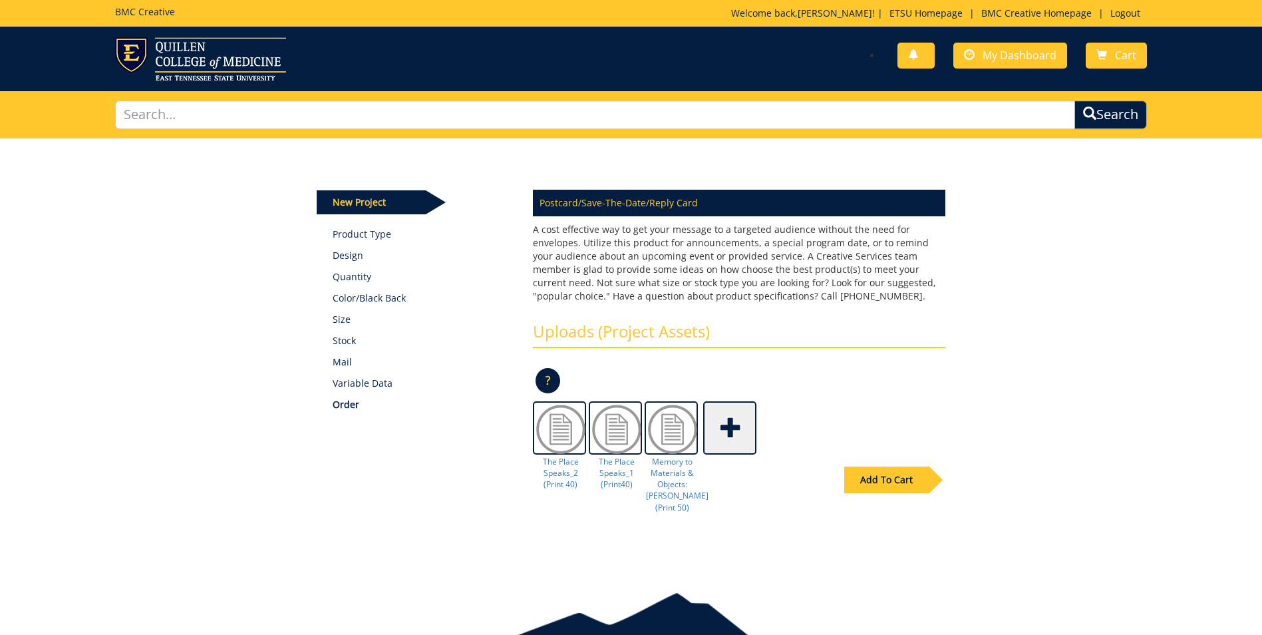
click at [736, 433] on span at bounding box center [731, 426] width 53 height 47
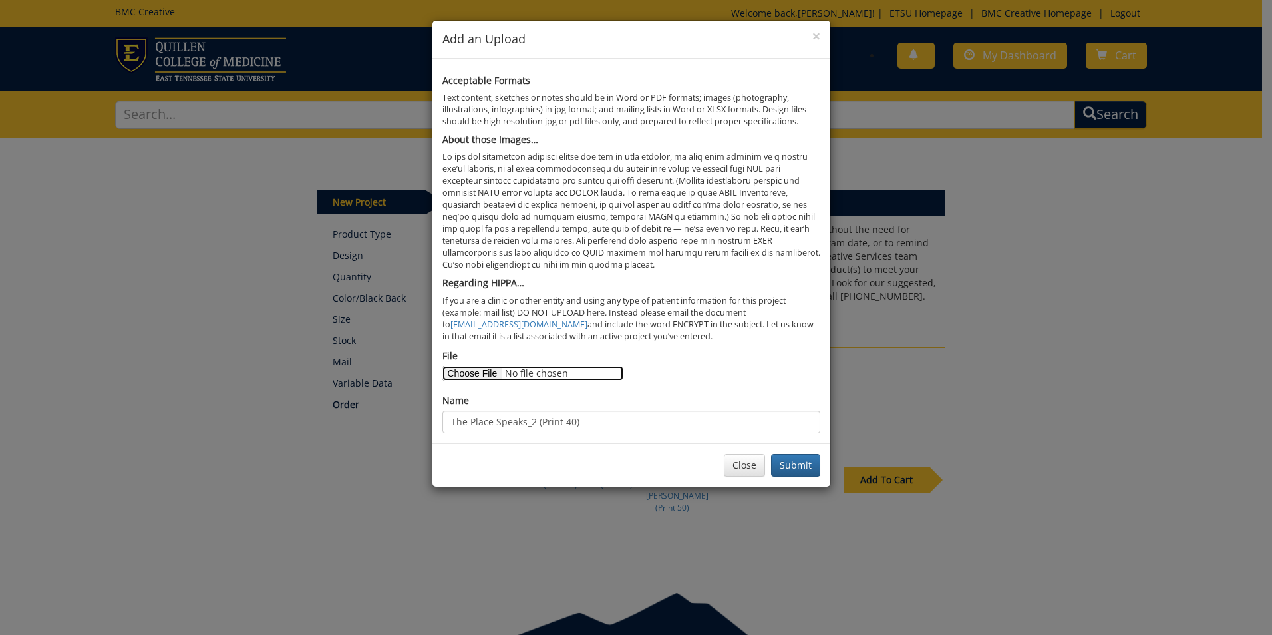
click at [493, 371] on input "File" at bounding box center [532, 373] width 181 height 15
type input "C:\fakepath\TPS_postcard_print.3.pdf"
click at [534, 421] on input "The Place Speaks_2 (Print 40)" at bounding box center [631, 422] width 378 height 23
type input "The Place Speaks_3 (Print 40)"
click at [800, 469] on button "Submit" at bounding box center [795, 465] width 49 height 23
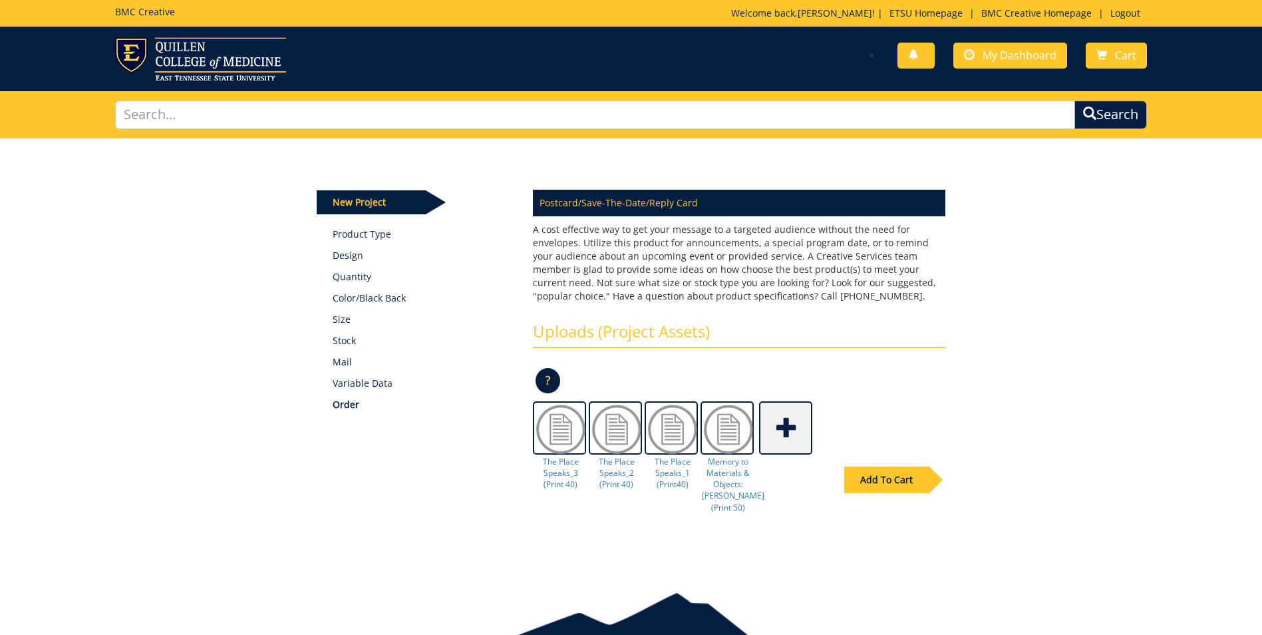
click at [781, 441] on span at bounding box center [787, 426] width 53 height 47
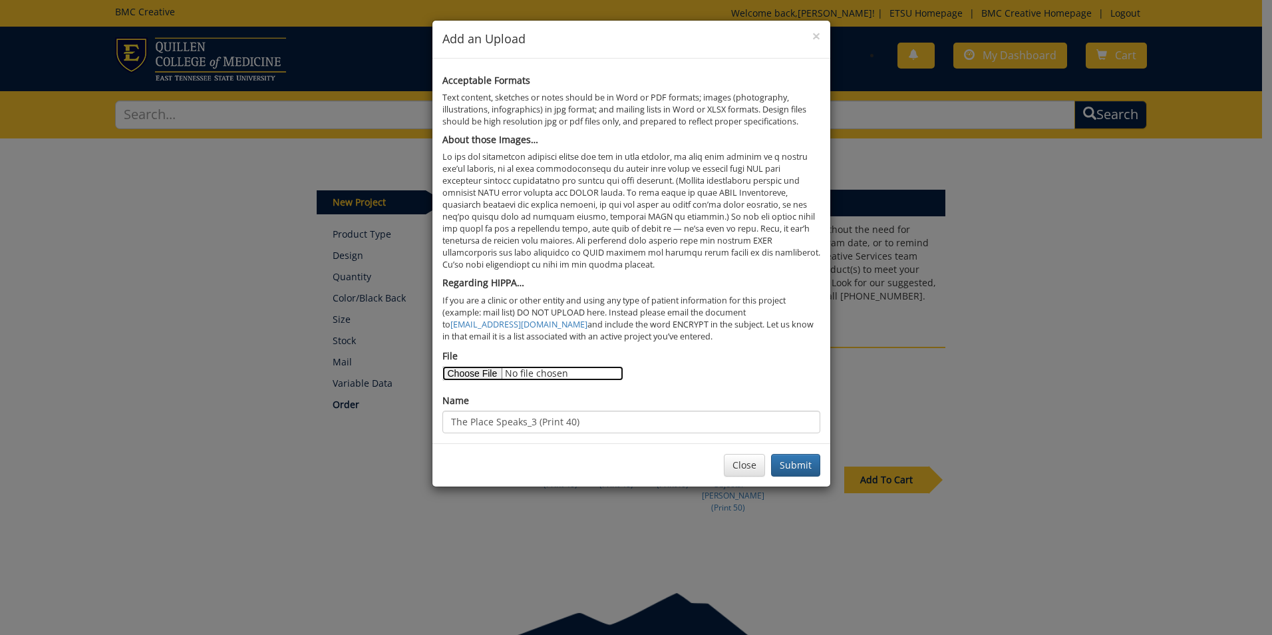
click at [490, 374] on input "File" at bounding box center [532, 373] width 181 height 15
type input "C:\fakepath\TPS_postcard_print.4.pdf"
click at [534, 423] on input "The Place Speaks_3 (Print 40)" at bounding box center [631, 422] width 378 height 23
type input "The Place Speaks_4 (Print 40)"
click at [800, 468] on button "Submit" at bounding box center [795, 465] width 49 height 23
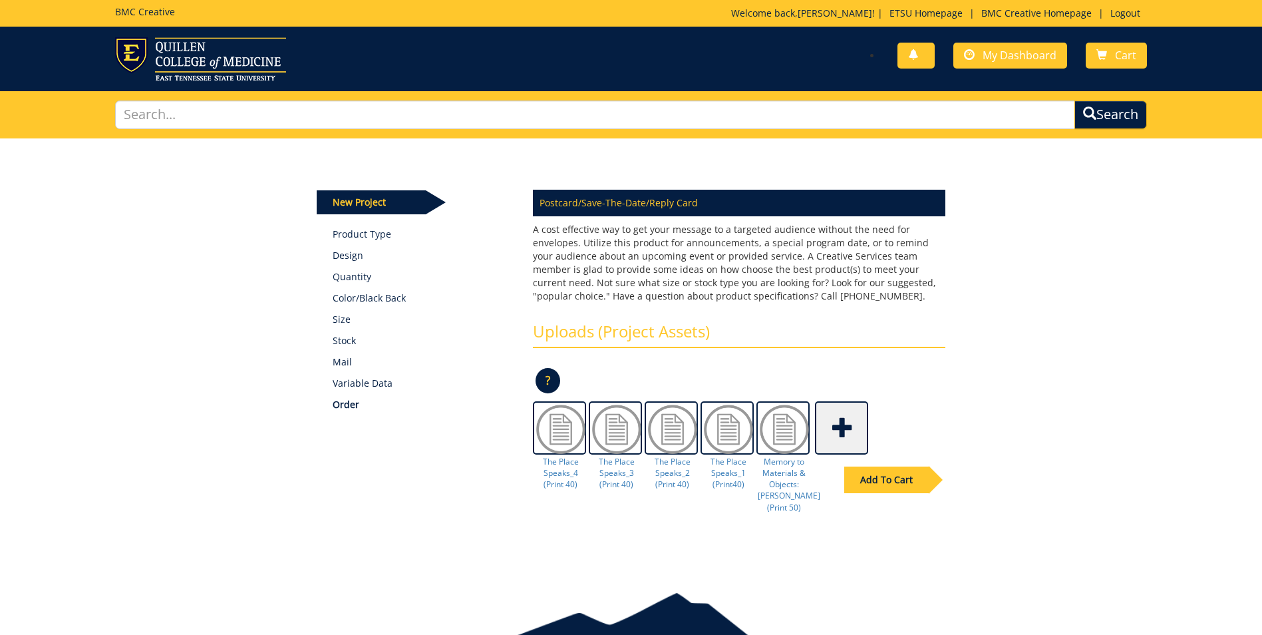
click at [844, 429] on span at bounding box center [842, 426] width 53 height 47
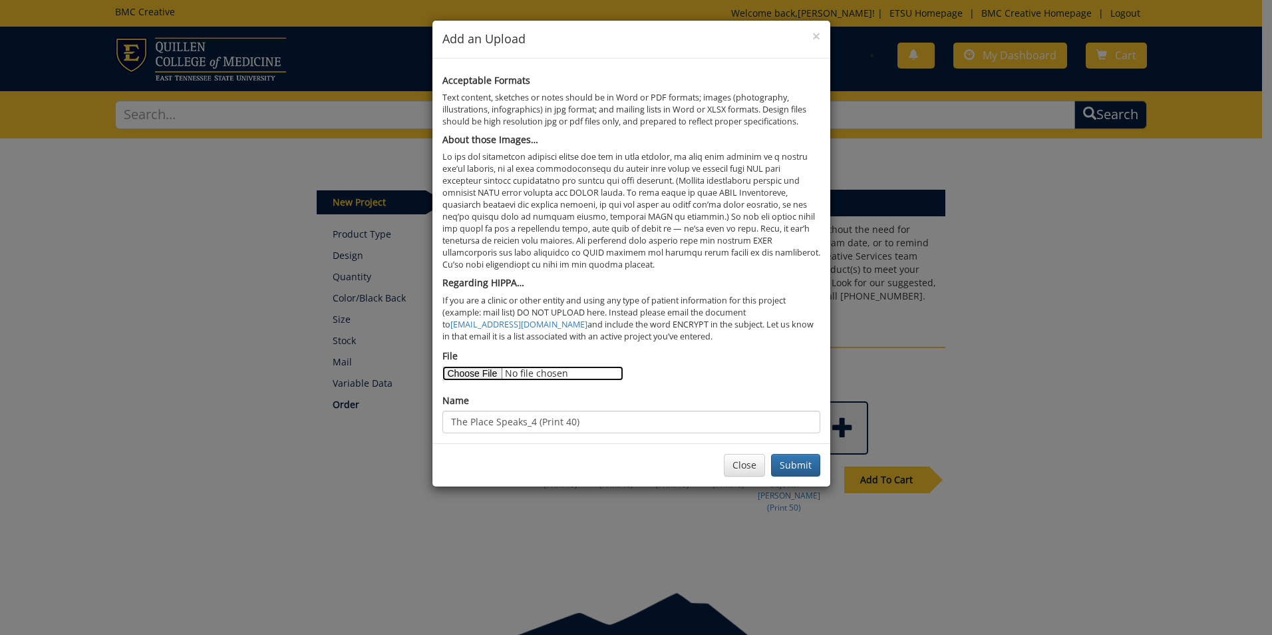
click at [463, 372] on input "File" at bounding box center [532, 373] width 181 height 15
type input "C:\fakepath\TPS_postcard_print.5.pdf"
click at [534, 419] on input "The Place Speaks_4 (Print 40)" at bounding box center [631, 422] width 378 height 23
type input "The Place Speaks_5 (Print 40)"
click at [790, 470] on button "Submit" at bounding box center [795, 465] width 49 height 23
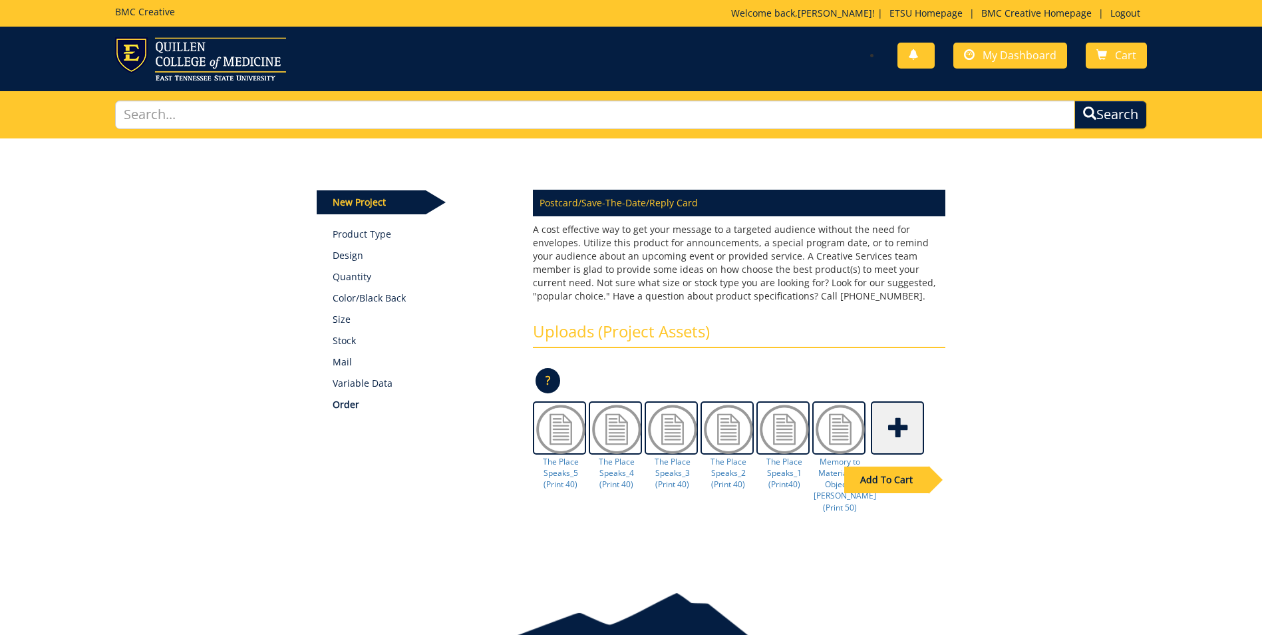
click at [925, 479] on div "Add To Cart" at bounding box center [886, 479] width 85 height 27
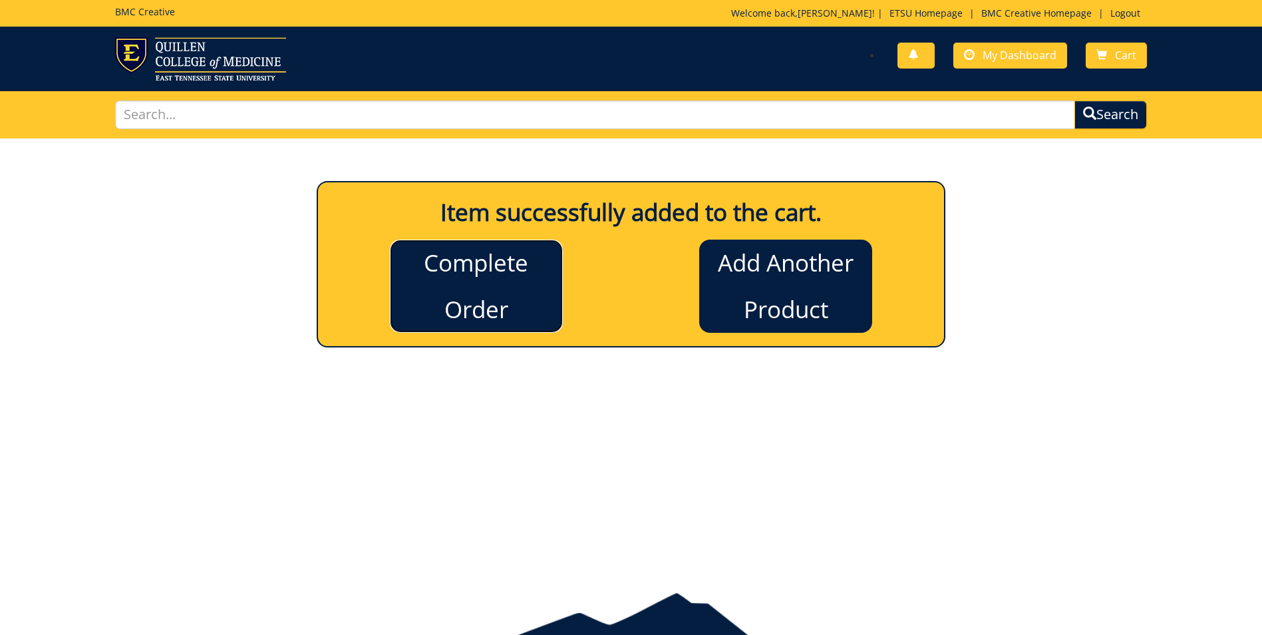
click at [502, 301] on link "Complete Order" at bounding box center [476, 286] width 173 height 93
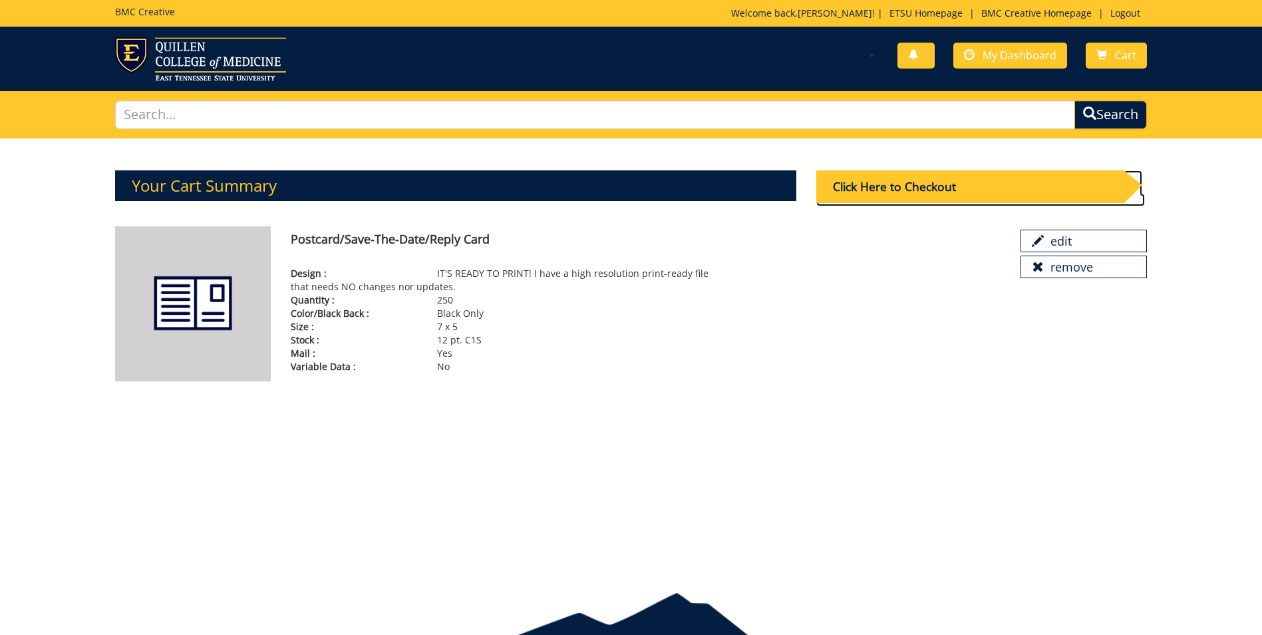
click at [930, 194] on div "Click Here to Checkout" at bounding box center [969, 186] width 307 height 33
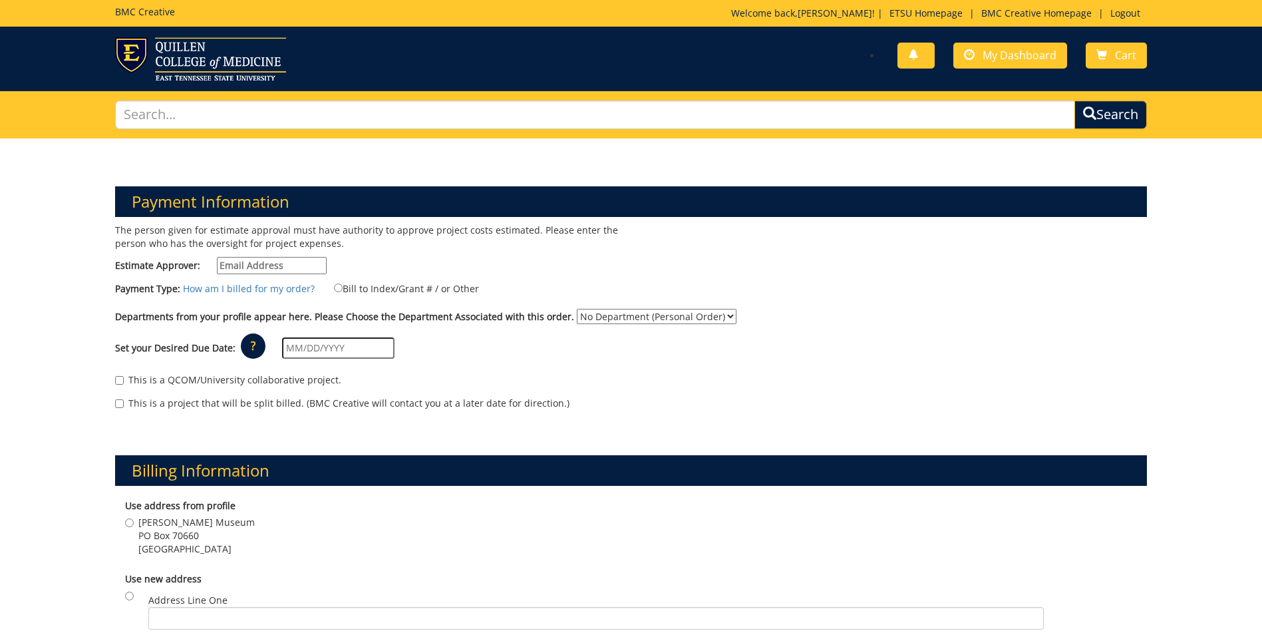
click at [289, 260] on input "Estimate Approver:" at bounding box center [272, 265] width 110 height 17
click at [227, 265] on input "Estimate Approver:" at bounding box center [272, 265] width 110 height 17
paste input "PROFFITTRJ@mail.etsu.edu"
type input "PROFFITTRJ@mail.etsu.edu"
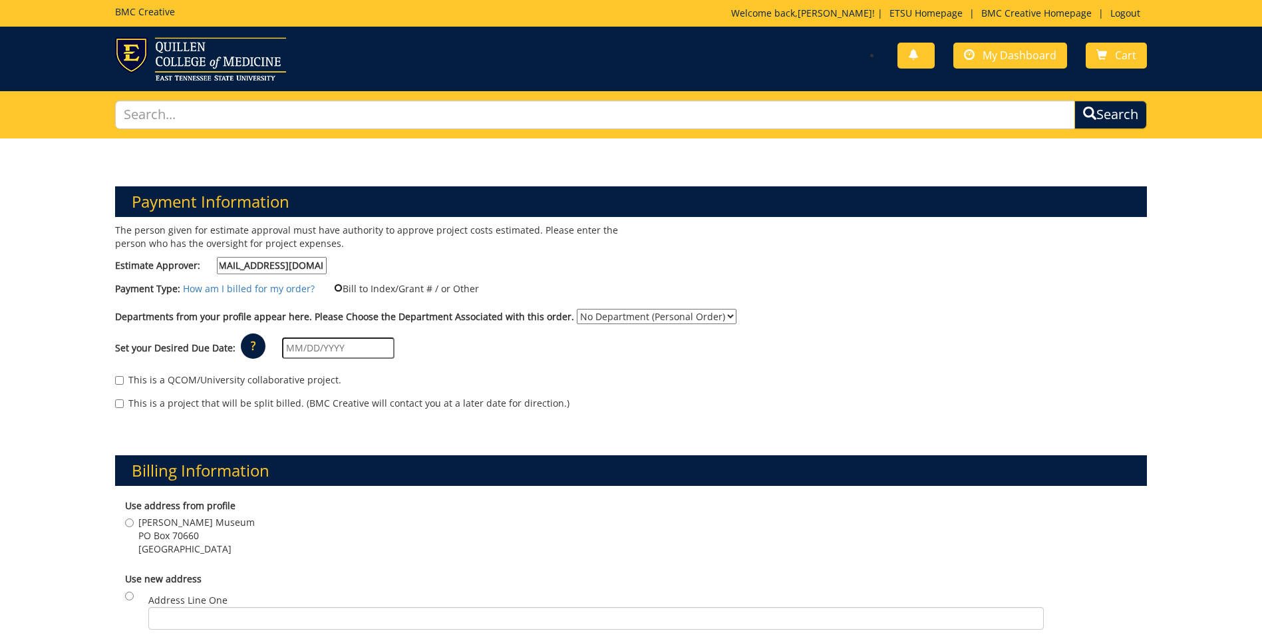
scroll to position [0, 0]
click at [334, 287] on input "Bill to Index/Grant # / or Other" at bounding box center [338, 287] width 9 height 9
radio input "true"
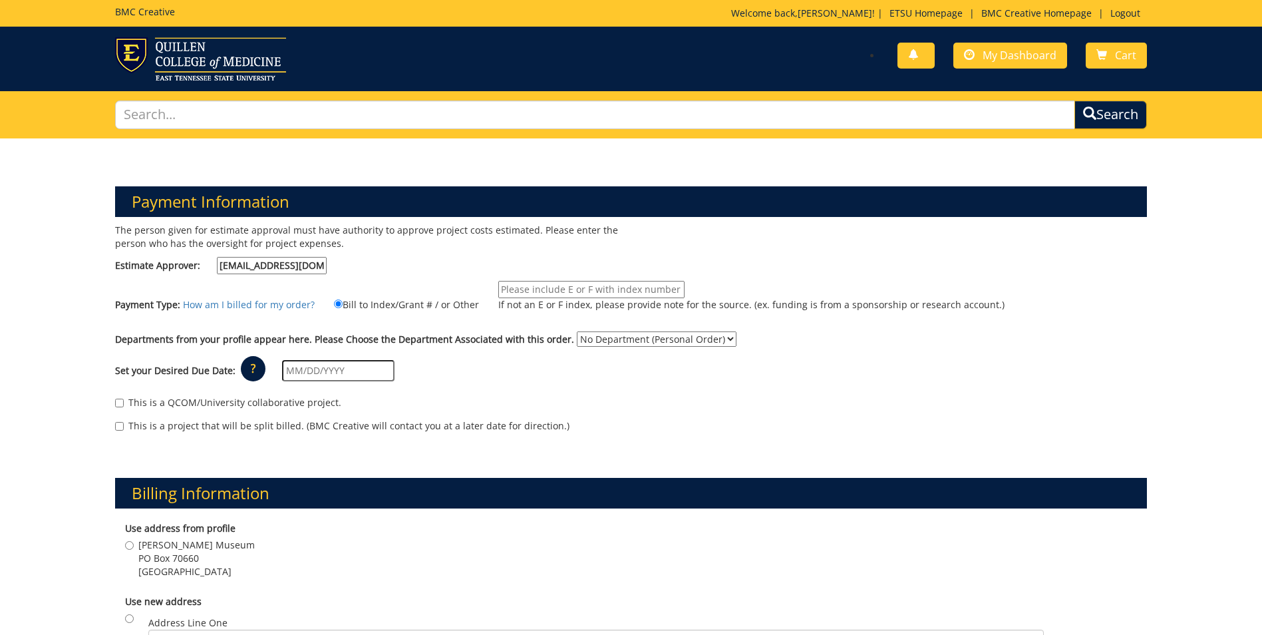
click at [313, 371] on input "text" at bounding box center [338, 370] width 112 height 21
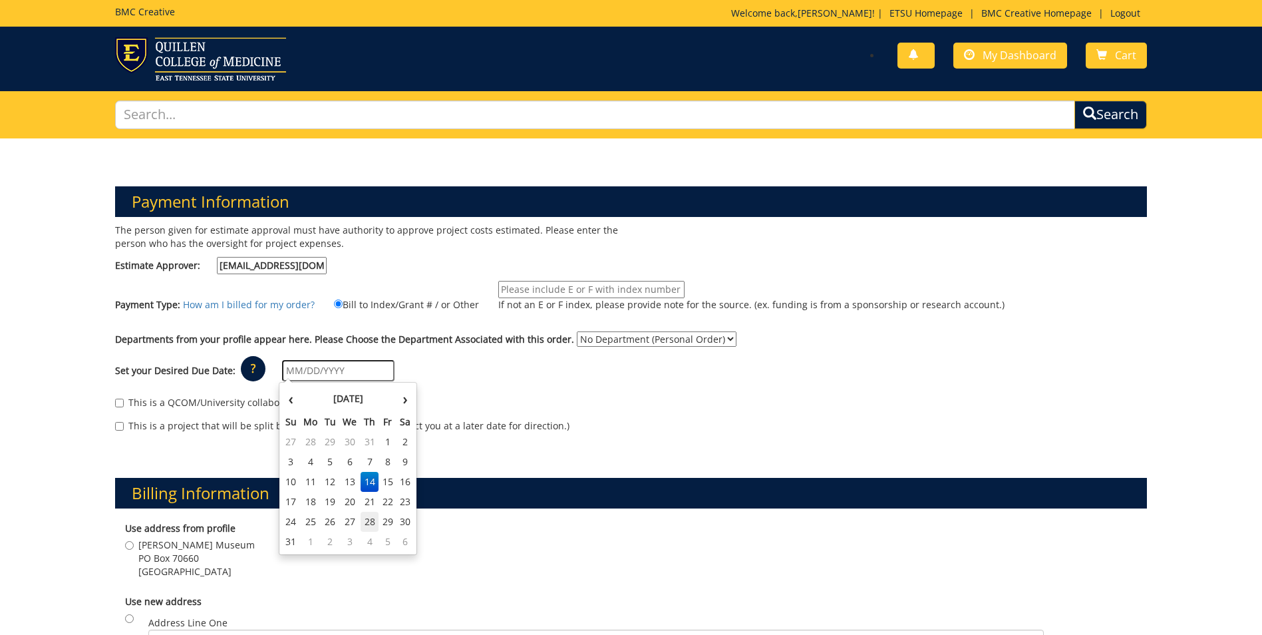
click at [375, 522] on td "28" at bounding box center [370, 522] width 19 height 20
type input "[DATE]"
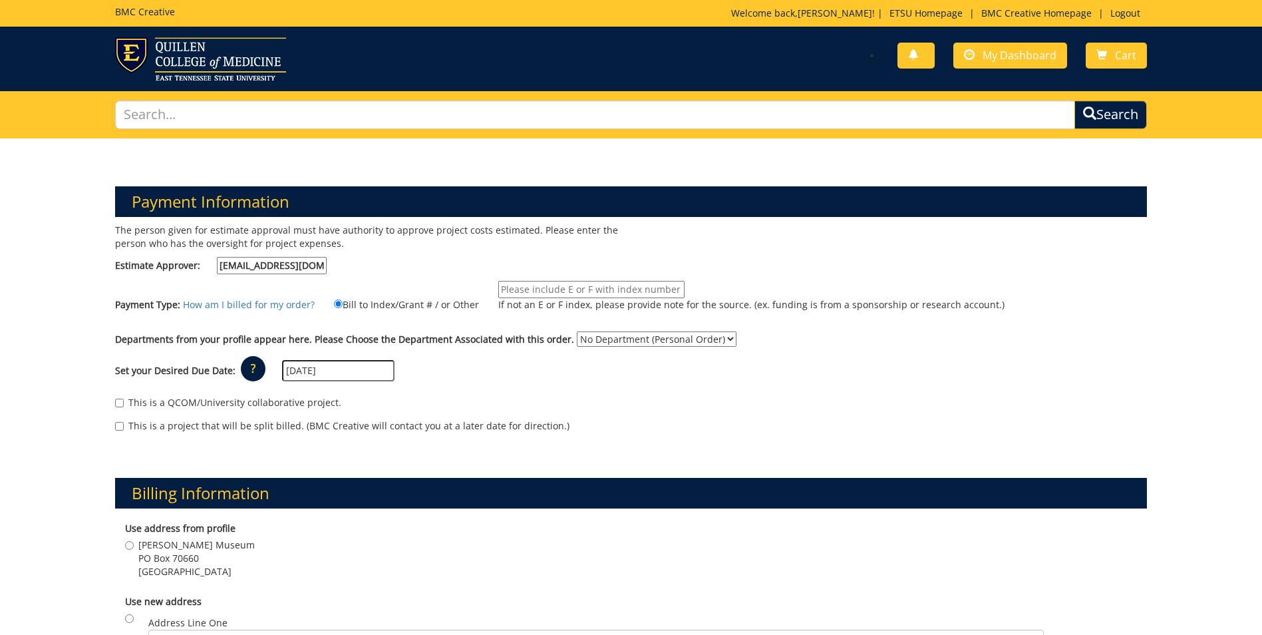
click at [617, 337] on select "No Department (Personal Order) Reece Museum" at bounding box center [657, 338] width 160 height 15
select select "159"
click at [577, 331] on select "No Department (Personal Order) Reece Museum" at bounding box center [657, 338] width 160 height 15
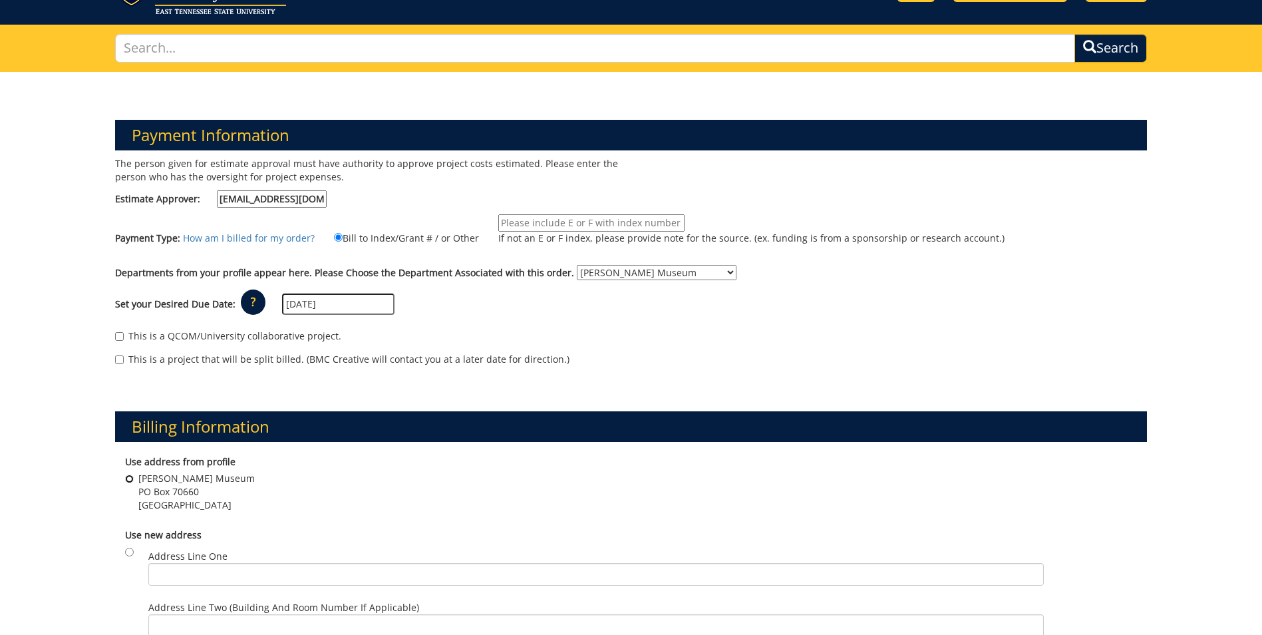
click at [128, 477] on input "Reece Museum PO Box 70660 Johnson City , TN 37614" at bounding box center [129, 478] width 9 height 9
radio input "true"
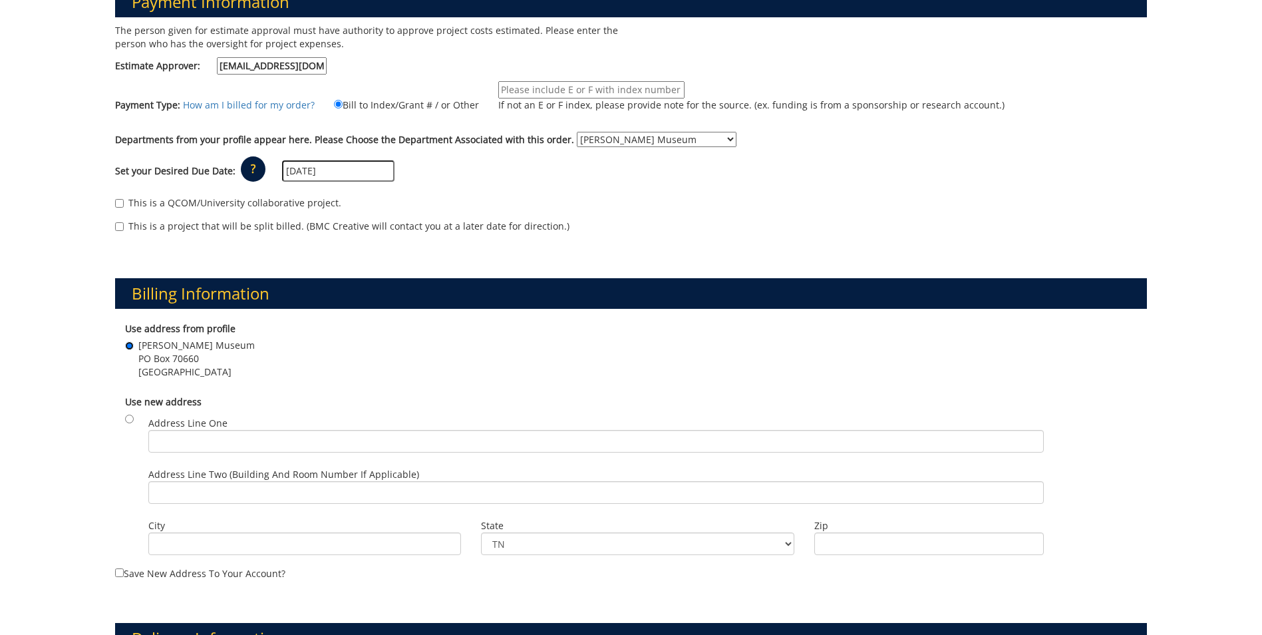
scroll to position [599, 0]
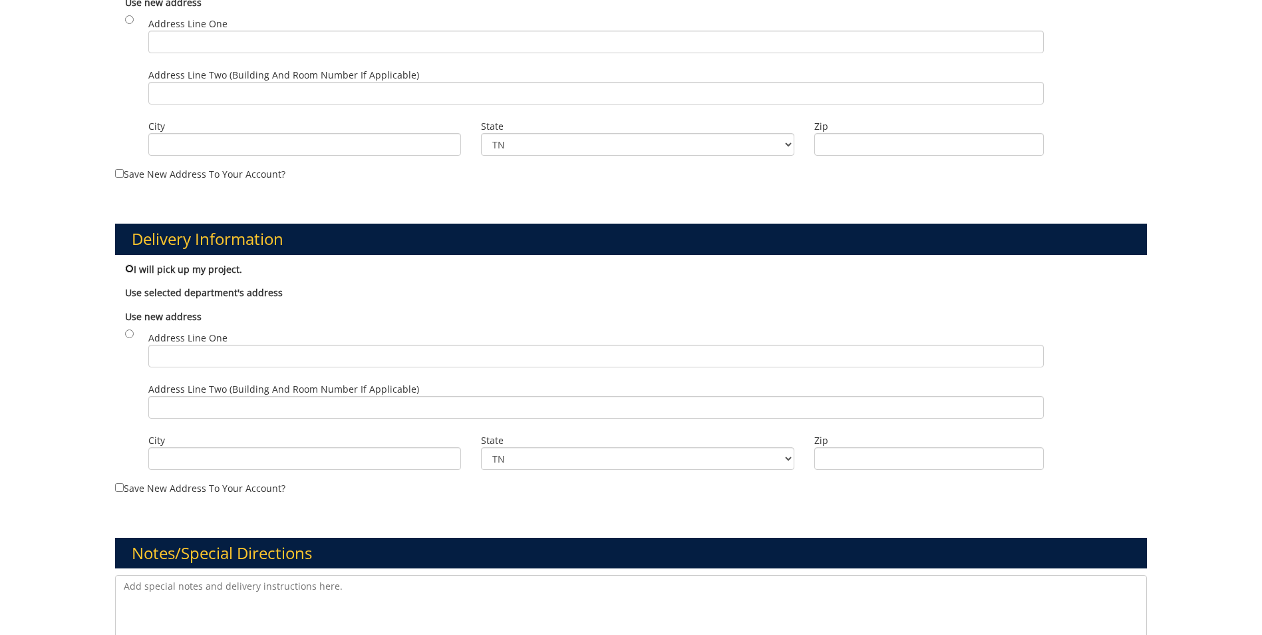
click at [129, 271] on input "I will pick up my project." at bounding box center [129, 268] width 9 height 9
radio input "true"
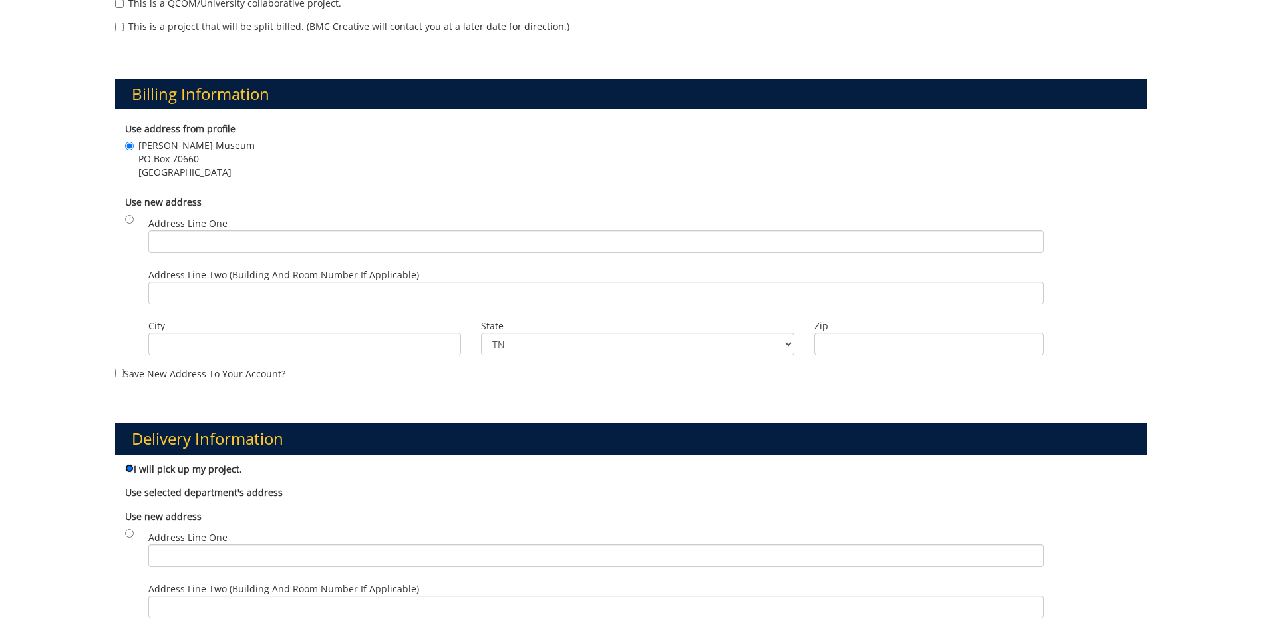
scroll to position [466, 0]
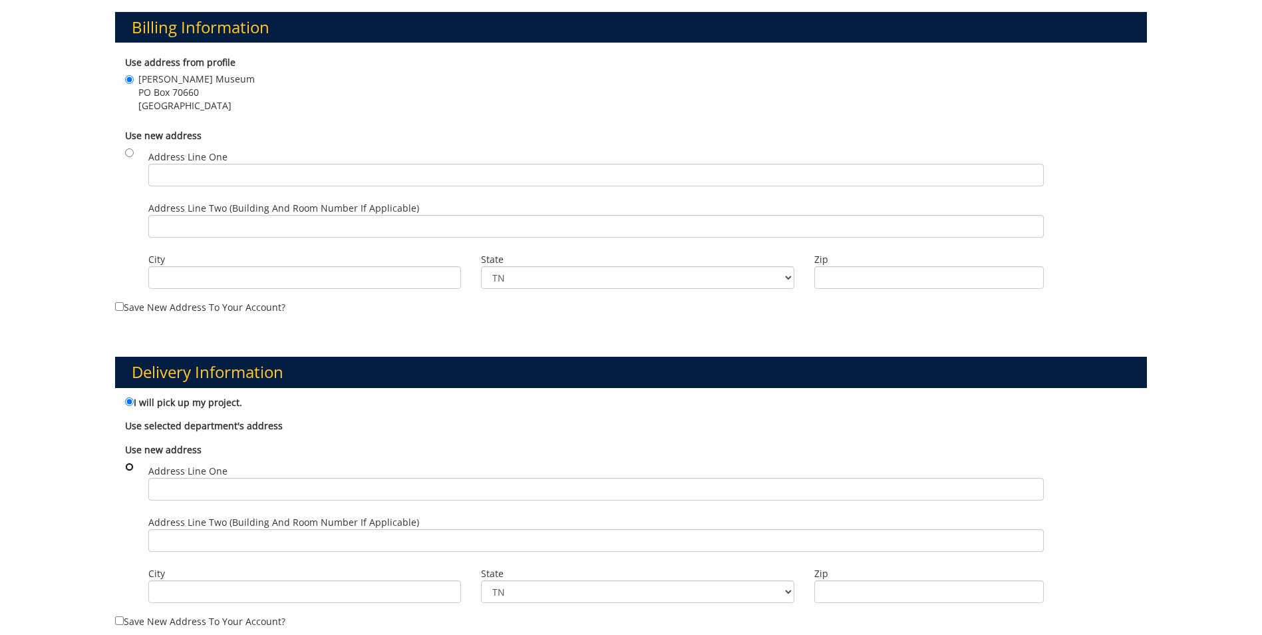
click at [129, 465] on input "radio" at bounding box center [129, 466] width 9 height 9
radio input "true"
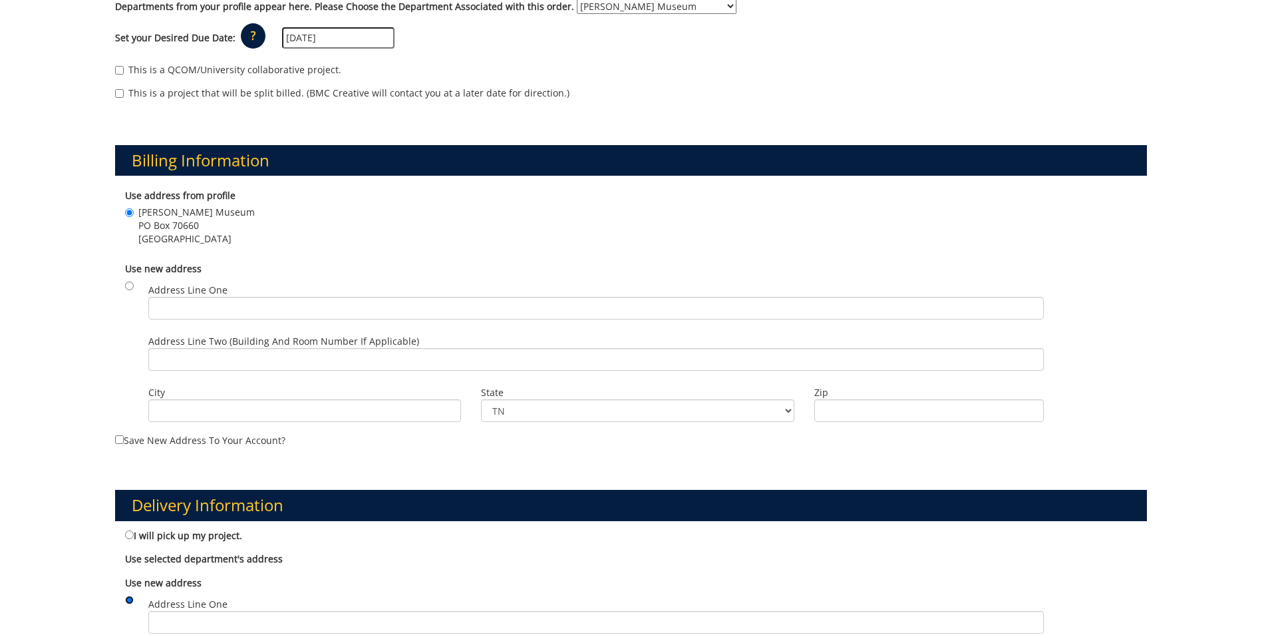
scroll to position [266, 0]
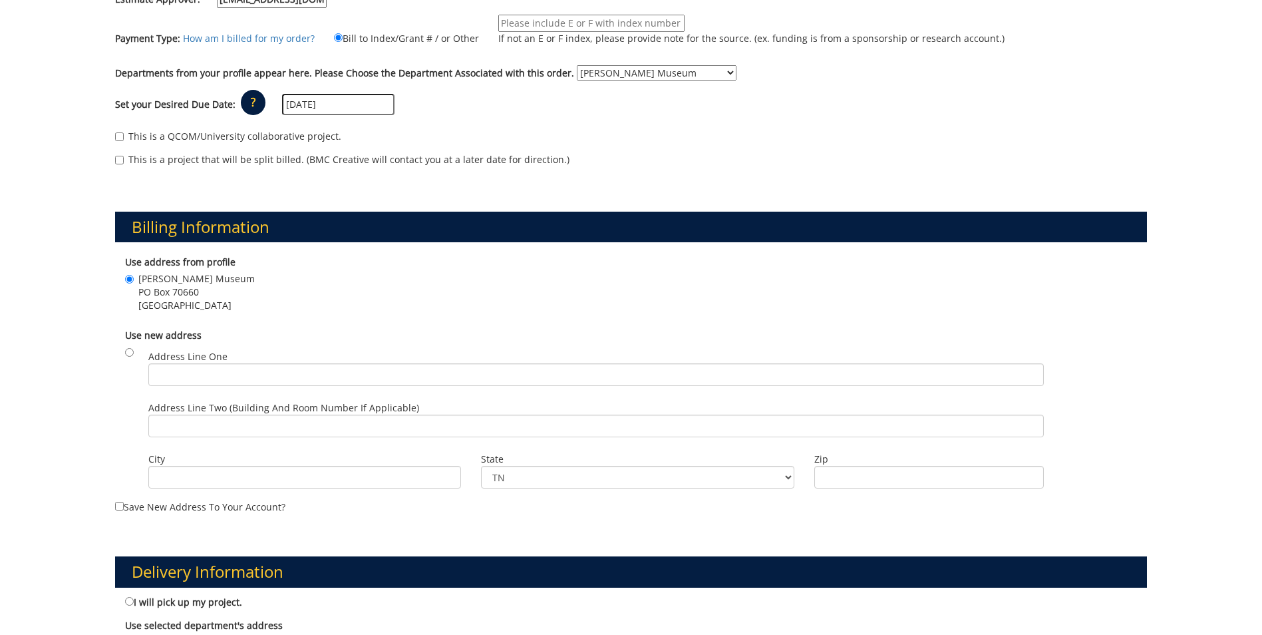
click at [618, 75] on select "No Department (Personal Order) Reece Museum" at bounding box center [657, 72] width 160 height 15
click at [577, 65] on select "No Department (Personal Order) Reece Museum" at bounding box center [657, 72] width 160 height 15
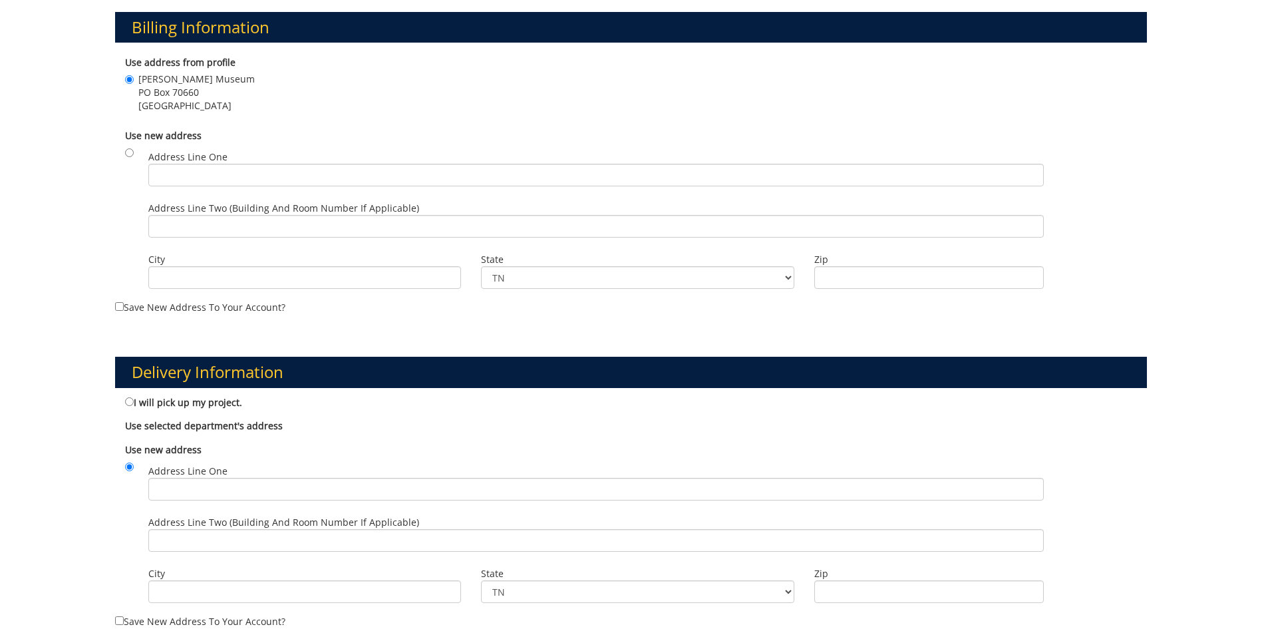
scroll to position [532, 0]
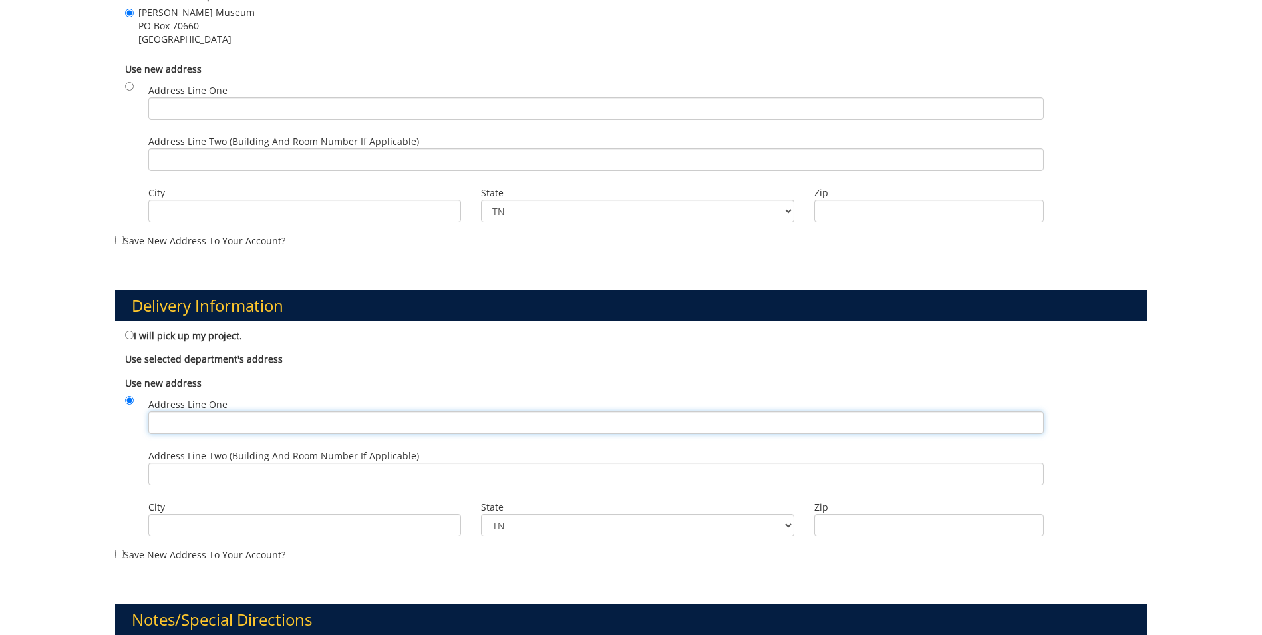
click at [190, 424] on input "Address Line One" at bounding box center [596, 422] width 896 height 23
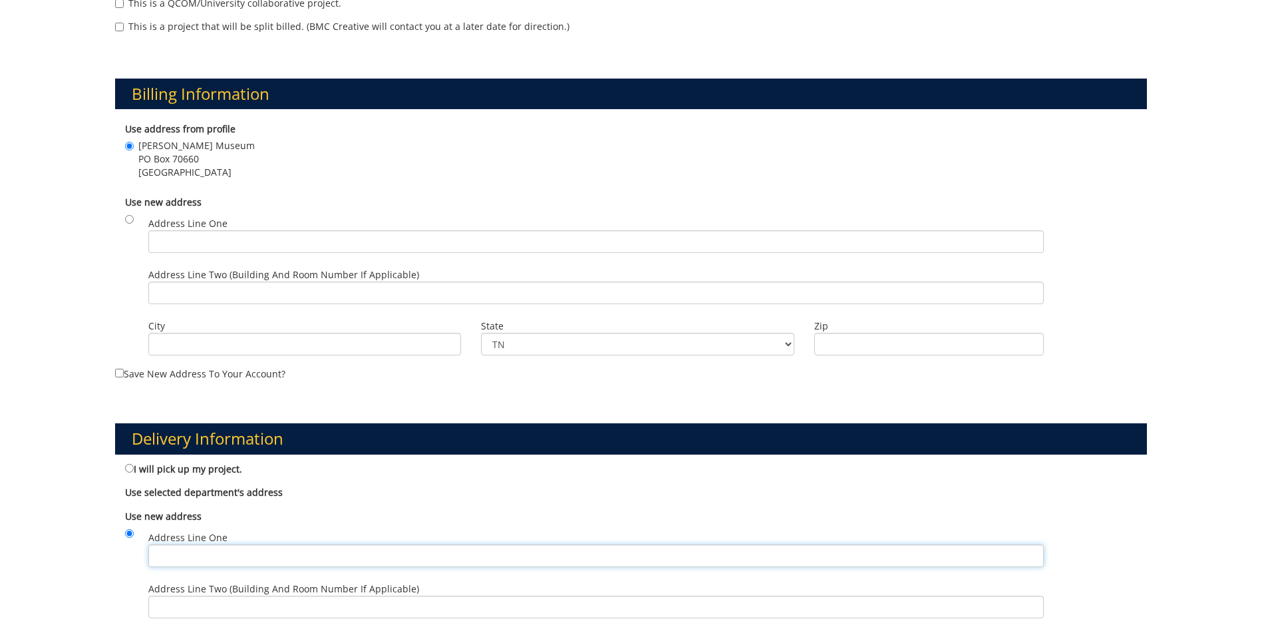
scroll to position [466, 0]
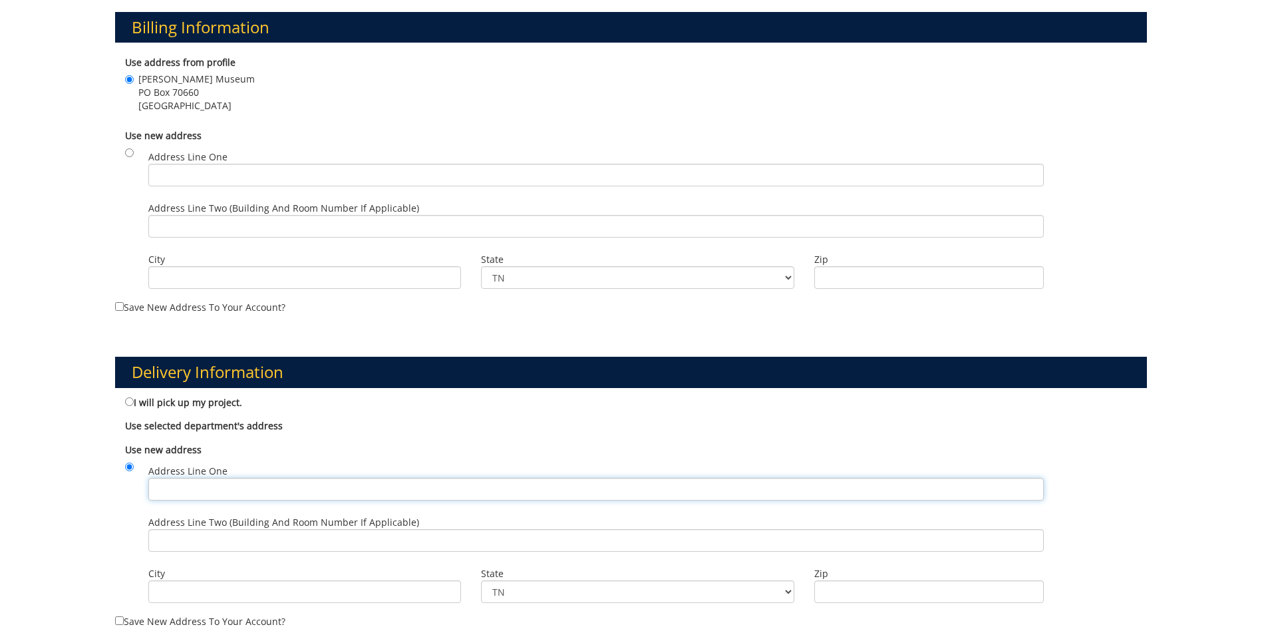
click at [197, 480] on input "Address Line One" at bounding box center [596, 489] width 896 height 23
type input "363 Stout Dr"
type input "Johnson City, TN"
type input "37614"
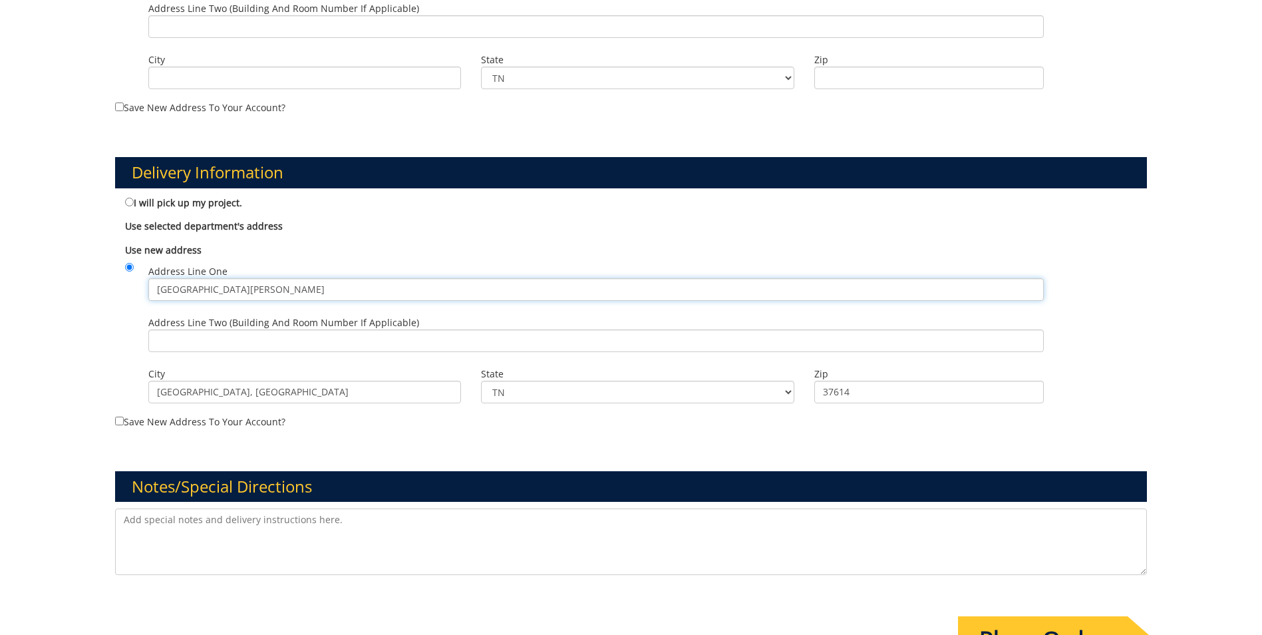
scroll to position [732, 0]
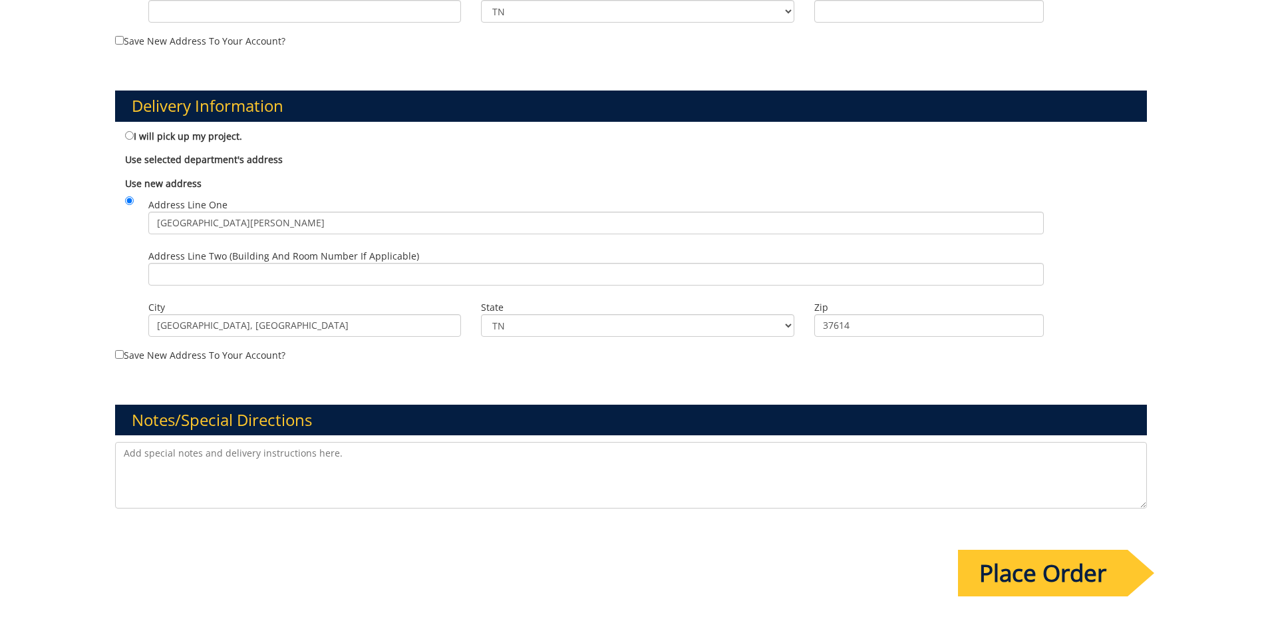
click at [333, 461] on textarea at bounding box center [631, 475] width 1032 height 67
click at [876, 446] on textarea "Hi there. We are looking to get an estimate for a total of 250 postcards. There…" at bounding box center [631, 475] width 1032 height 67
click at [874, 454] on textarea "Hi there. We are looking to get an estimate for a total of 250 postcards. There…" at bounding box center [631, 475] width 1032 height 67
click at [997, 452] on textarea "Hi there. We are looking to get an estimate for a total of 250 postcards. There…" at bounding box center [631, 475] width 1032 height 67
drag, startPoint x: 435, startPoint y: 452, endPoint x: 977, endPoint y: 440, distance: 541.8
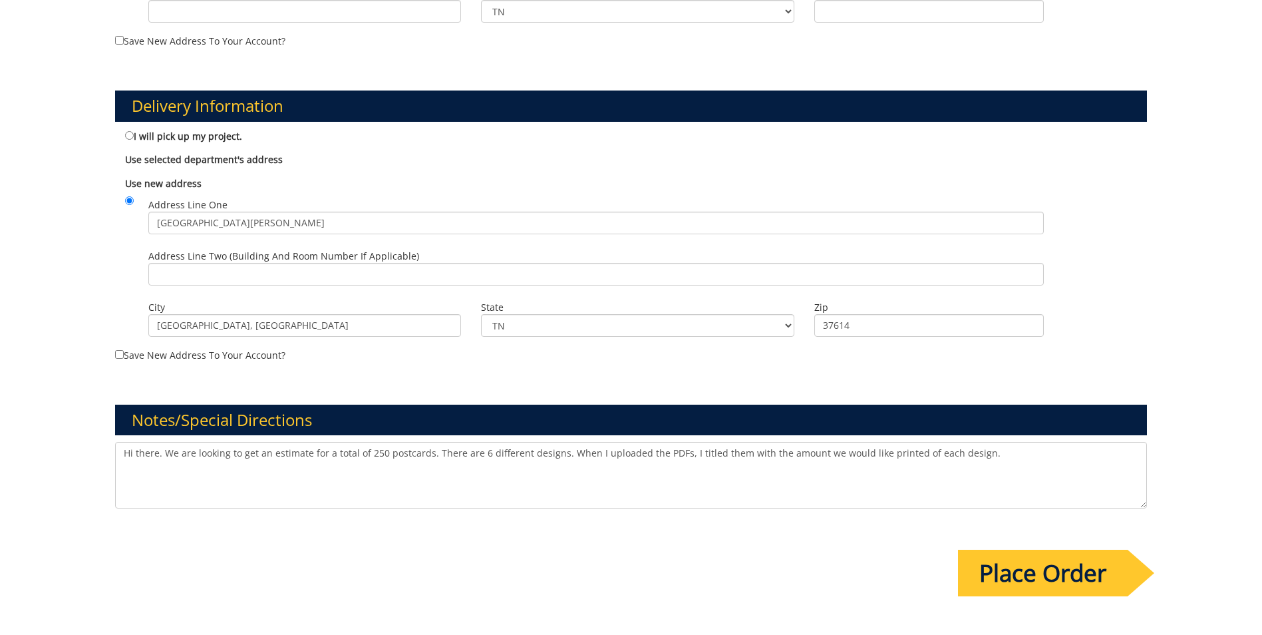
click at [977, 440] on div "Notes/Special Directions Hi there. We are looking to get an estimate for a tota…" at bounding box center [631, 442] width 1052 height 139
click at [989, 454] on textarea "Hi there. We are looking to get an estimate for a total of 250 postcards. There…" at bounding box center [631, 475] width 1032 height 67
drag, startPoint x: 592, startPoint y: 468, endPoint x: 562, endPoint y: 468, distance: 29.3
click at [562, 468] on textarea "Hi there. We are looking to get an estimate for a total of 250 postcards. There…" at bounding box center [631, 475] width 1032 height 67
click at [1073, 458] on textarea "Hi there. We are looking to get an estimate for a total of 250 postcards. There…" at bounding box center [631, 475] width 1032 height 67
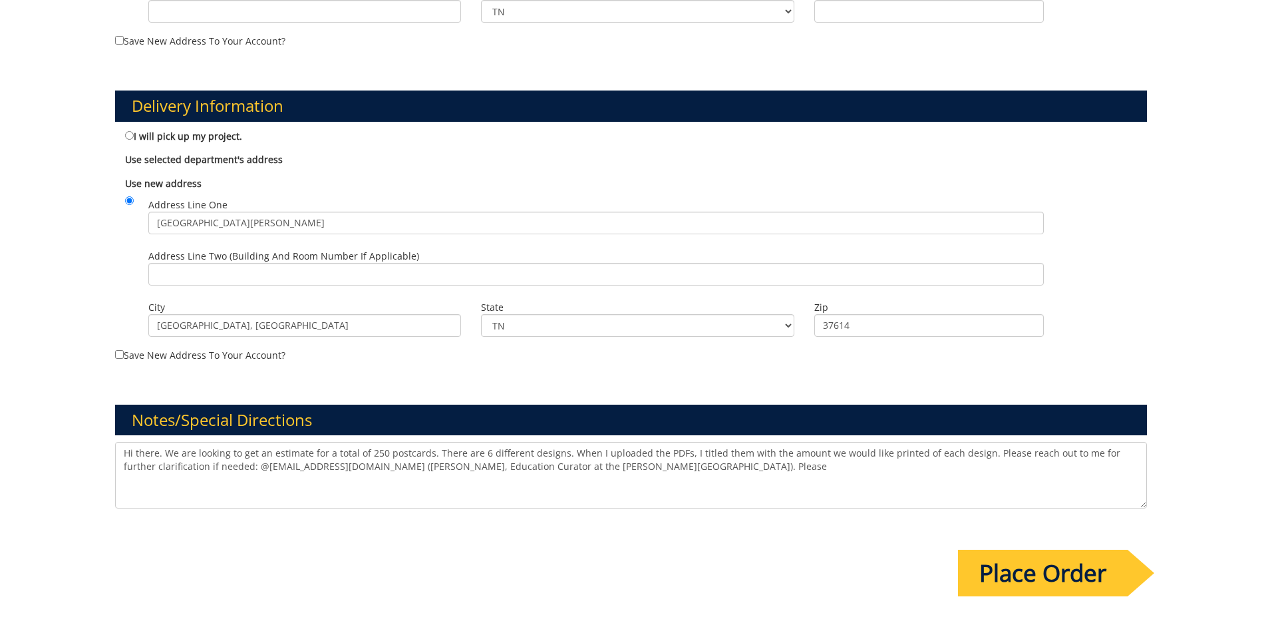
drag, startPoint x: 1074, startPoint y: 454, endPoint x: 1059, endPoint y: 459, distance: 15.6
click at [1059, 459] on textarea "Hi there. We are looking to get an estimate for a total of 250 postcards. There…" at bounding box center [631, 475] width 1032 height 67
click at [1057, 450] on textarea "Hi there. We are looking to get an estimate for a total of 250 postcards. There…" at bounding box center [631, 475] width 1032 height 67
click at [1062, 452] on textarea "Hi there. We are looking to get an estimate for a total of 250 postcards. There…" at bounding box center [631, 475] width 1032 height 67
drag, startPoint x: 300, startPoint y: 466, endPoint x: 260, endPoint y: 465, distance: 40.6
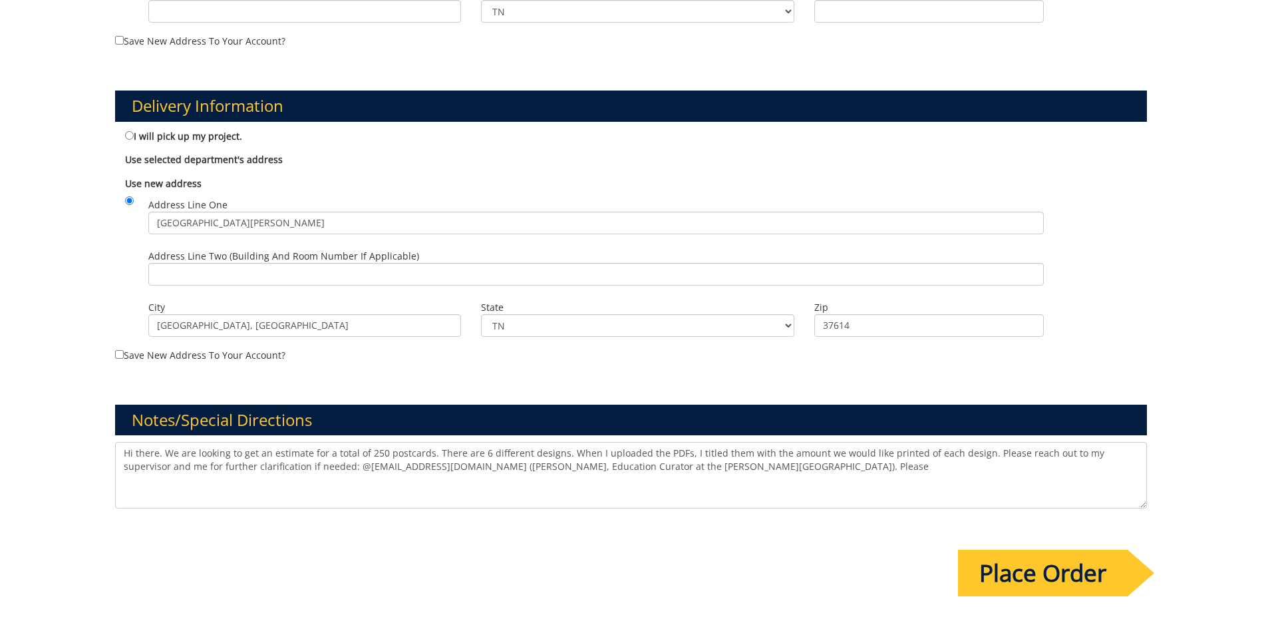
click at [260, 465] on textarea "Hi there. We are looking to get an estimate for a total of 250 postcards. There…" at bounding box center [631, 475] width 1032 height 67
click at [325, 466] on textarea "Hi there. We are looking to get an estimate for a total of 250 postcards. There…" at bounding box center [631, 475] width 1032 height 67
paste textarea "PROFFITTRJ@mail.etsu.edu"
drag, startPoint x: 886, startPoint y: 463, endPoint x: 790, endPoint y: 464, distance: 95.8
click at [790, 464] on textarea "Hi there. We are looking to get an estimate for a total of 250 postcards. There…" at bounding box center [631, 475] width 1032 height 67
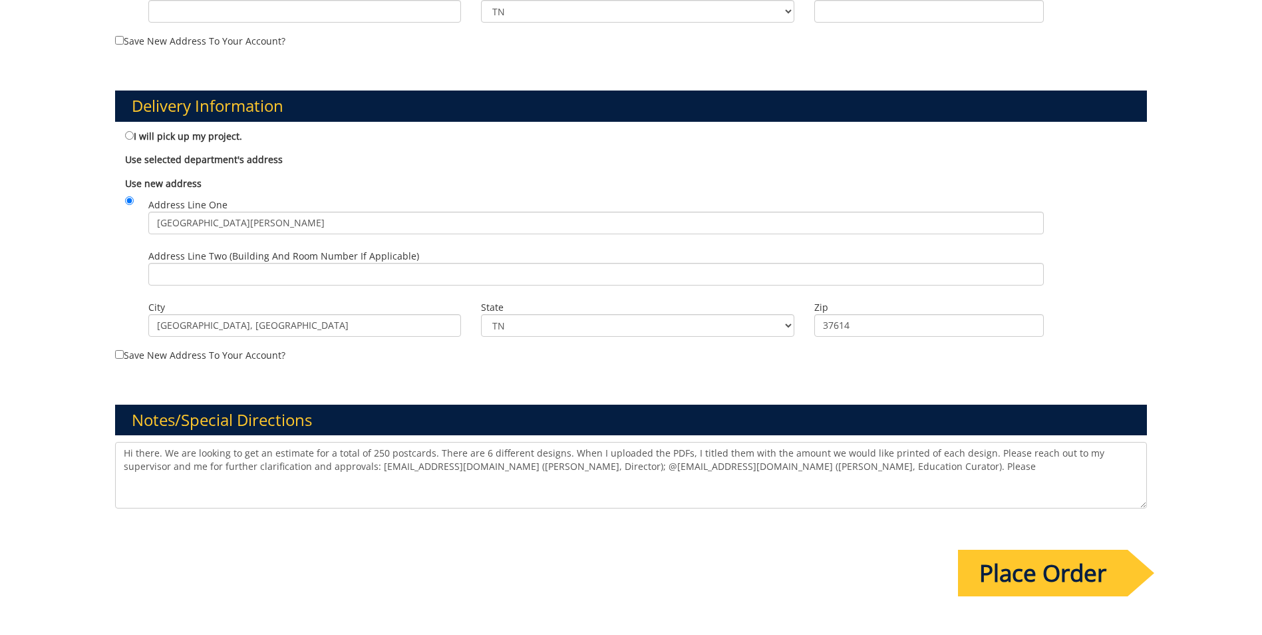
drag, startPoint x: 826, startPoint y: 463, endPoint x: 796, endPoint y: 464, distance: 30.6
click at [796, 464] on textarea "Hi there. We are looking to get an estimate for a total of 250 postcards. There…" at bounding box center [631, 475] width 1032 height 67
drag, startPoint x: 332, startPoint y: 454, endPoint x: 323, endPoint y: 487, distance: 33.9
click at [323, 487] on textarea "Hi there. We are looking to get an estimate for a total of 250 postcards. There…" at bounding box center [631, 475] width 1032 height 67
click at [263, 484] on textarea "Hi there. We are looking to get an estimate for a total of 250 postcards. There…" at bounding box center [631, 475] width 1032 height 67
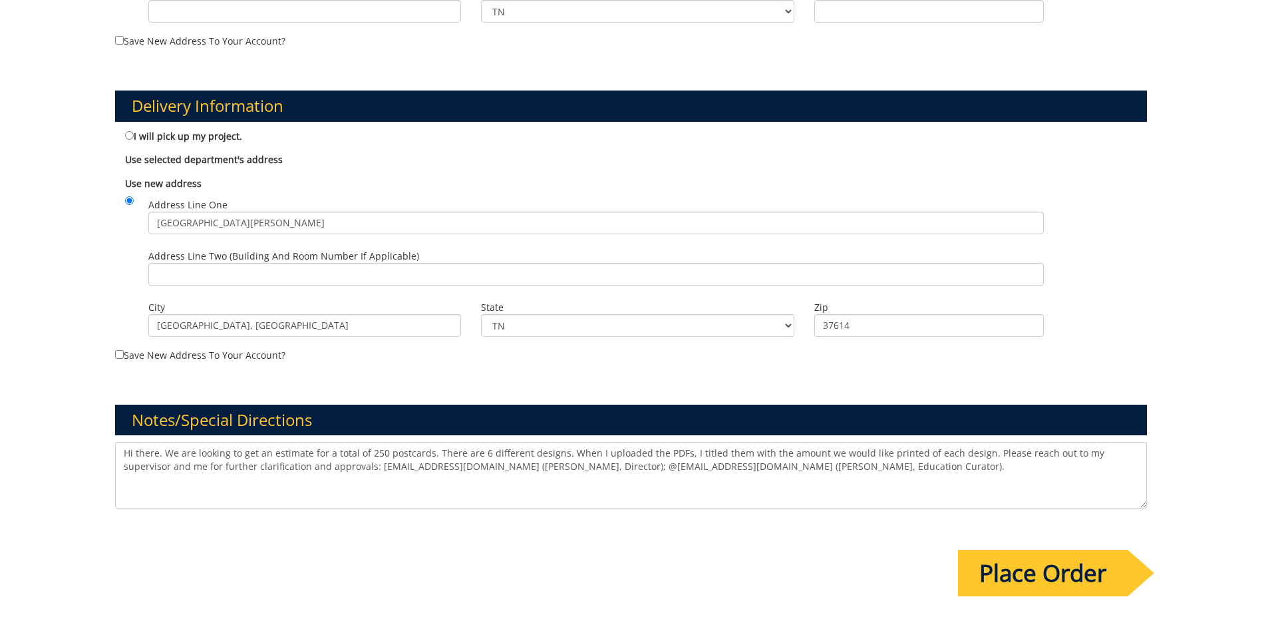
drag, startPoint x: 322, startPoint y: 466, endPoint x: 806, endPoint y: 467, distance: 483.7
click at [806, 466] on textarea "Hi there. We are looking to get an estimate for a total of 250 postcards. There…" at bounding box center [631, 475] width 1032 height 67
click at [815, 476] on textarea "Hi there. We are looking to get an estimate for a total of 250 postcards. There…" at bounding box center [631, 475] width 1032 height 67
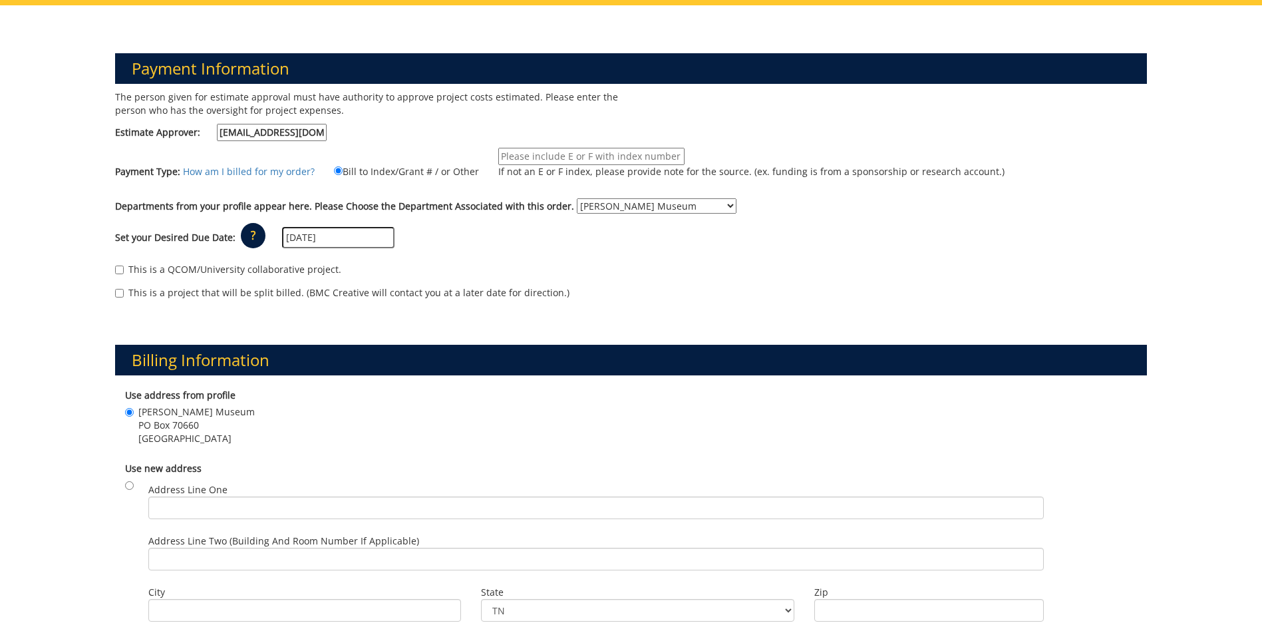
scroll to position [0, 0]
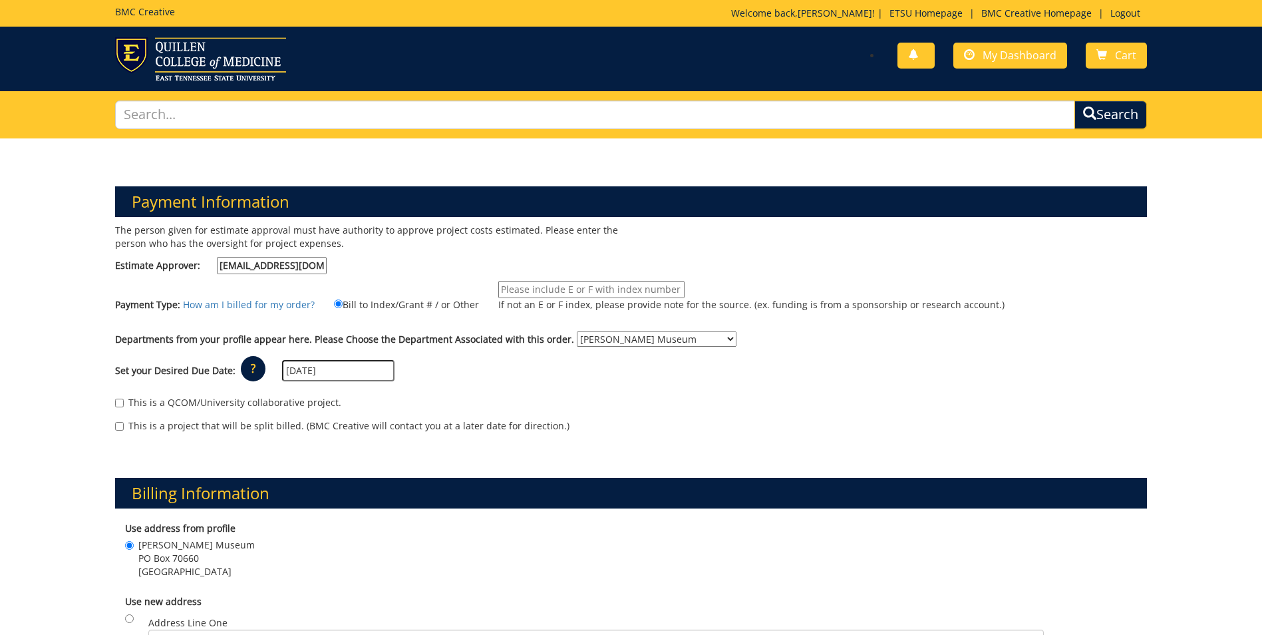
type textarea "Hi there. We are looking to get an estimate for a total of 250 postcards. There…"
click at [584, 283] on input "If not an E or F index, please provide note for the source. (ex. funding is fro…" at bounding box center [591, 289] width 186 height 17
type input "10-46030"
click at [256, 374] on p "?" at bounding box center [253, 368] width 25 height 25
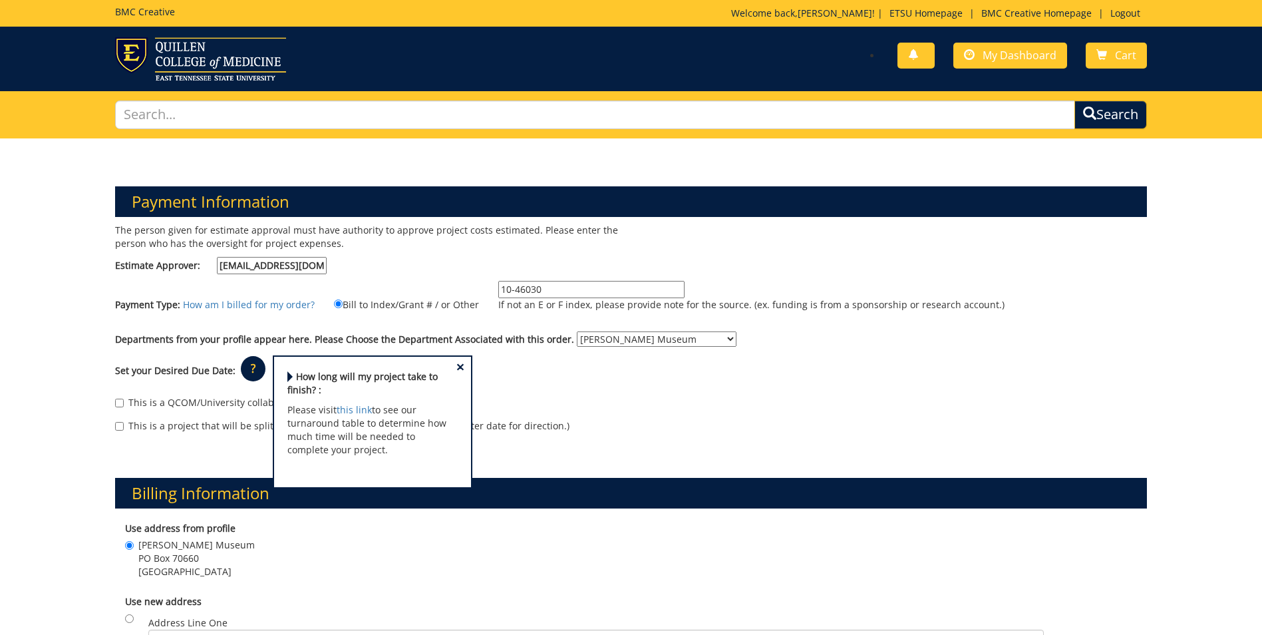
scroll to position [67, 0]
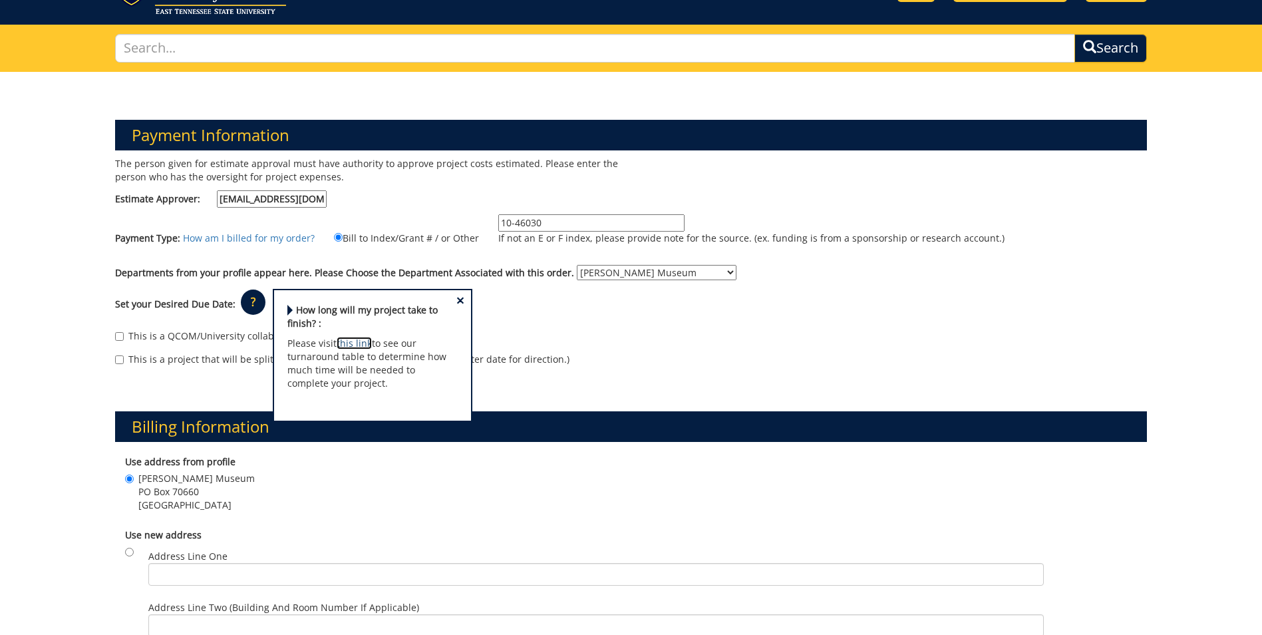
click at [341, 341] on link "this link" at bounding box center [354, 343] width 35 height 13
click at [675, 347] on div "This is a QCOM/University collaborative project." at bounding box center [631, 339] width 1032 height 20
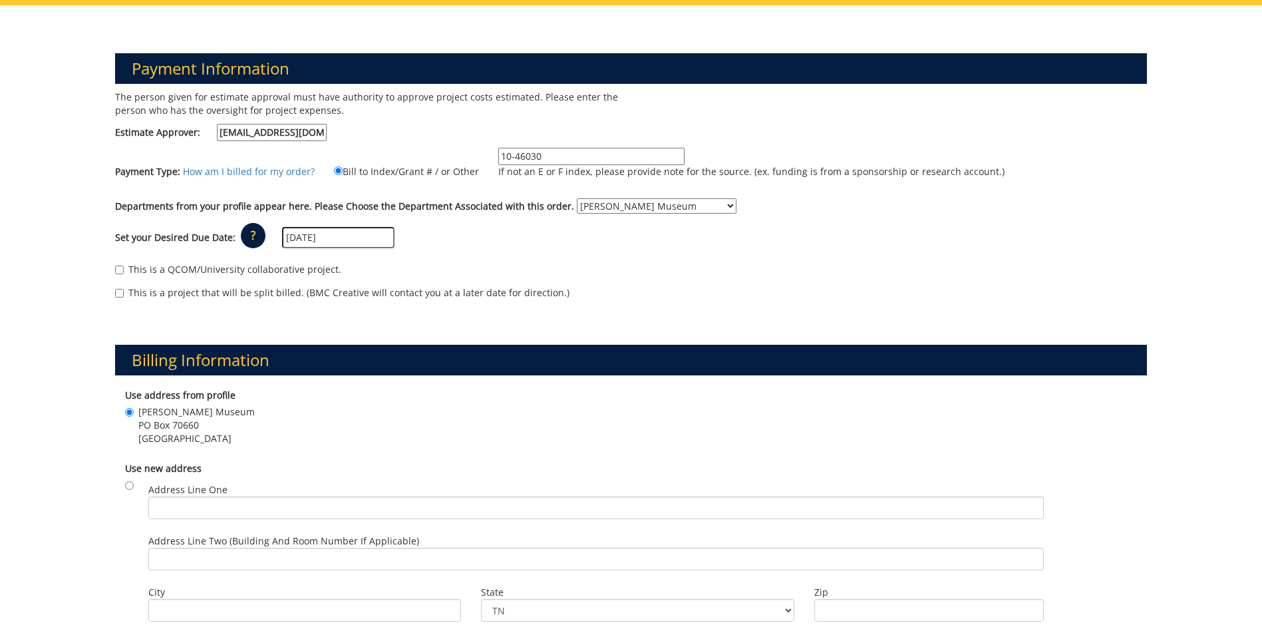
scroll to position [200, 0]
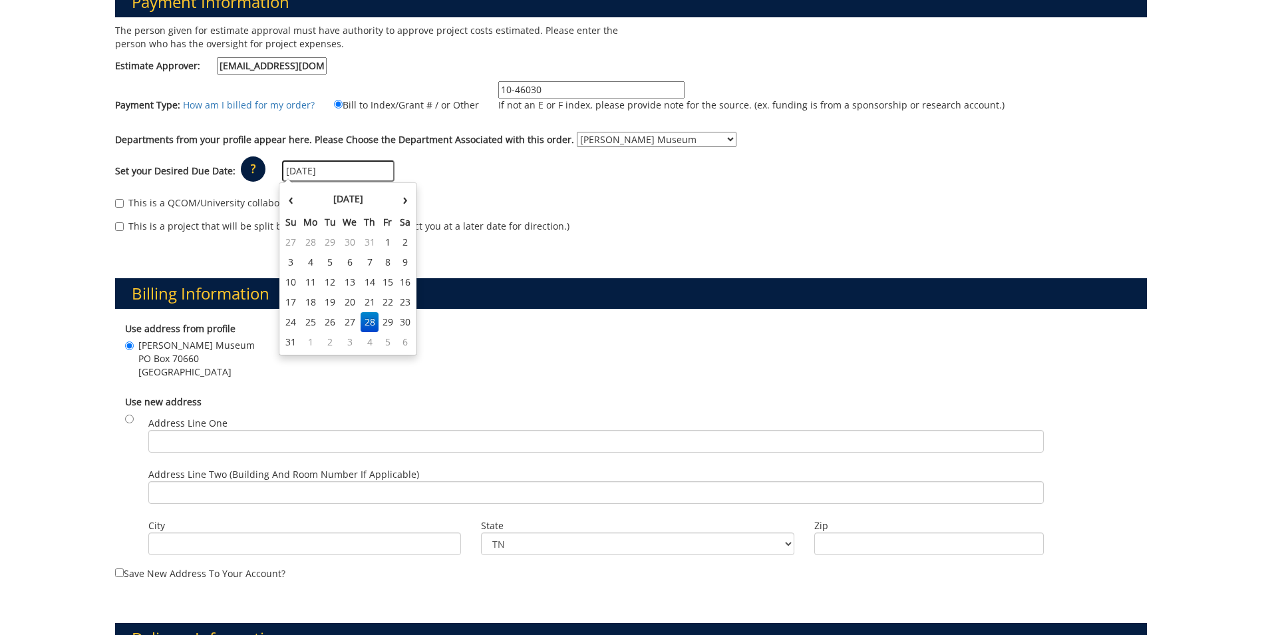
click at [291, 174] on input "[DATE]" at bounding box center [338, 170] width 112 height 21
click at [535, 248] on div "Billing Information Use address from profile Reece Museum PO Box 70660 Johnson …" at bounding box center [631, 418] width 1052 height 345
click at [327, 171] on input "[DATE]" at bounding box center [338, 170] width 112 height 21
click at [498, 269] on div "Billing Information Use address from profile Reece Museum PO Box 70660 Johnson …" at bounding box center [631, 418] width 1052 height 345
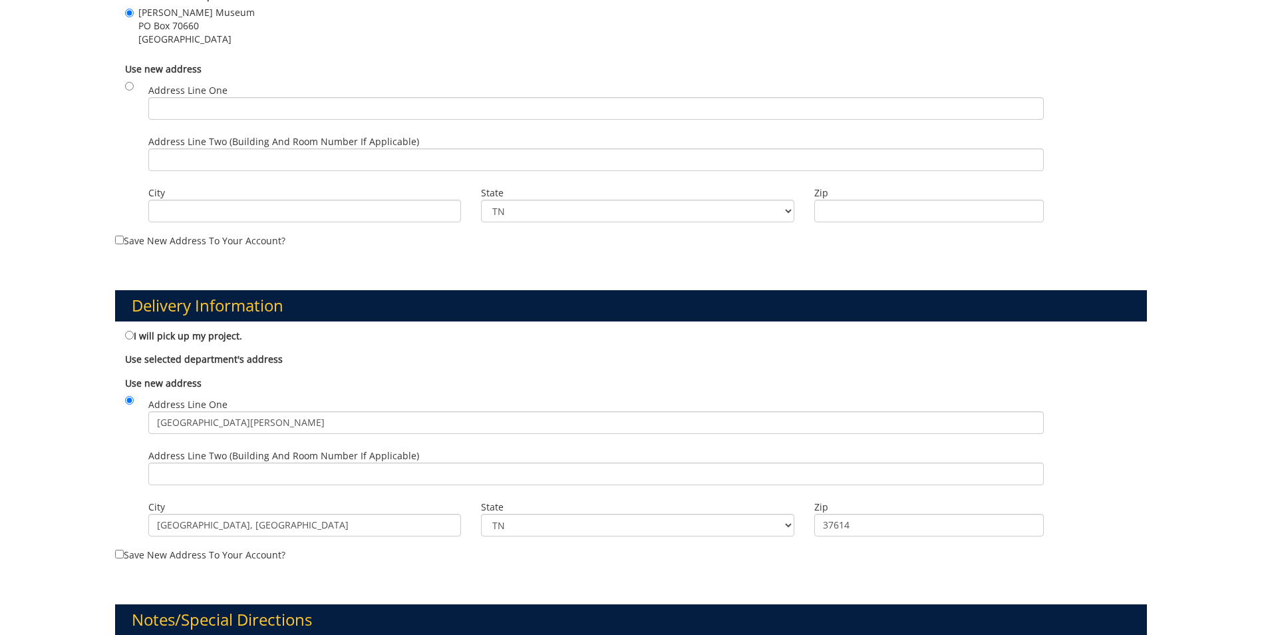
scroll to position [798, 0]
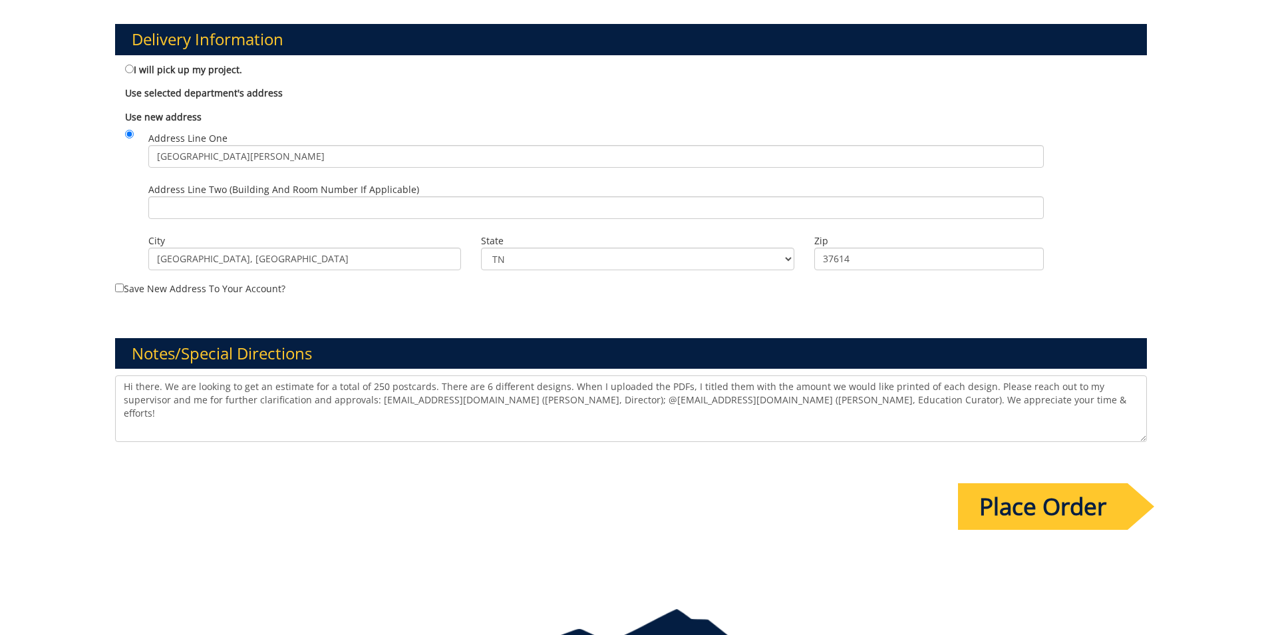
click at [429, 387] on textarea "Hi there. We are looking to get an estimate for a total of 250 postcards. There…" at bounding box center [631, 408] width 1032 height 67
drag, startPoint x: 200, startPoint y: 399, endPoint x: 649, endPoint y: 410, distance: 449.3
click at [649, 410] on textarea "Hi there. We are looking to get an estimate for a total of 250 postcards. We wo…" at bounding box center [631, 408] width 1032 height 67
click at [176, 428] on textarea "Hi there. We are looking to get an estimate for a total of 250 postcards. We wo…" at bounding box center [631, 408] width 1032 height 67
type textarea "Hi there. We are looking to get an estimate for a total of 250 postcards. We wo…"
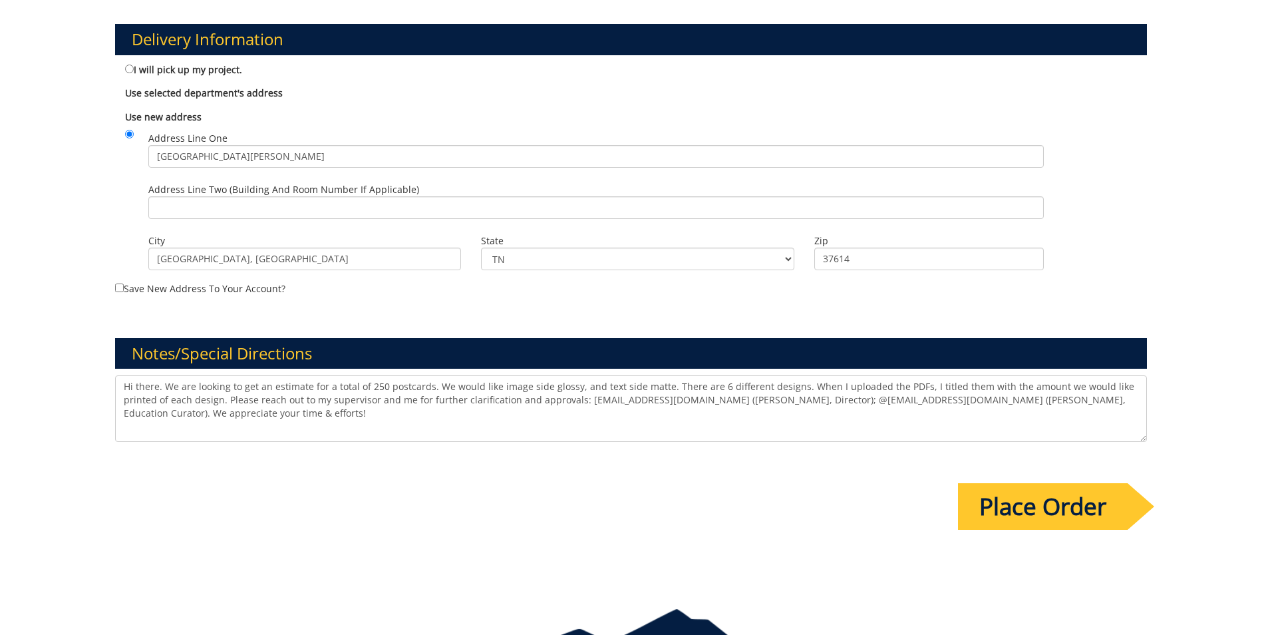
click at [1087, 506] on input "Place Order" at bounding box center [1043, 506] width 170 height 47
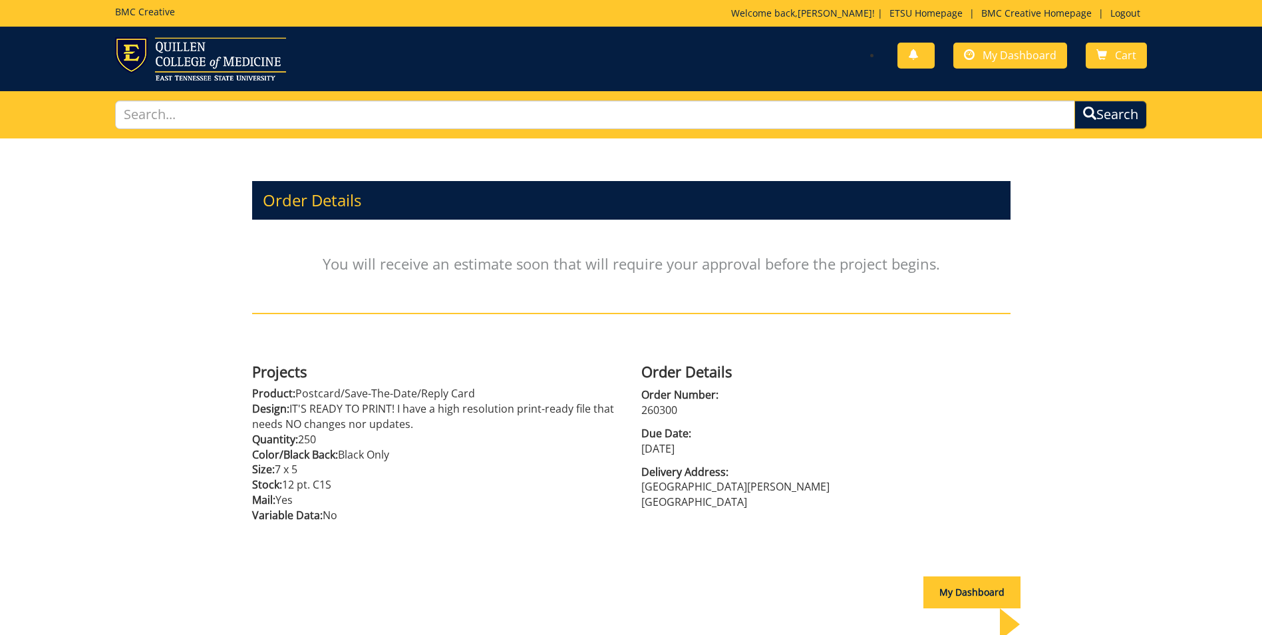
scroll to position [67, 0]
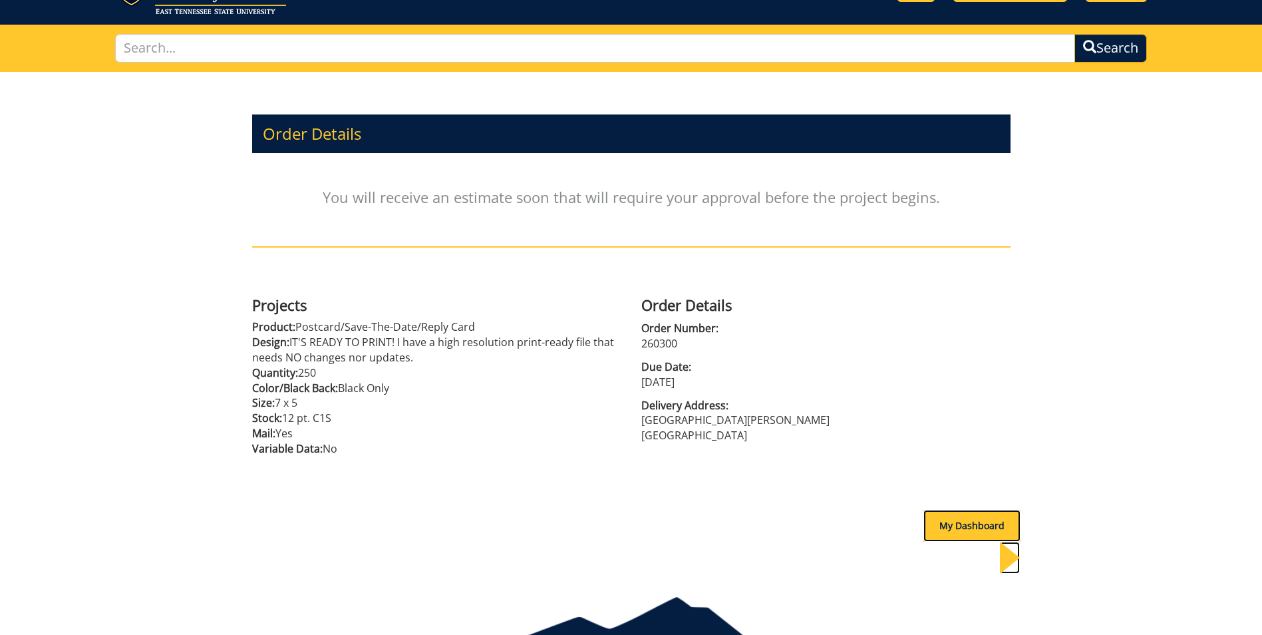
click at [955, 522] on div "My Dashboard" at bounding box center [972, 526] width 97 height 32
